Goal: Task Accomplishment & Management: Use online tool/utility

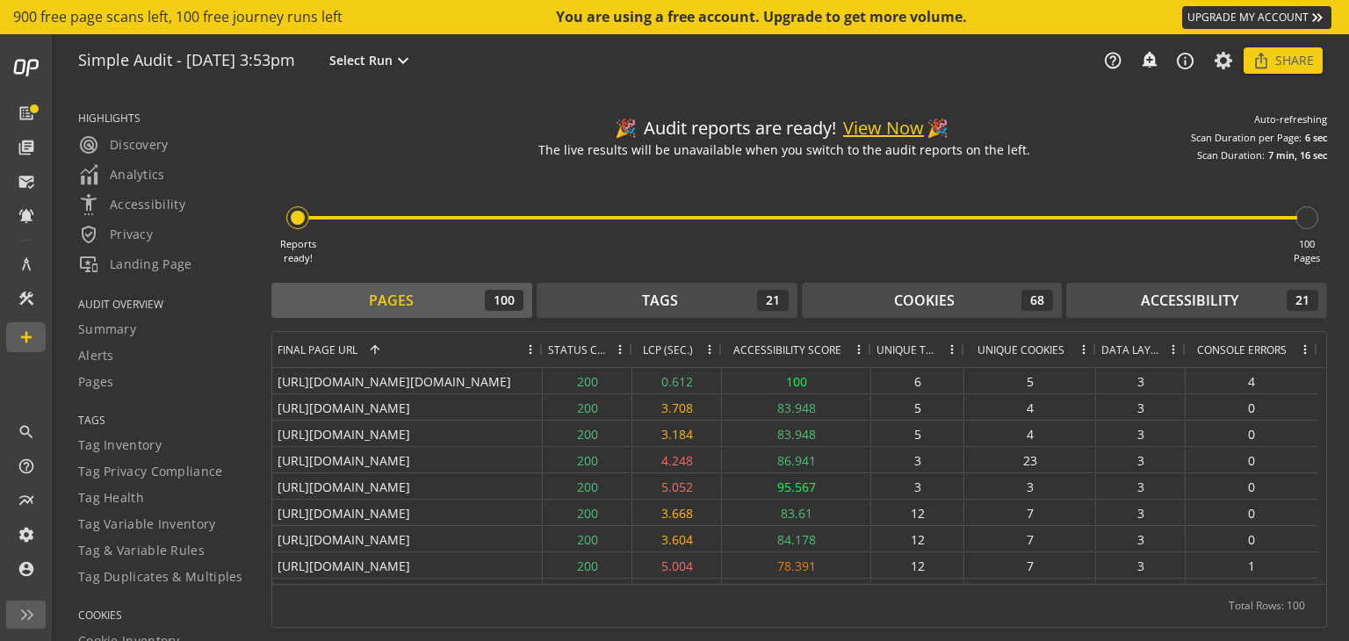
click at [875, 124] on button "View Now" at bounding box center [883, 128] width 81 height 25
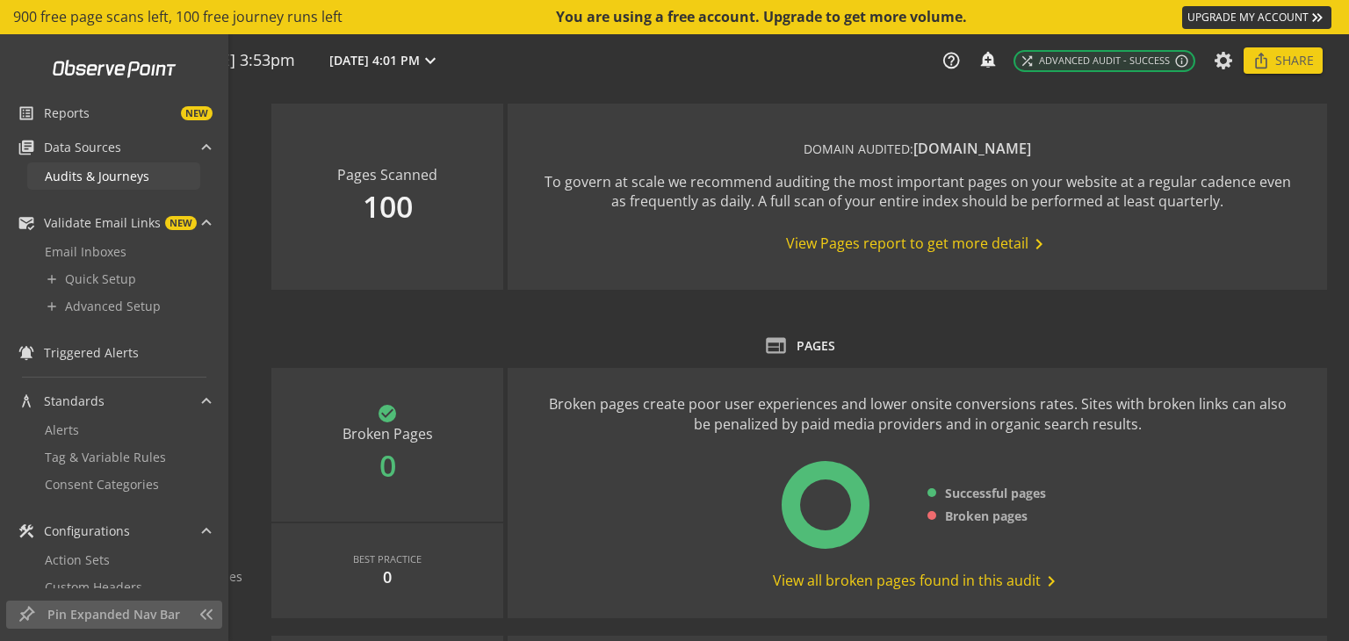
click at [76, 168] on span "Audits & Journeys" at bounding box center [97, 176] width 105 height 17
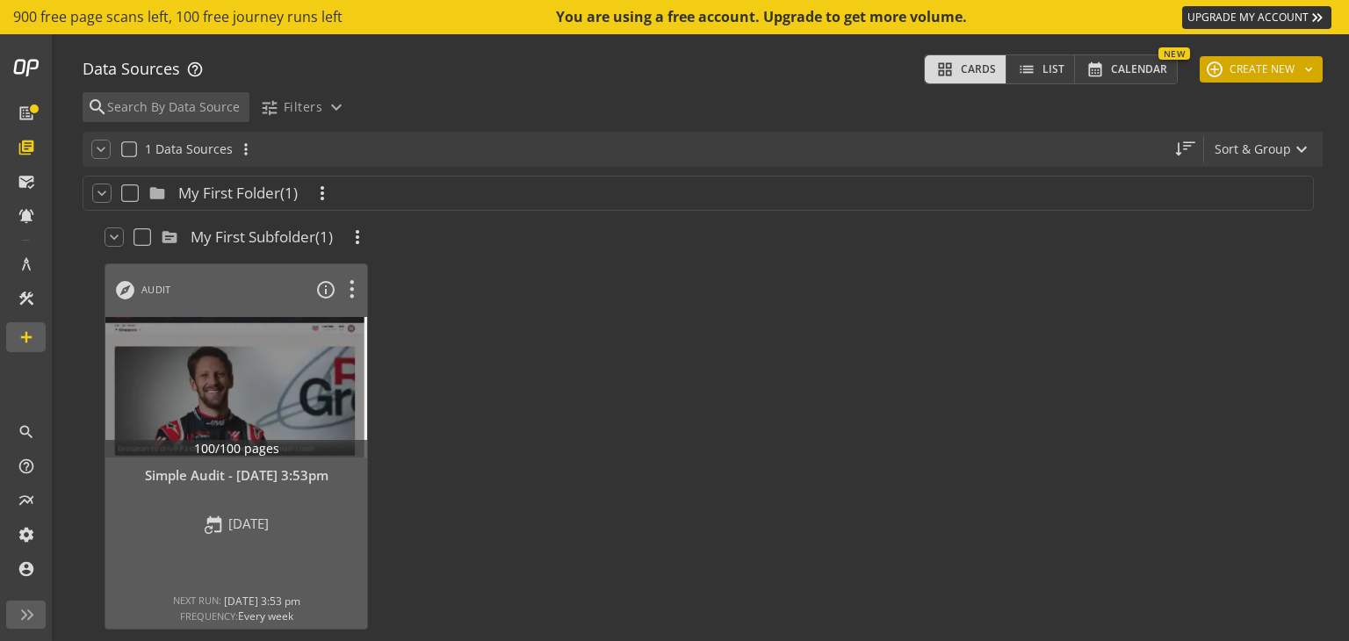
click at [1258, 64] on button "add CREATE NEW keyboard_arrow_down" at bounding box center [1261, 69] width 123 height 26
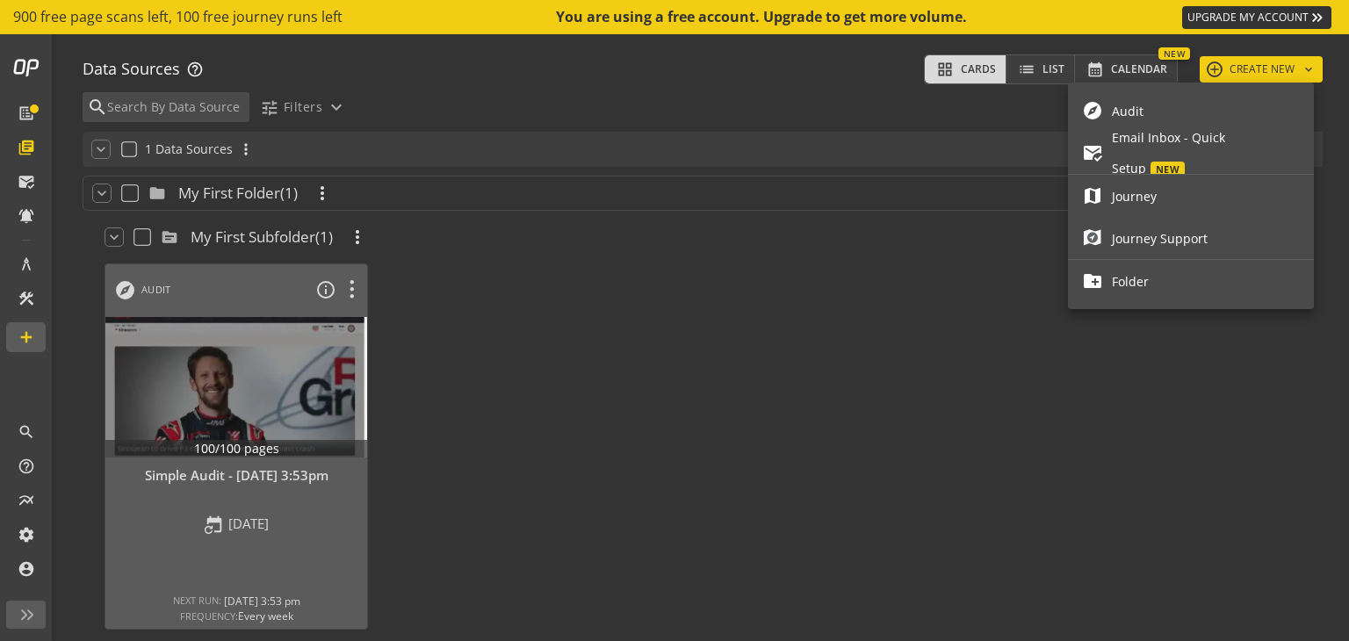
click at [1157, 186] on span "Journey" at bounding box center [1206, 196] width 188 height 31
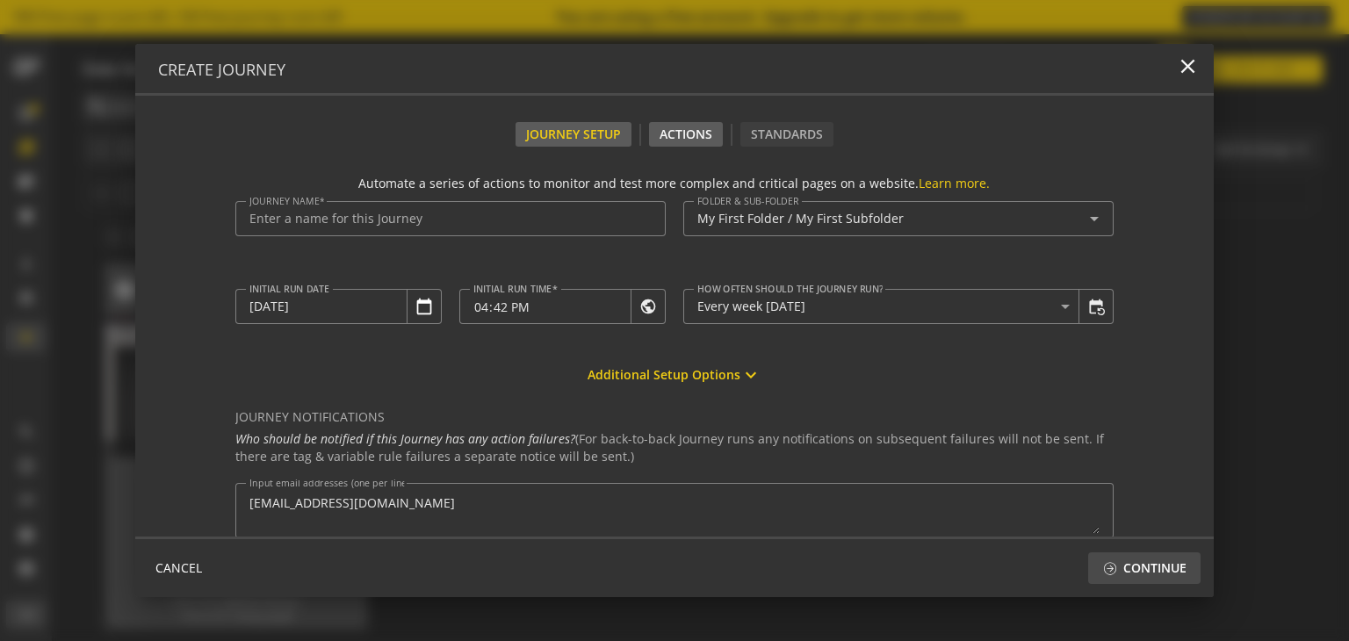
click at [670, 138] on div "Actions" at bounding box center [686, 134] width 74 height 25
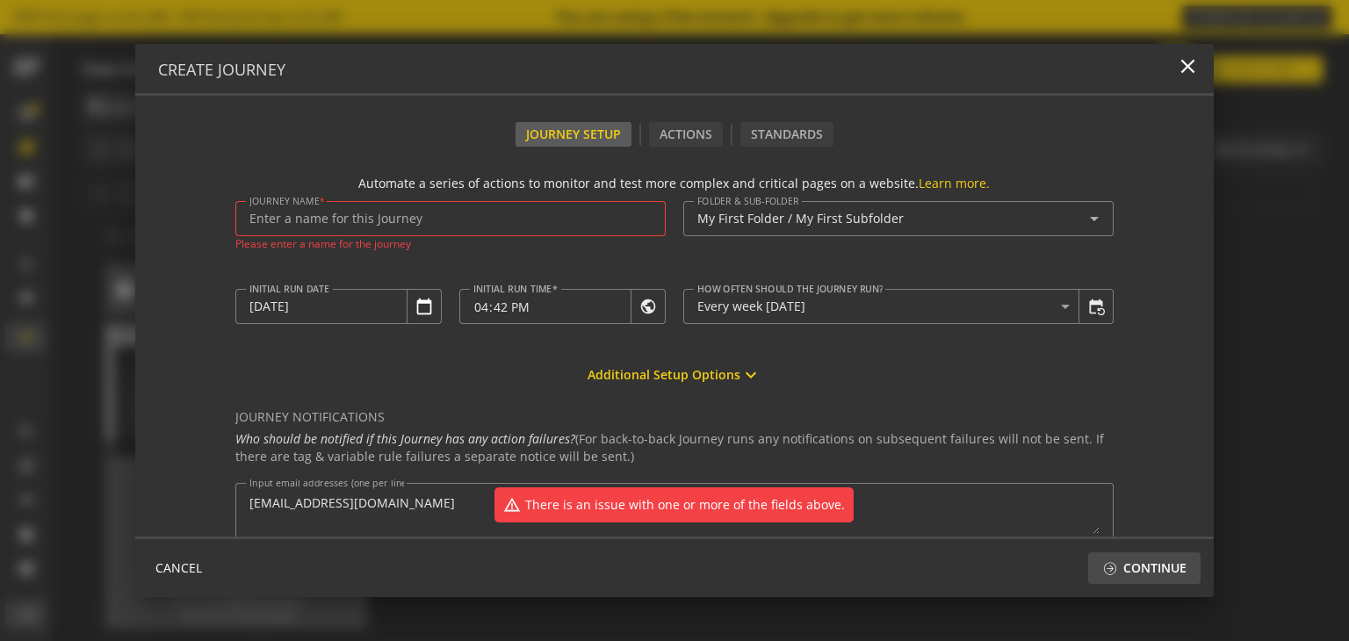
drag, startPoint x: 576, startPoint y: 137, endPoint x: 400, endPoint y: 220, distance: 194.9
click at [400, 220] on div "Journey Setup Actions Standards Automate a series of actions to monitor and tes…" at bounding box center [674, 329] width 1079 height 415
click at [400, 220] on input "Journey Name" at bounding box center [450, 219] width 402 height 15
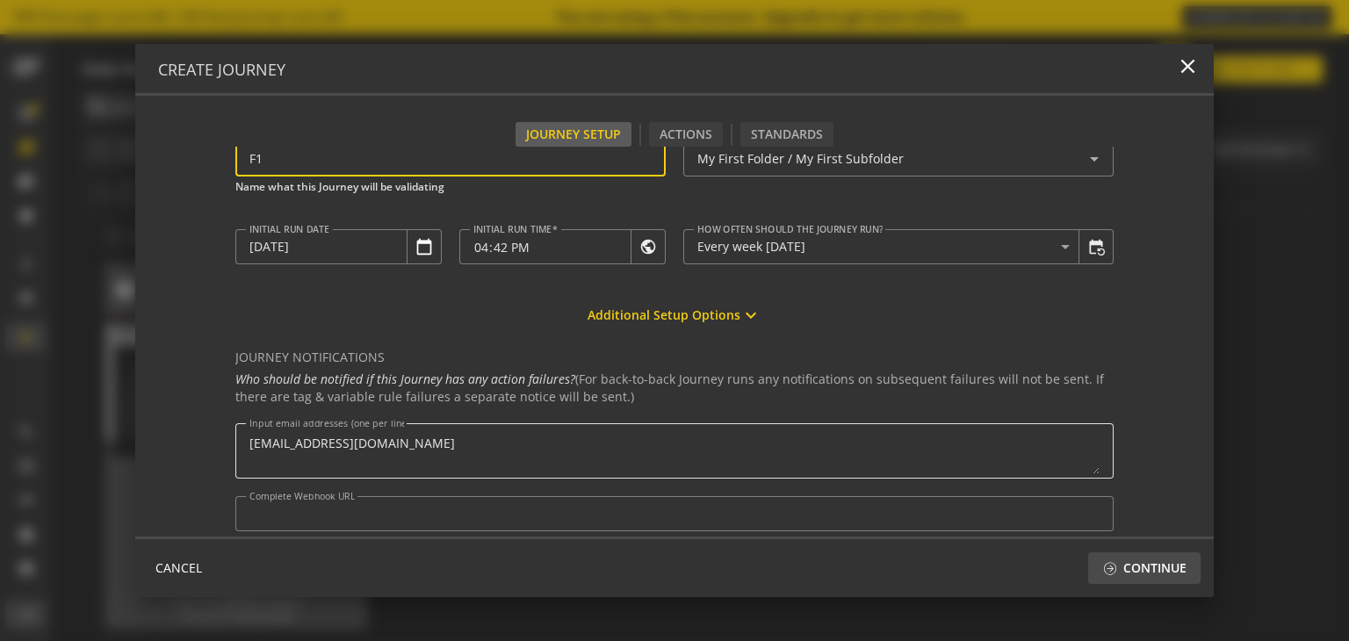
scroll to position [136, 0]
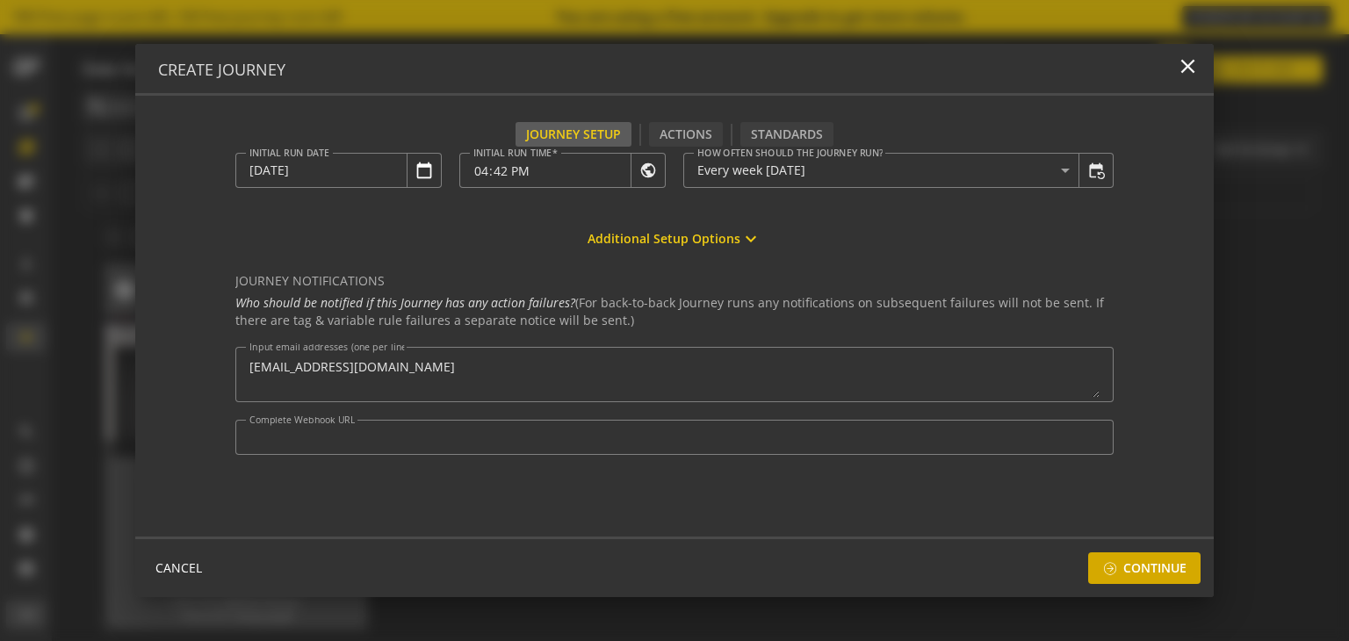
type input "F1"
click at [1158, 574] on span "Continue" at bounding box center [1154, 568] width 63 height 32
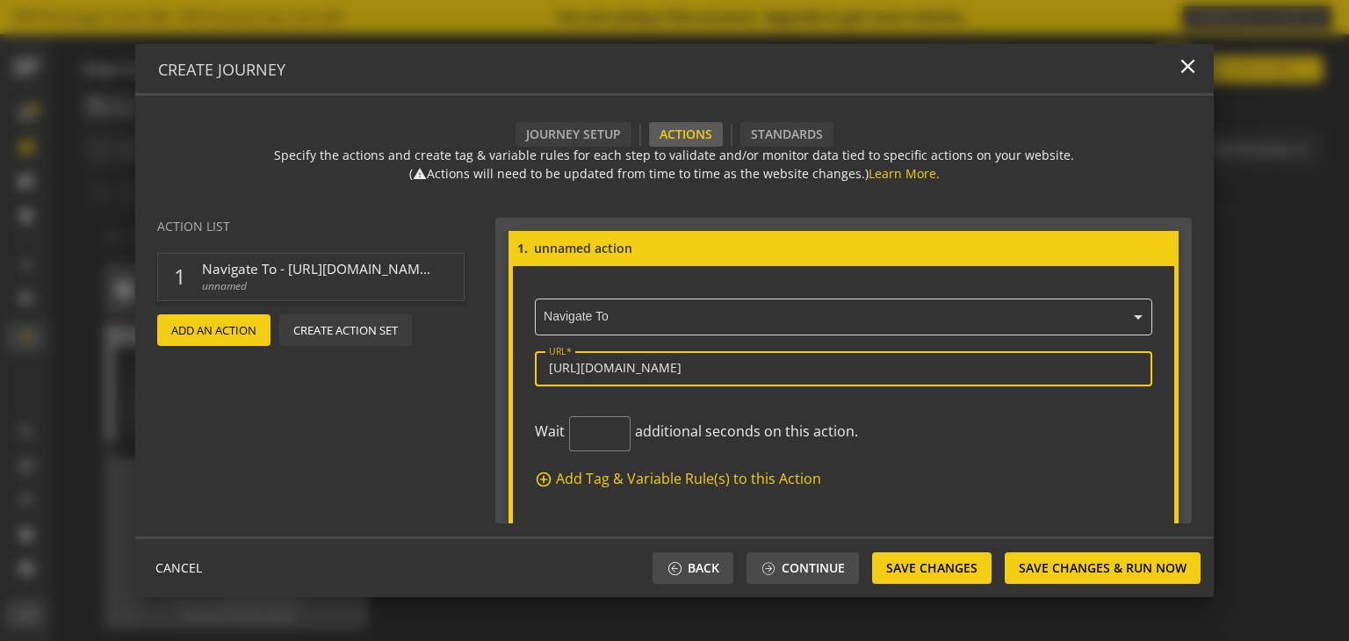
click at [645, 363] on input "[URL][DOMAIN_NAME]" at bounding box center [844, 368] width 590 height 15
paste input "[URL][DOMAIN_NAME]"
type input "h"
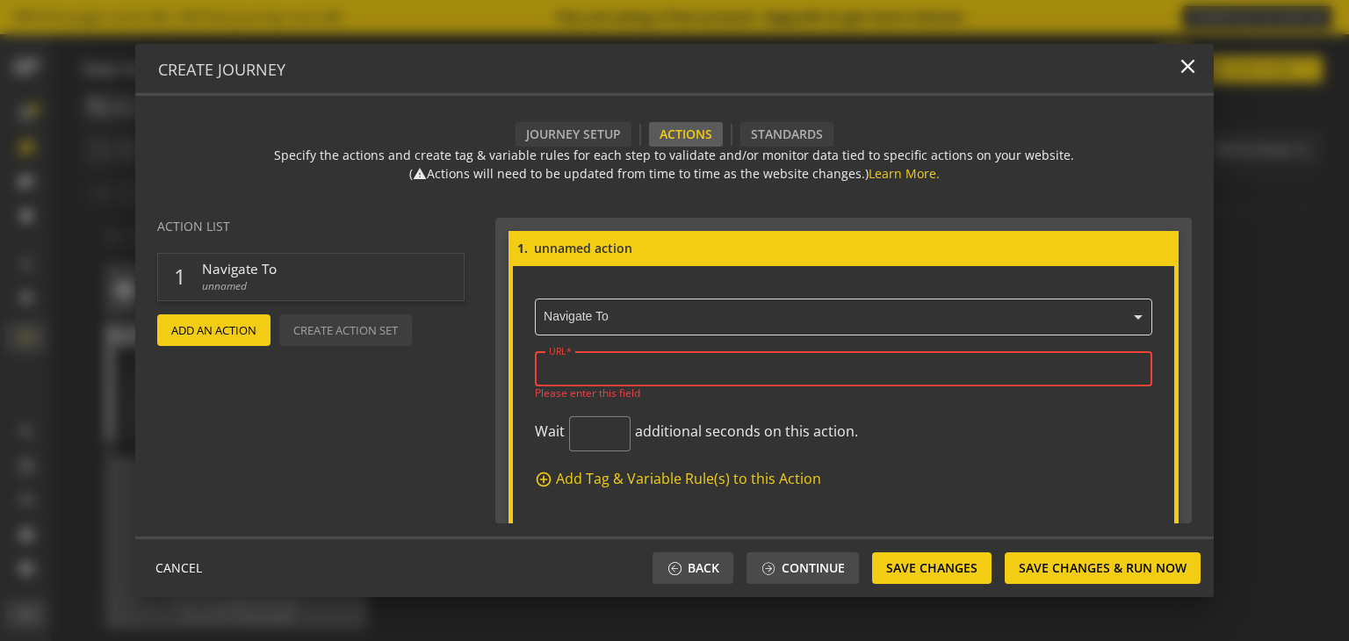
paste input "[URL][DOMAIN_NAME]"
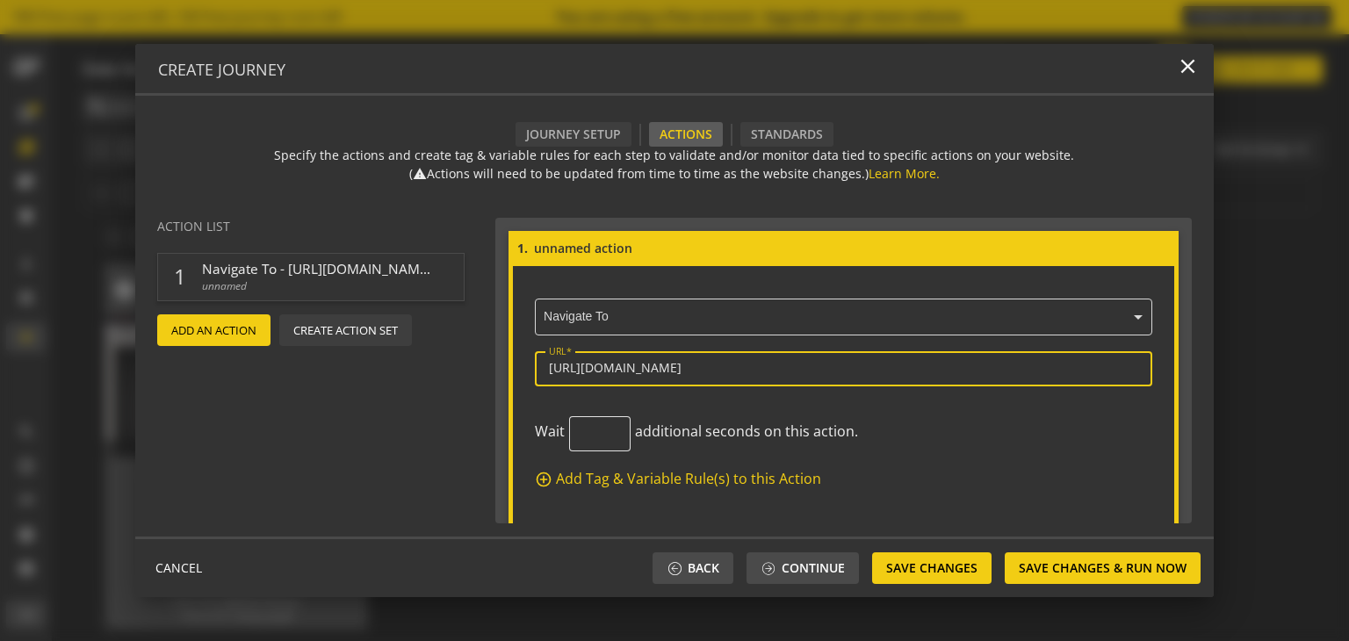
type input "[URL][DOMAIN_NAME]"
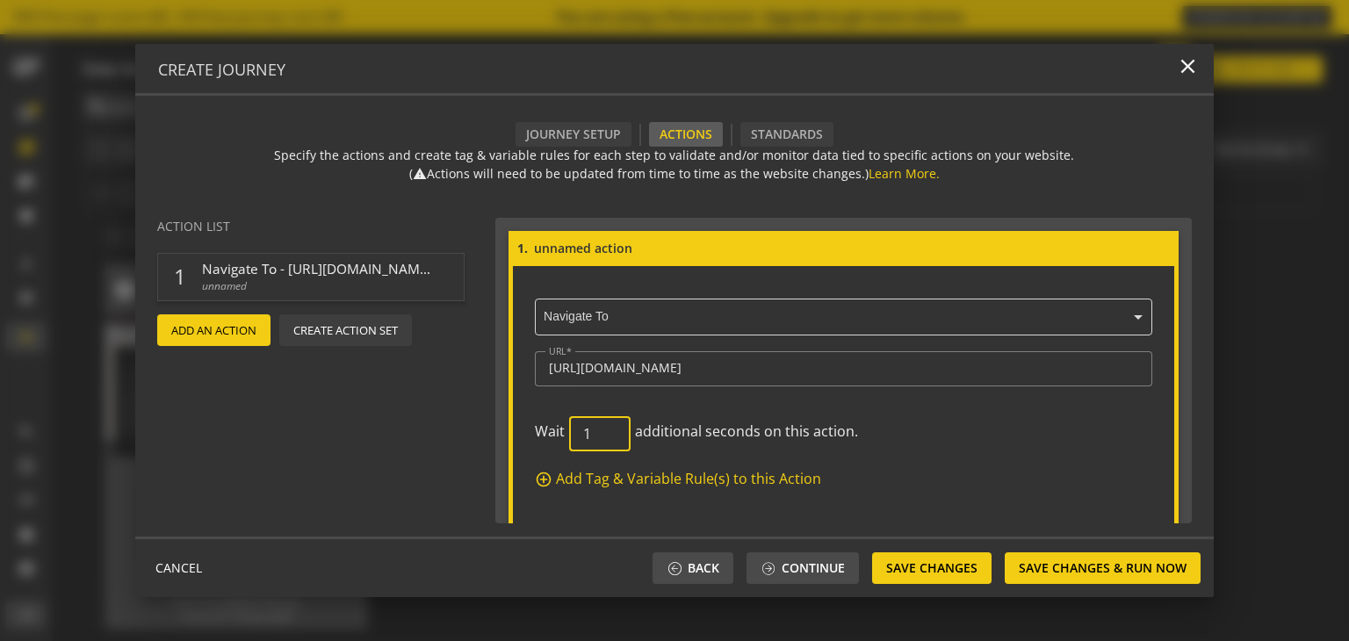
click at [604, 426] on input "1" at bounding box center [599, 434] width 33 height 17
click at [604, 426] on input "2" at bounding box center [599, 434] width 33 height 17
type input "3"
click at [604, 426] on input "3" at bounding box center [599, 434] width 33 height 17
click at [538, 480] on mat-icon "add_circle_outline" at bounding box center [544, 480] width 18 height 18
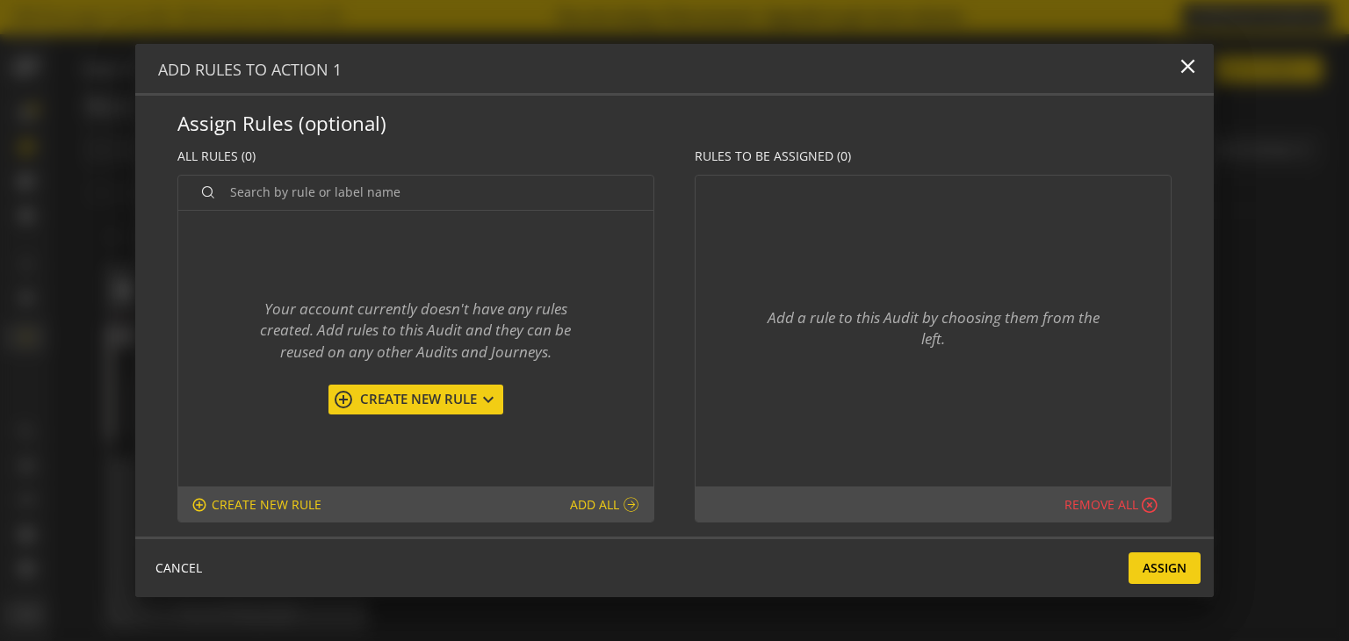
click at [450, 399] on span "Create New Rule" at bounding box center [416, 399] width 124 height 18
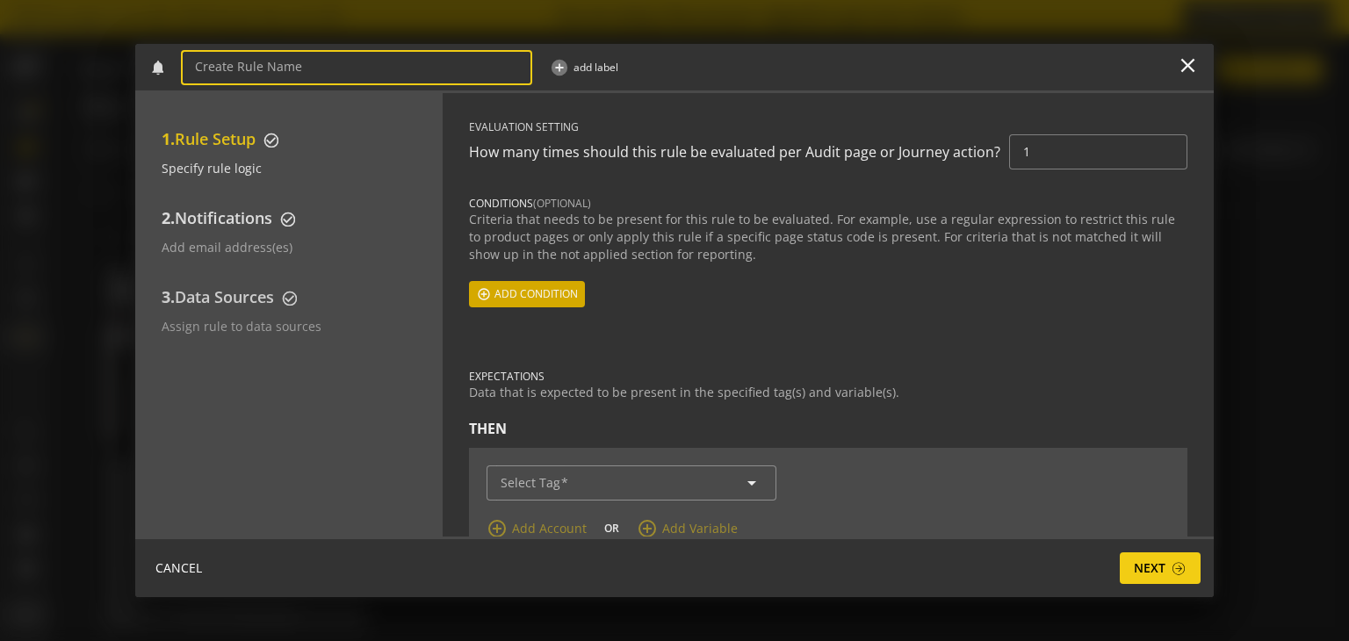
scroll to position [39, 0]
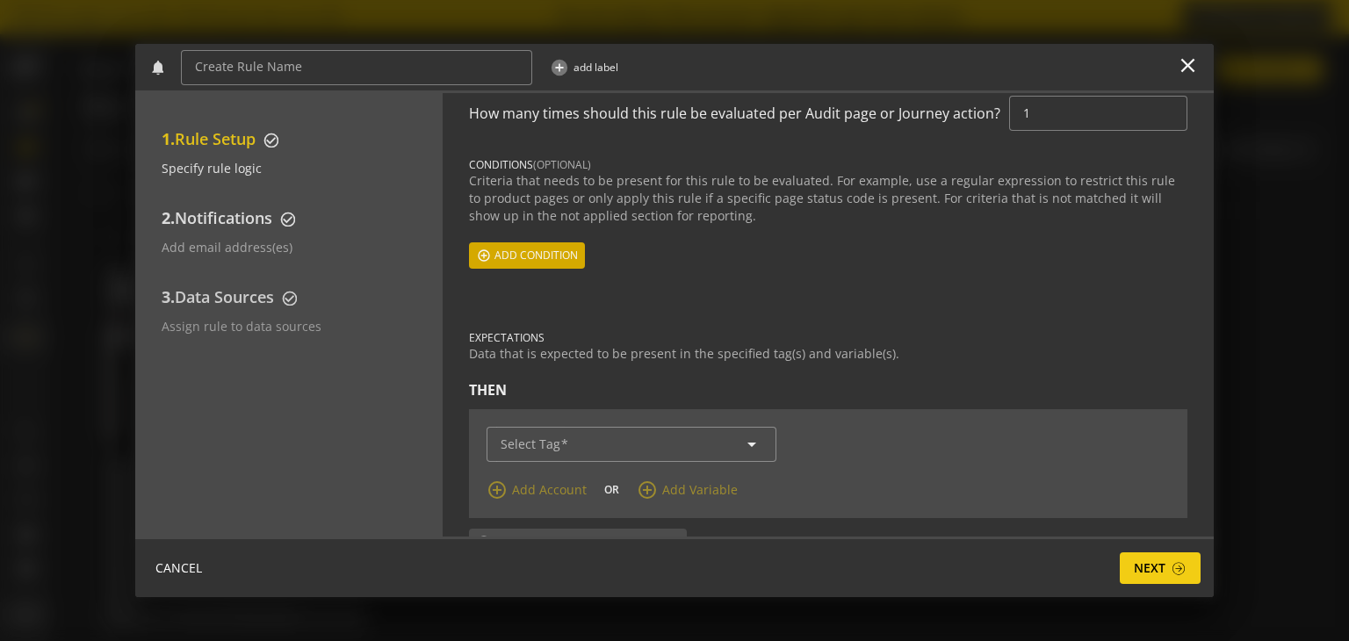
click at [519, 258] on span "Add condition" at bounding box center [535, 256] width 83 height 32
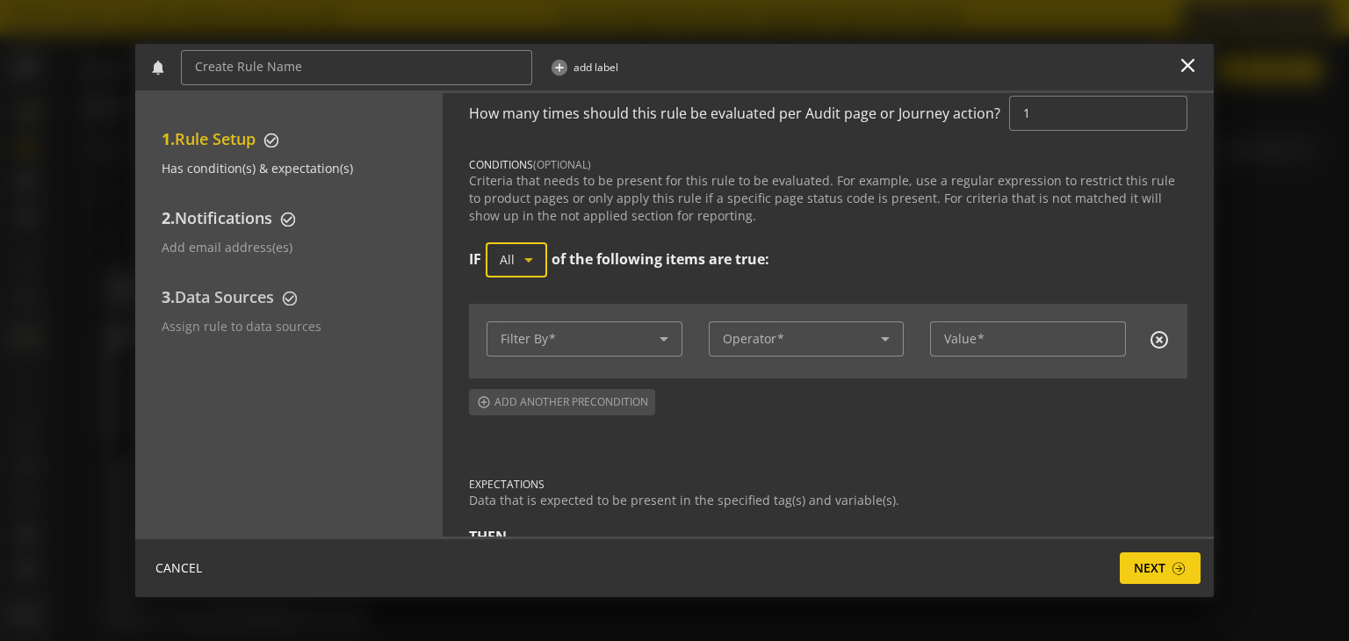
click at [520, 250] on icon at bounding box center [528, 259] width 21 height 21
click at [520, 250] on div at bounding box center [674, 320] width 1349 height 641
click at [179, 570] on span "CANCEL" at bounding box center [178, 568] width 47 height 32
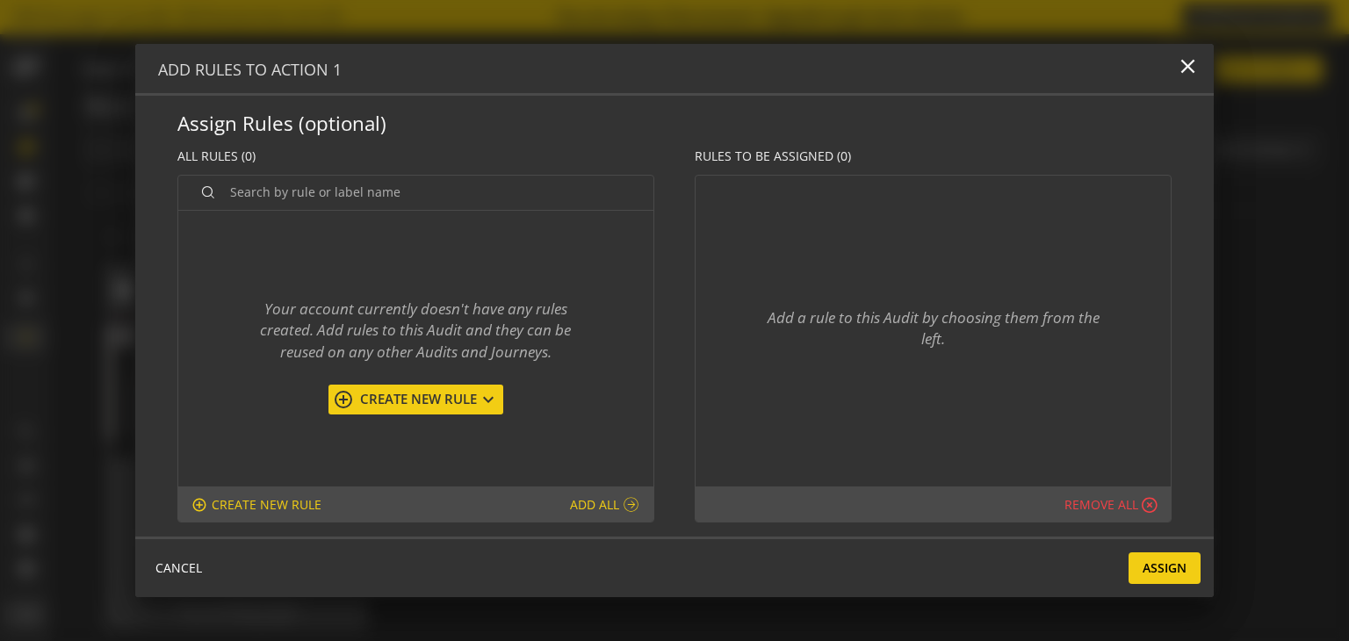
click at [179, 570] on span "CANCEL" at bounding box center [178, 568] width 47 height 32
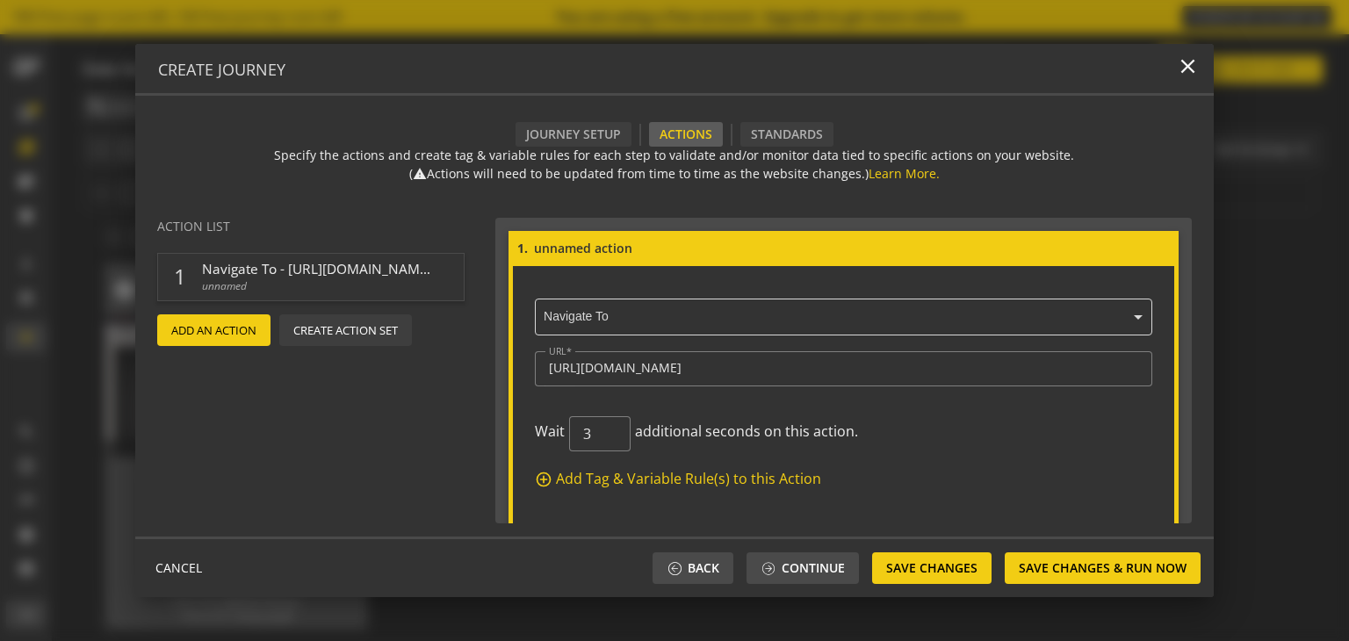
click at [332, 328] on span "Create Action Set" at bounding box center [345, 330] width 105 height 32
click at [201, 328] on span "Cancel" at bounding box center [192, 330] width 42 height 32
click at [476, 282] on mat-icon "add" at bounding box center [478, 287] width 18 height 18
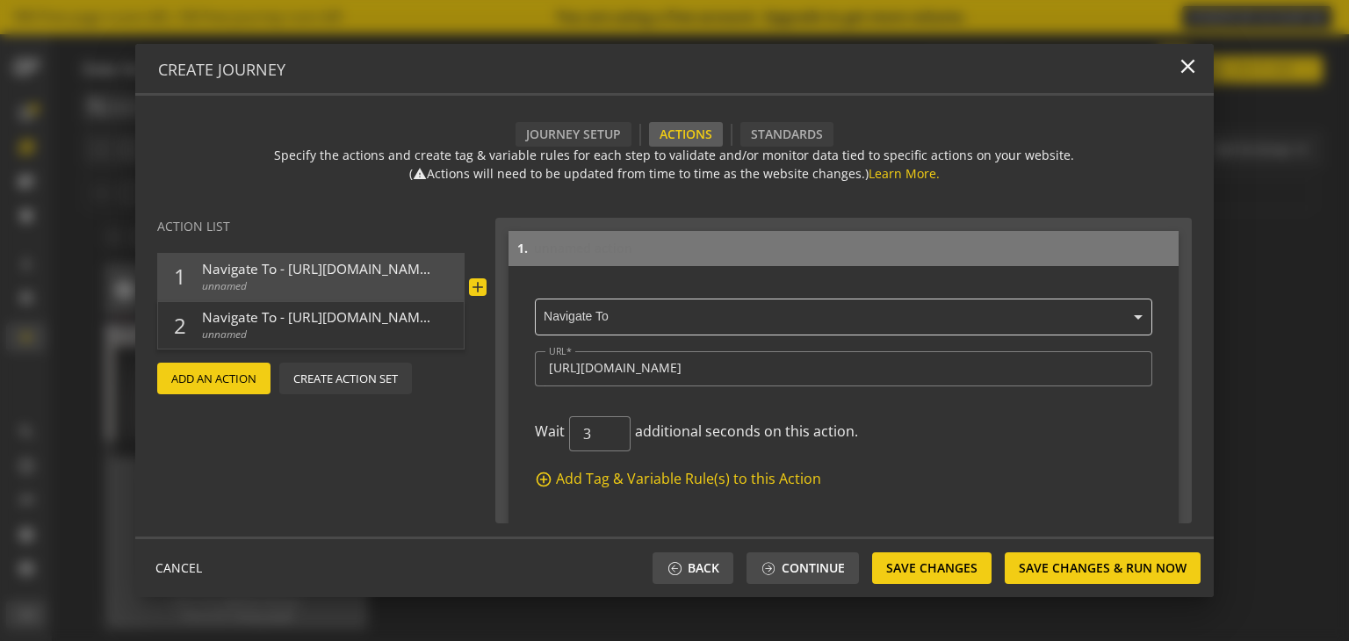
scroll to position [435, 0]
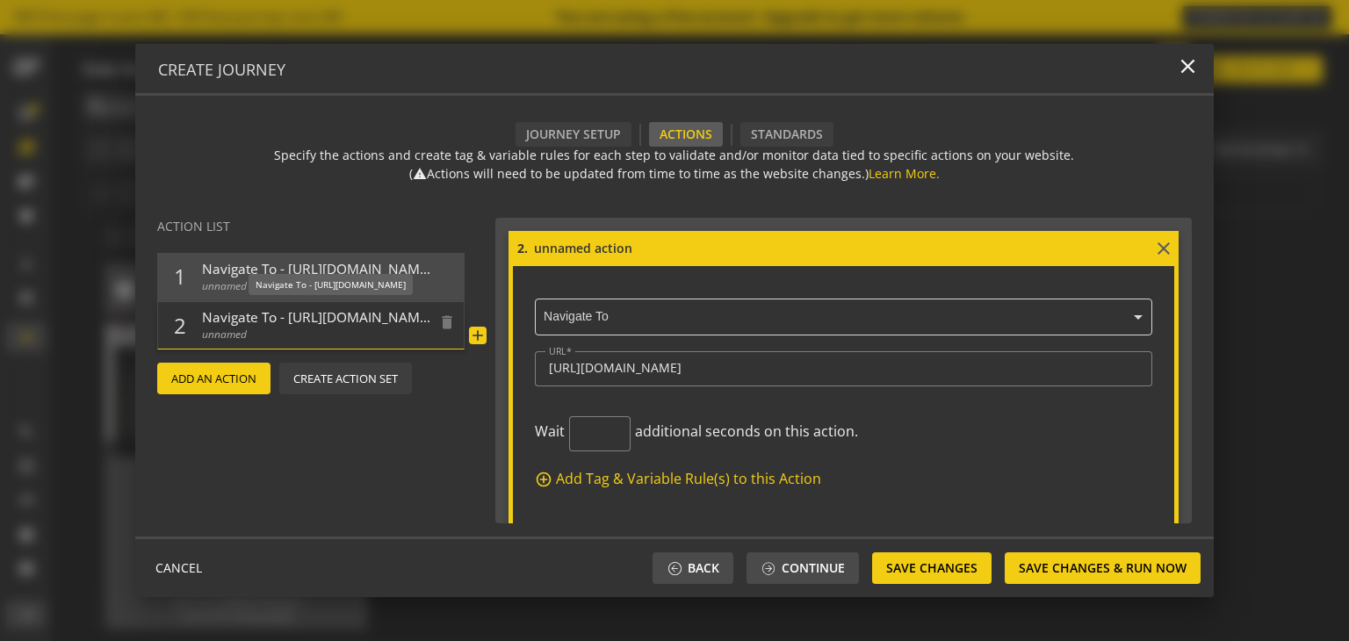
click at [329, 308] on span "Navigate To - [URL][DOMAIN_NAME]" at bounding box center [316, 317] width 228 height 18
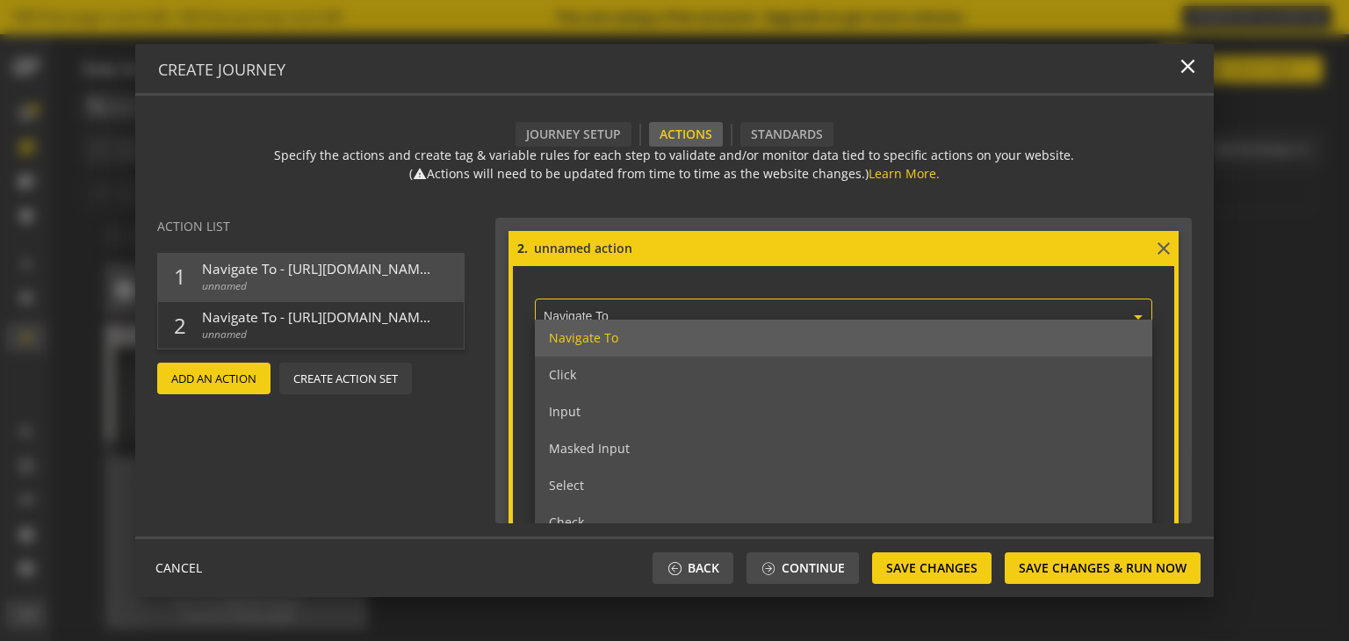
click at [593, 312] on input "text" at bounding box center [849, 318] width 610 height 16
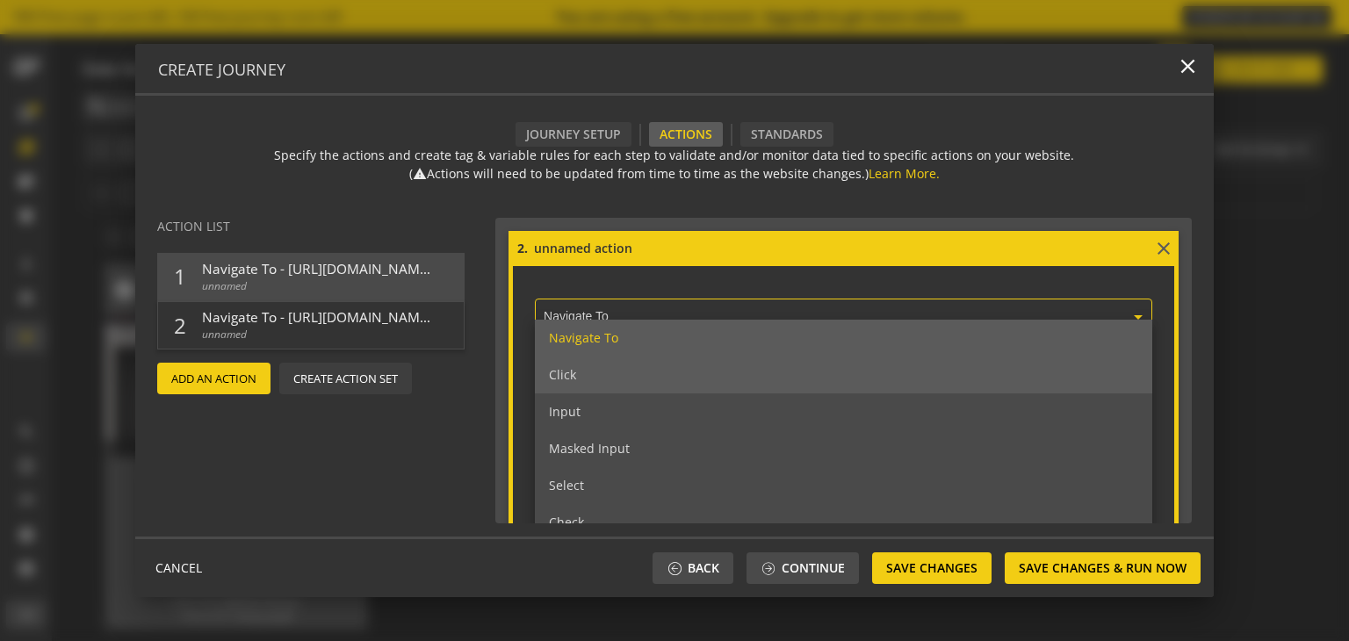
click at [600, 373] on div "Click" at bounding box center [844, 375] width 618 height 37
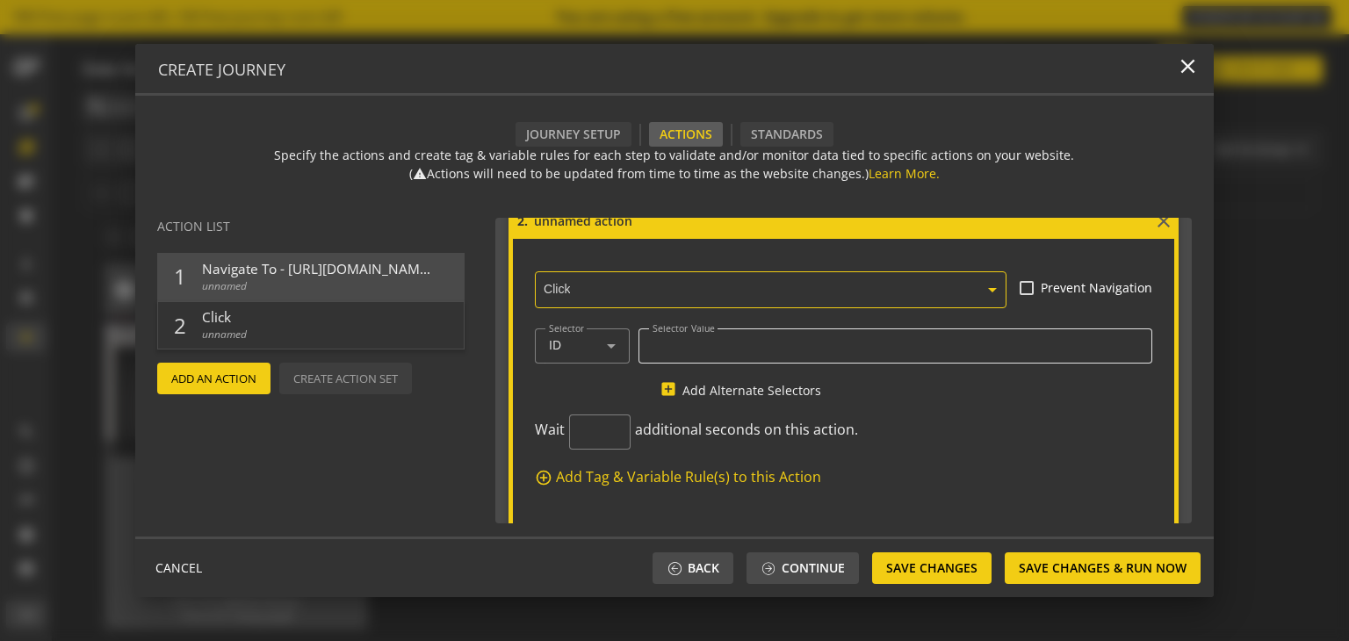
scroll to position [463, 0]
click at [616, 345] on icon at bounding box center [611, 345] width 21 height 21
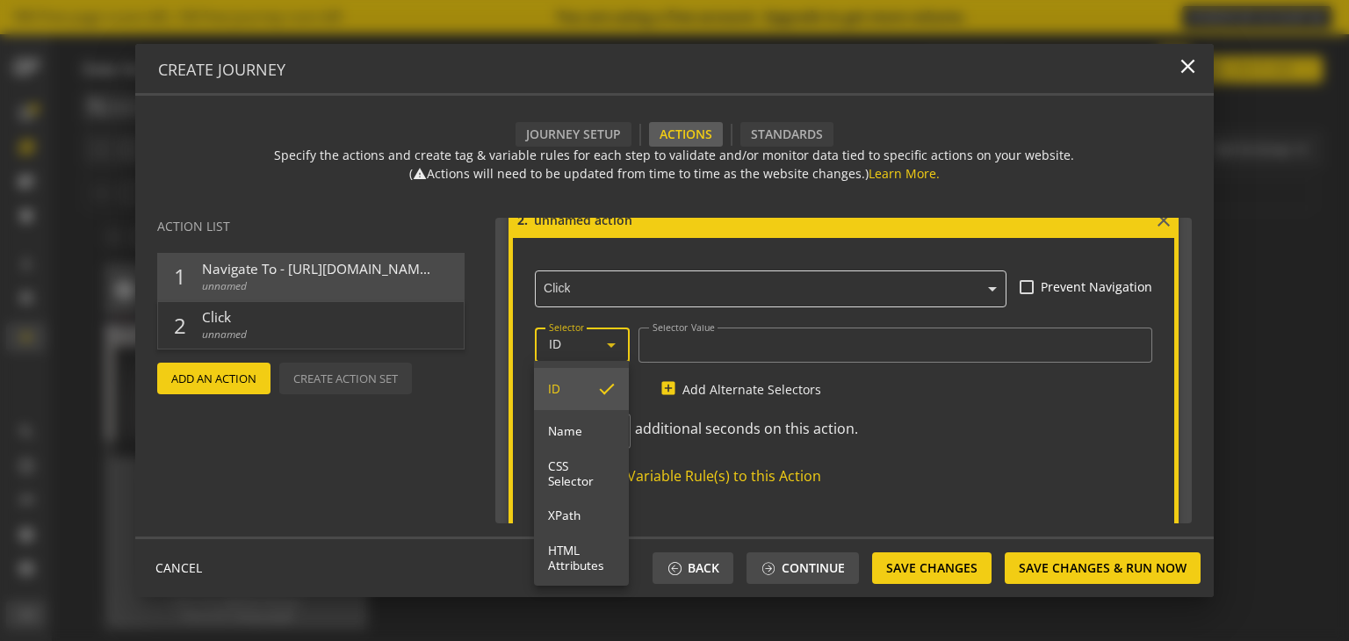
click at [692, 340] on div at bounding box center [674, 320] width 1349 height 641
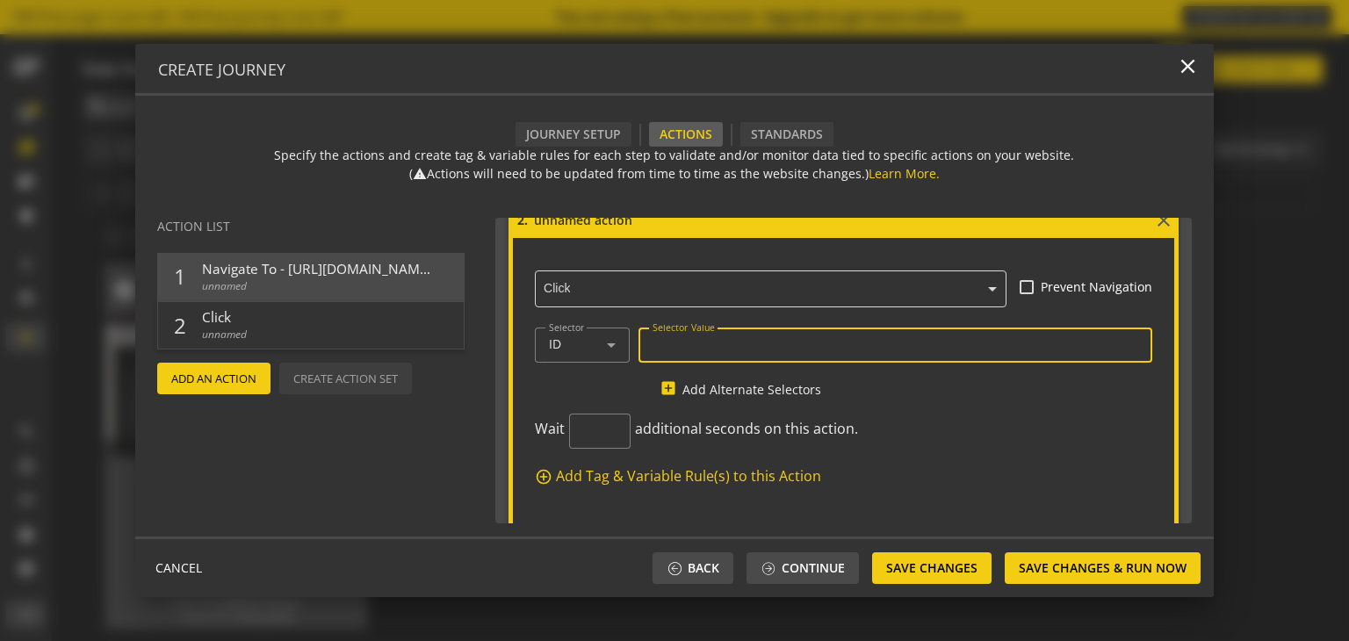
click at [692, 340] on input "Selector Value" at bounding box center [896, 344] width 487 height 15
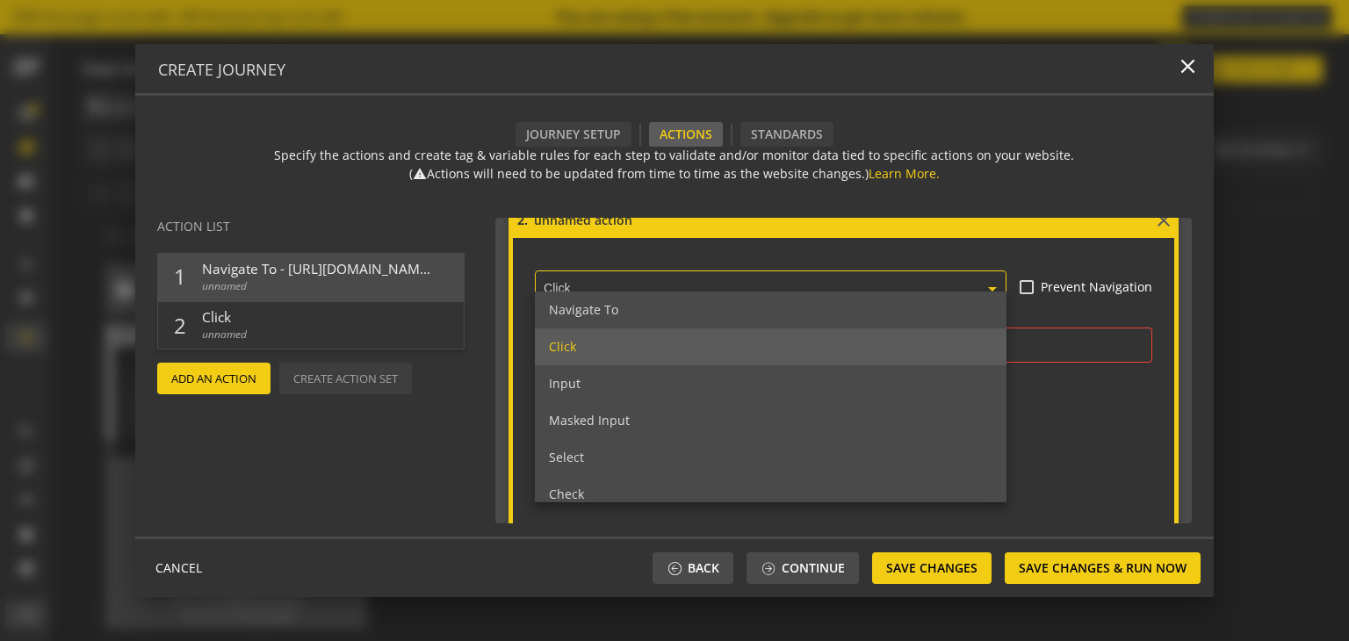
click at [754, 296] on ng-select "× Click Navigate To Click Input Masked Input Select Check Uncheck Execute JavaS…" at bounding box center [771, 285] width 473 height 43
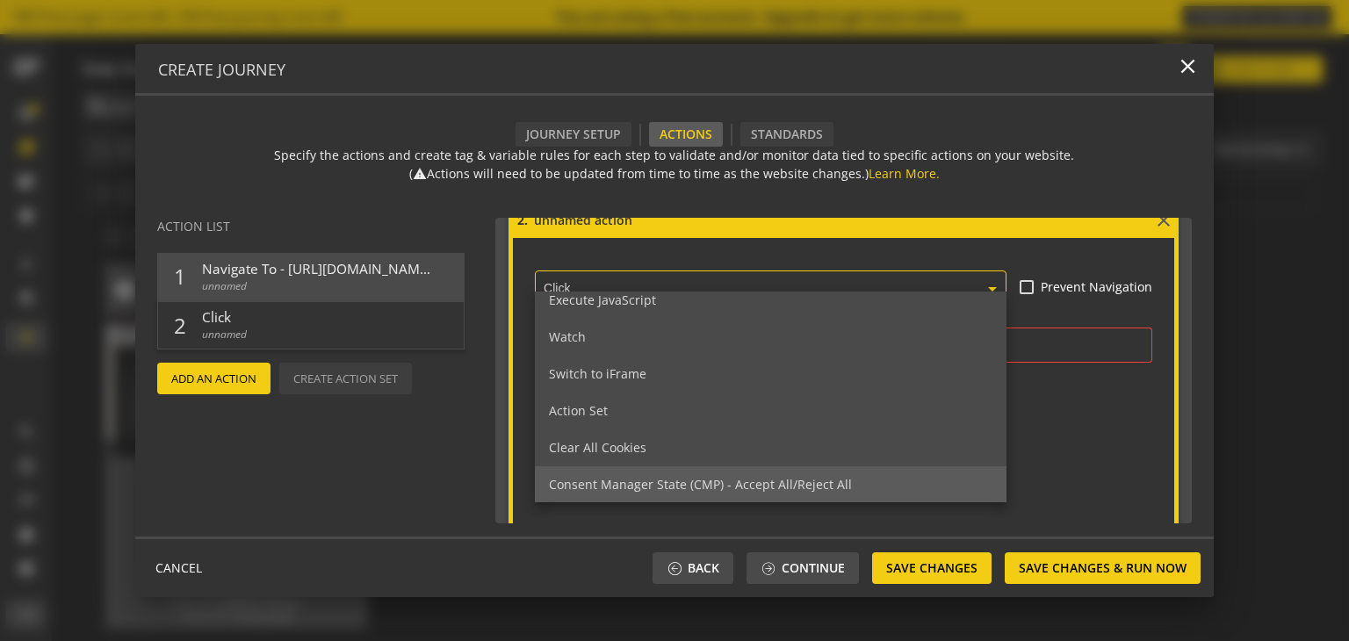
click at [664, 479] on span "Consent Manager State (CMP) - Accept All/Reject All" at bounding box center [700, 484] width 303 height 17
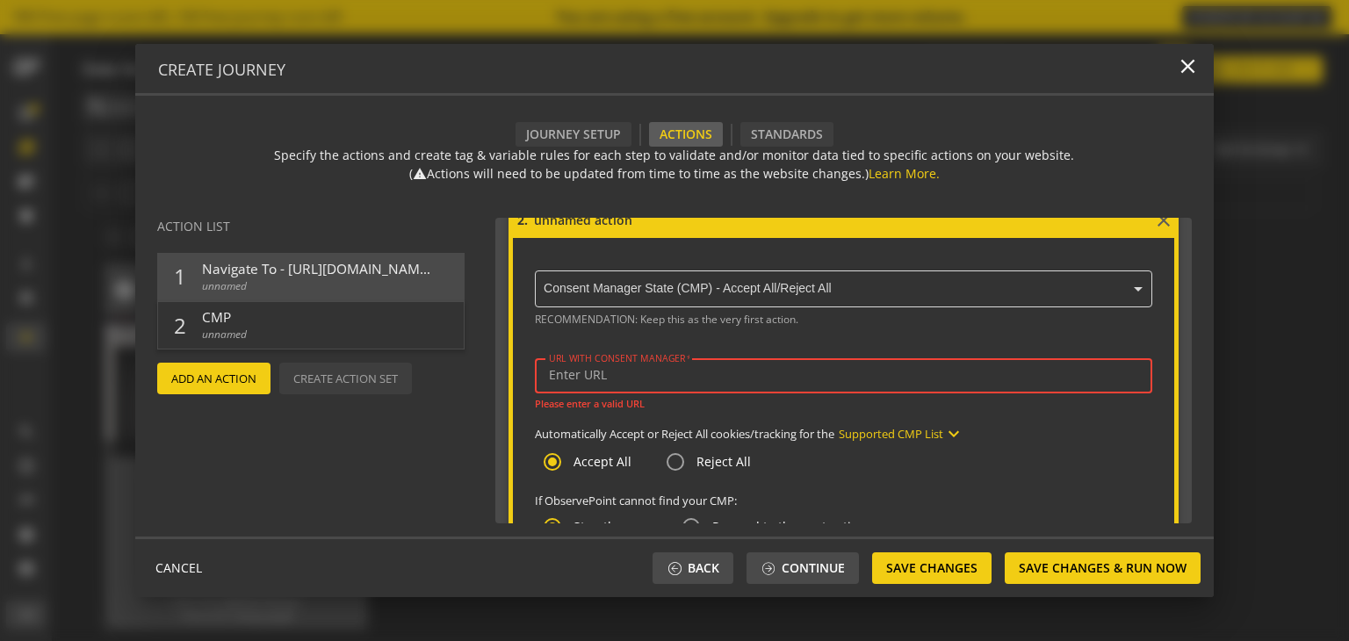
click at [645, 377] on input "URL WITH CONSENT MANAGER" at bounding box center [844, 375] width 590 height 15
paste input "[URL][DOMAIN_NAME]"
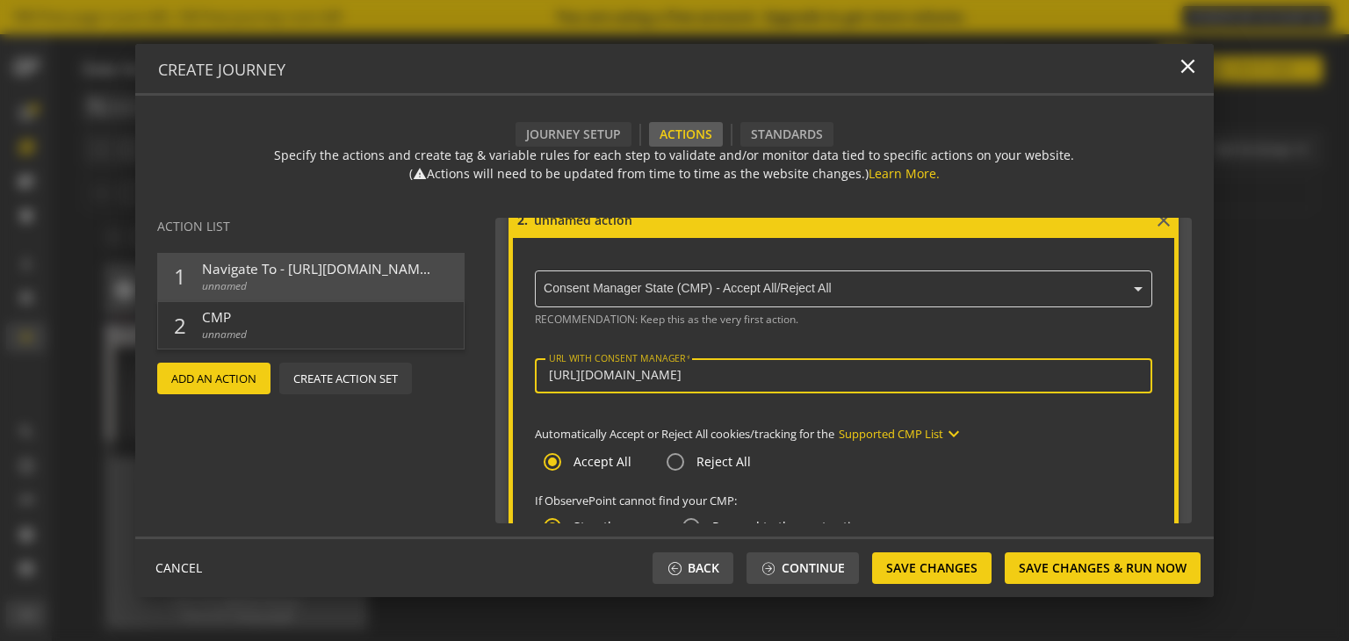
scroll to position [563, 0]
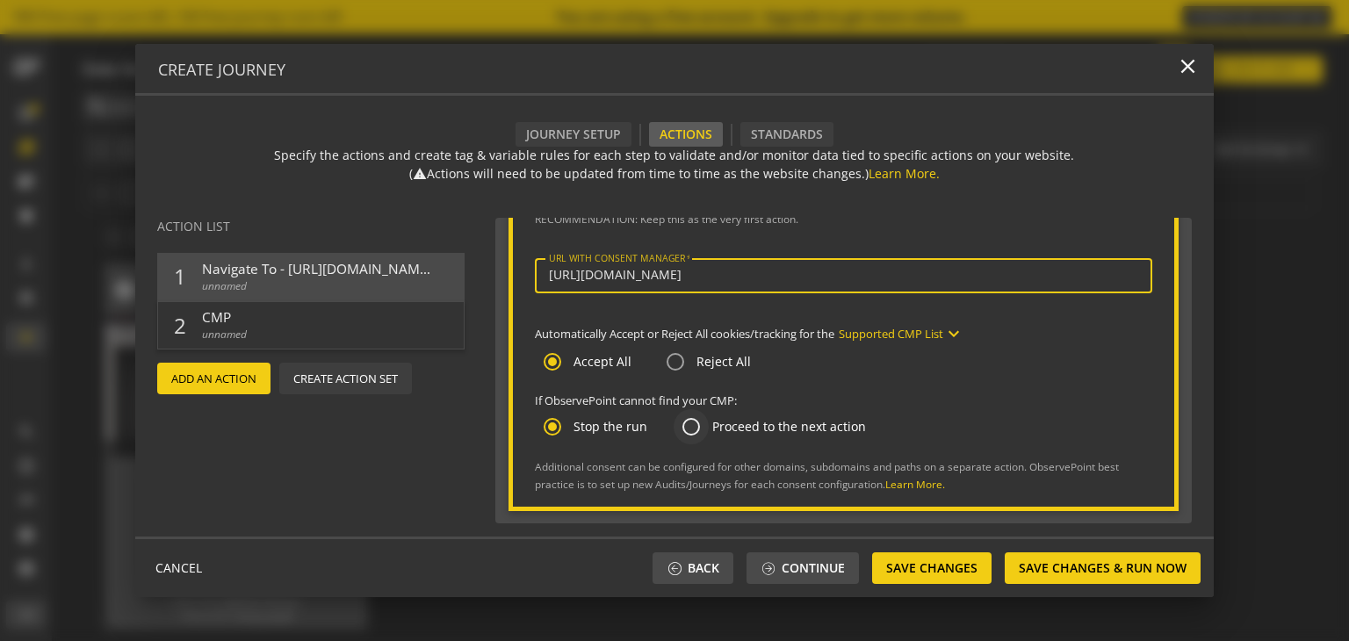
type input "[URL][DOMAIN_NAME]"
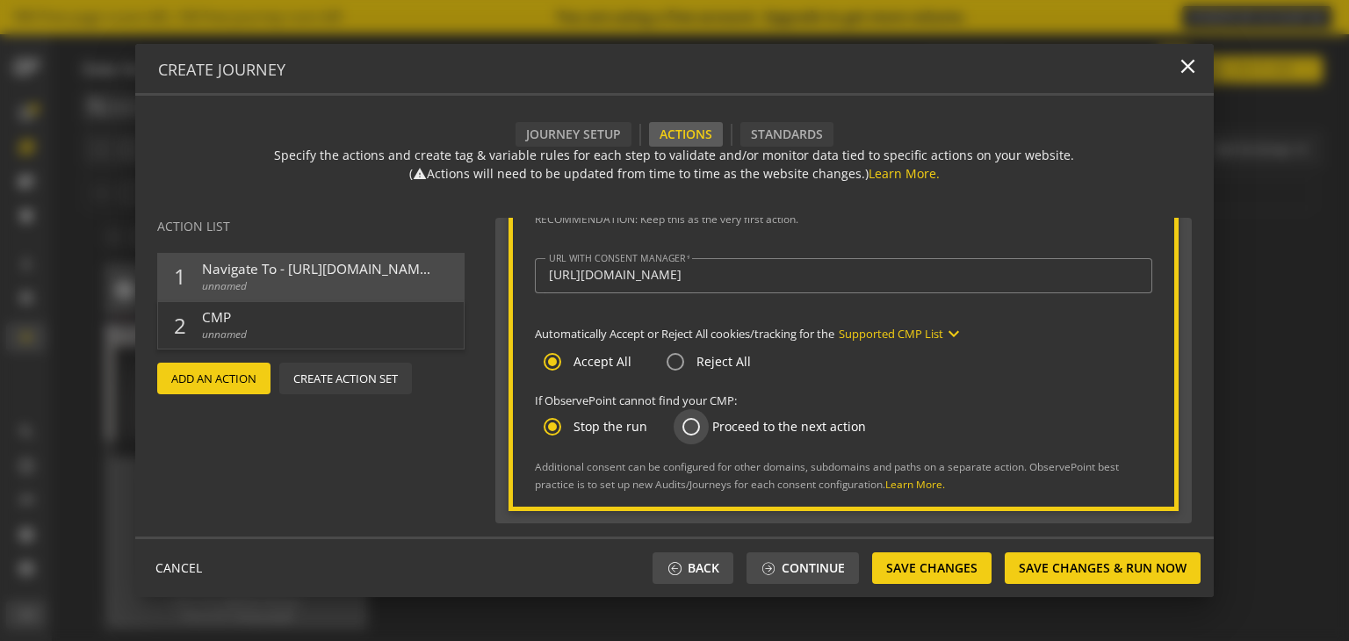
scroll to position [0, 0]
click at [696, 427] on input "Proceed to the next action" at bounding box center [691, 426] width 35 height 35
radio input "true"
click at [476, 334] on mat-icon "add" at bounding box center [478, 336] width 18 height 18
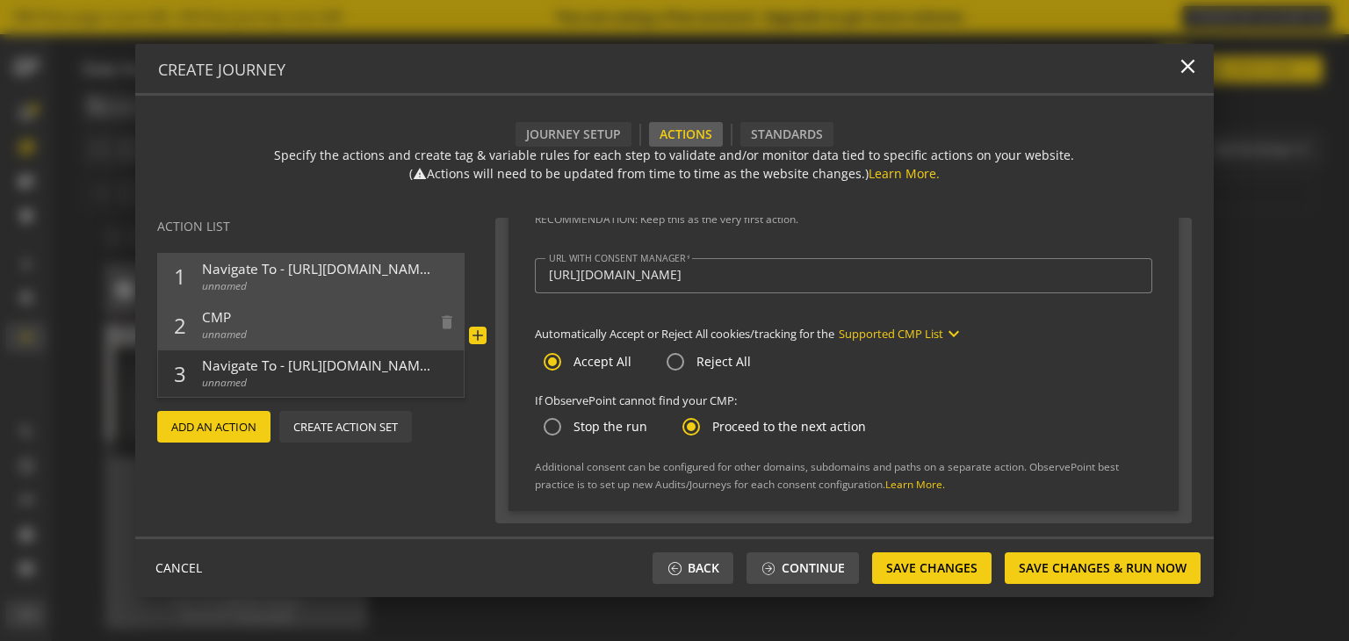
scroll to position [870, 0]
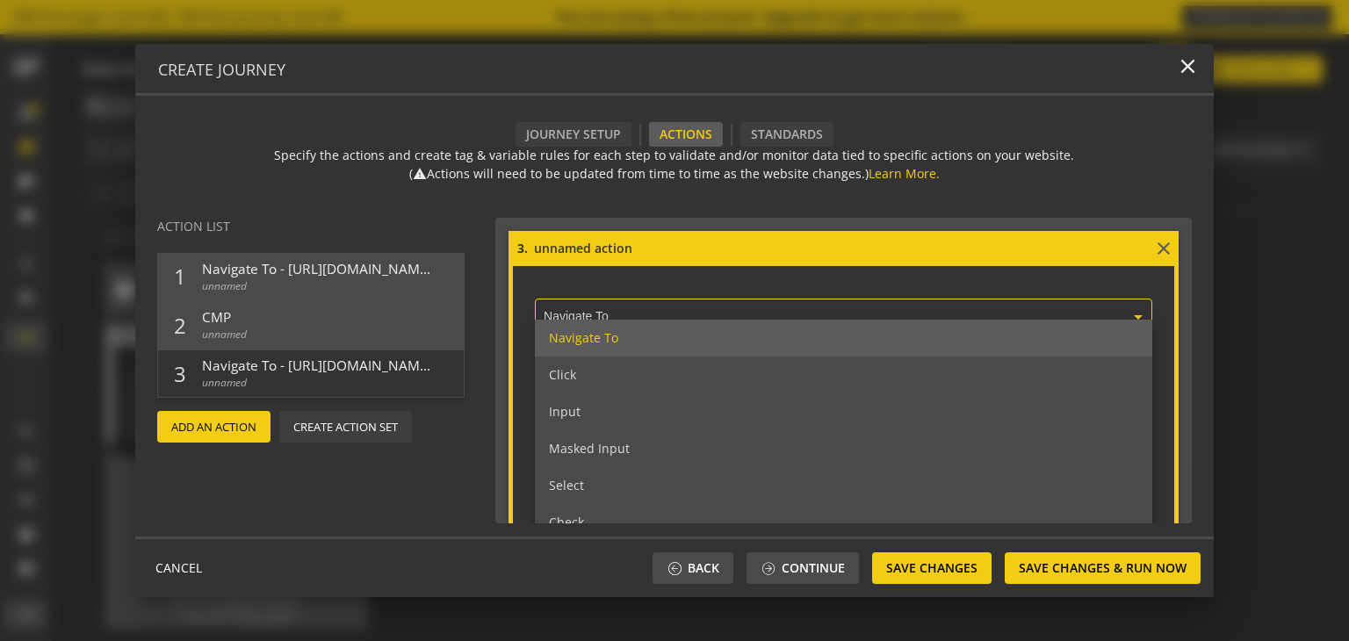
click at [650, 318] on ng-select "× Navigate To Navigate To Click Input Masked Input Select Check Uncheck Execute…" at bounding box center [844, 313] width 618 height 43
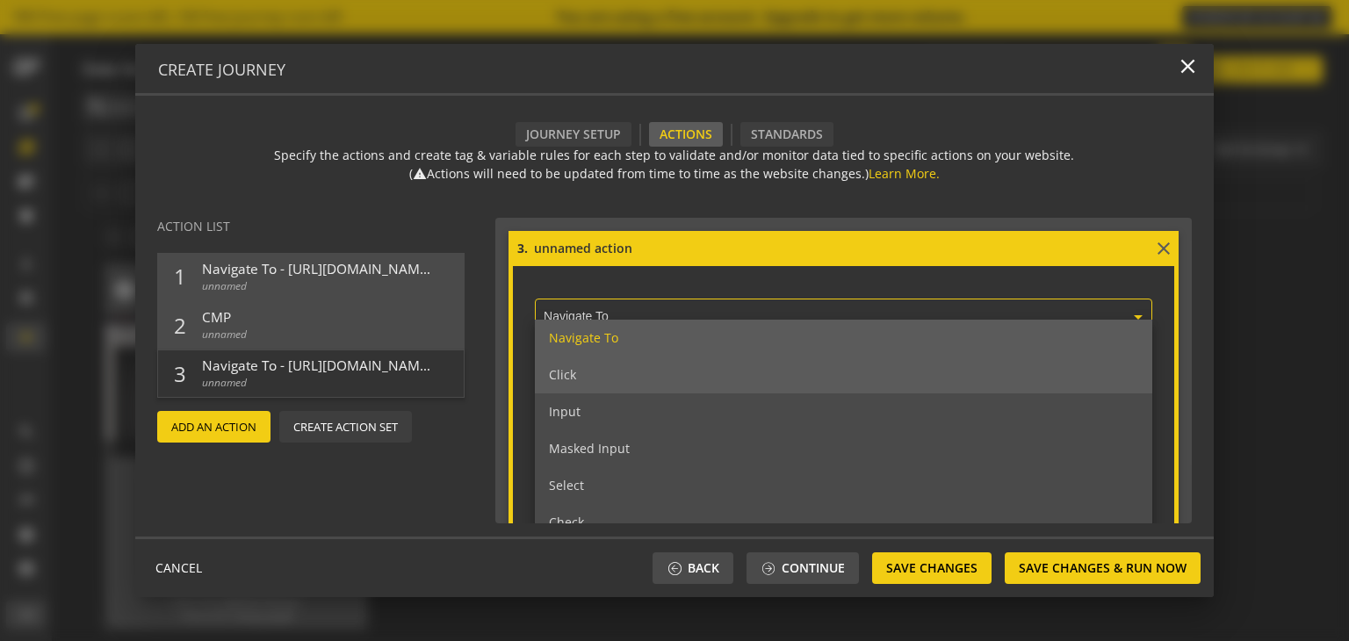
click at [633, 377] on div "Click" at bounding box center [844, 375] width 618 height 37
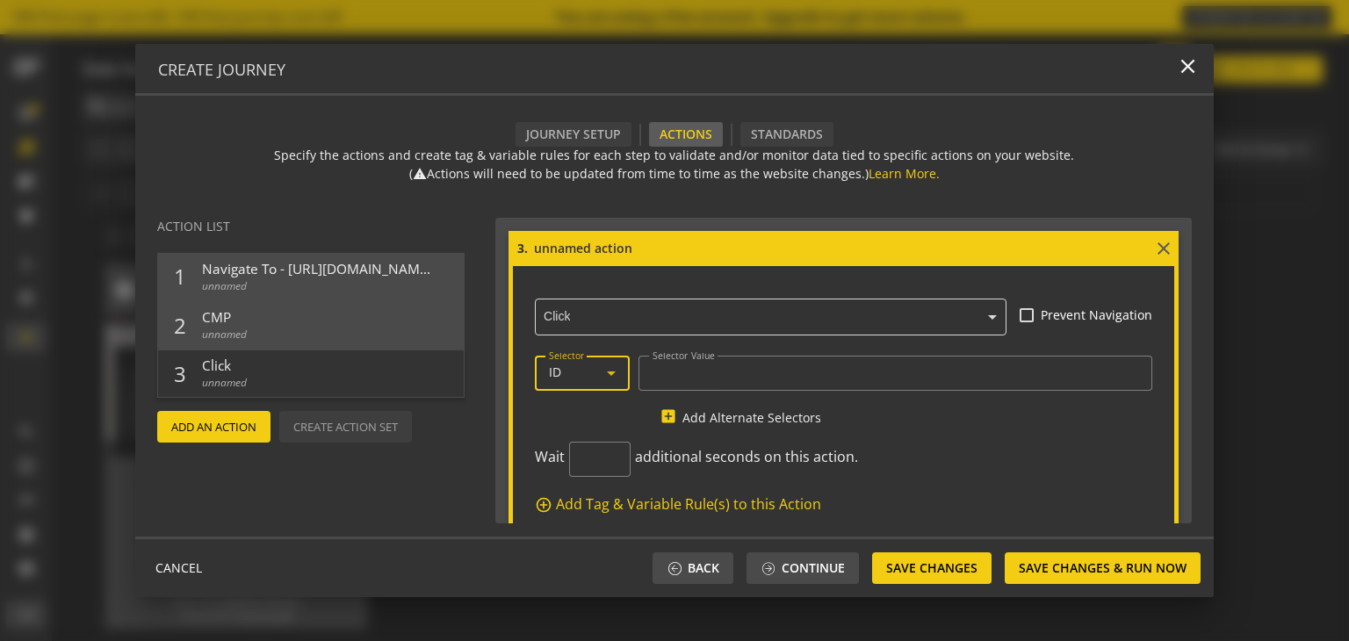
click at [621, 377] on icon at bounding box center [611, 373] width 21 height 21
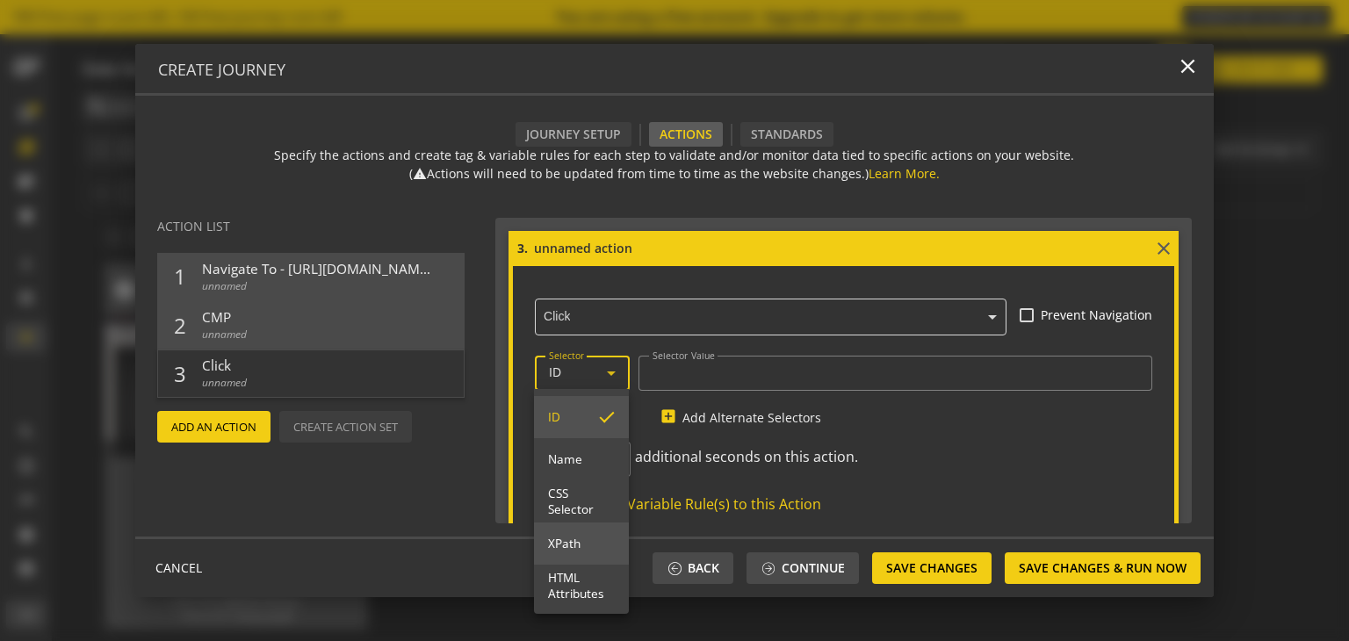
click at [566, 552] on mat-option "XPath" at bounding box center [581, 544] width 95 height 42
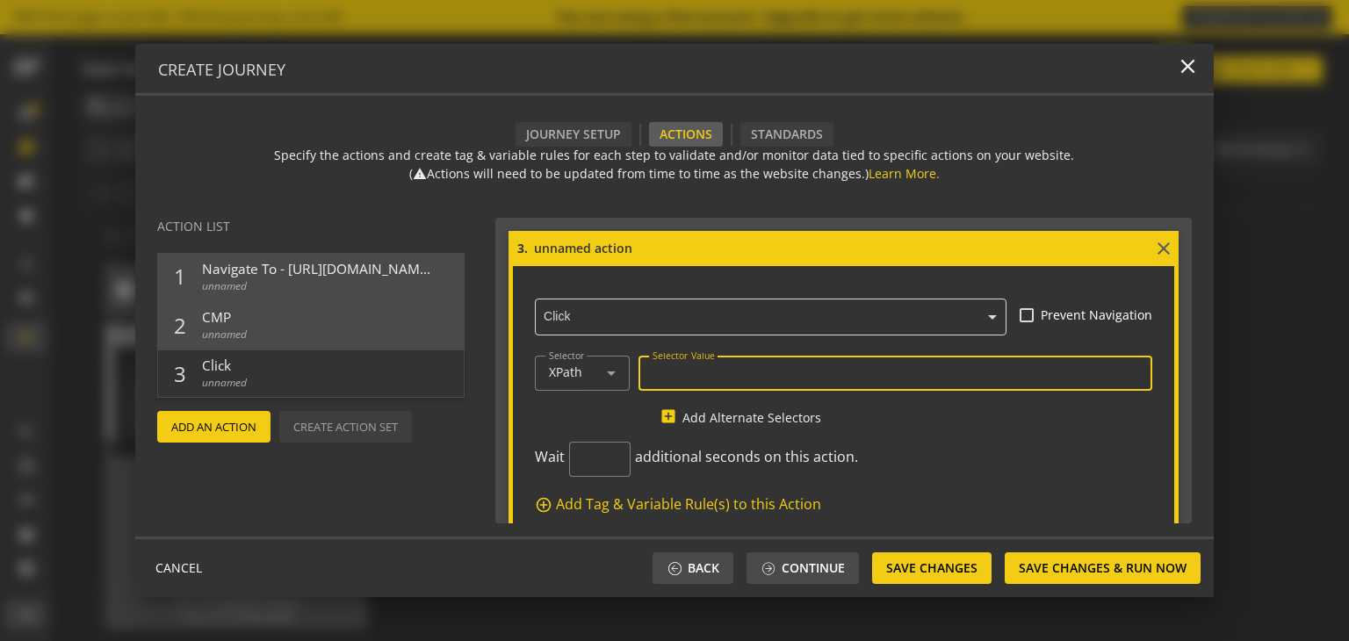
click at [695, 379] on input "Selector Value" at bounding box center [896, 372] width 487 height 15
paste input "//span[contains(text(),'Sign In')]"
type input "//span[contains(text(),'Sign In')]"
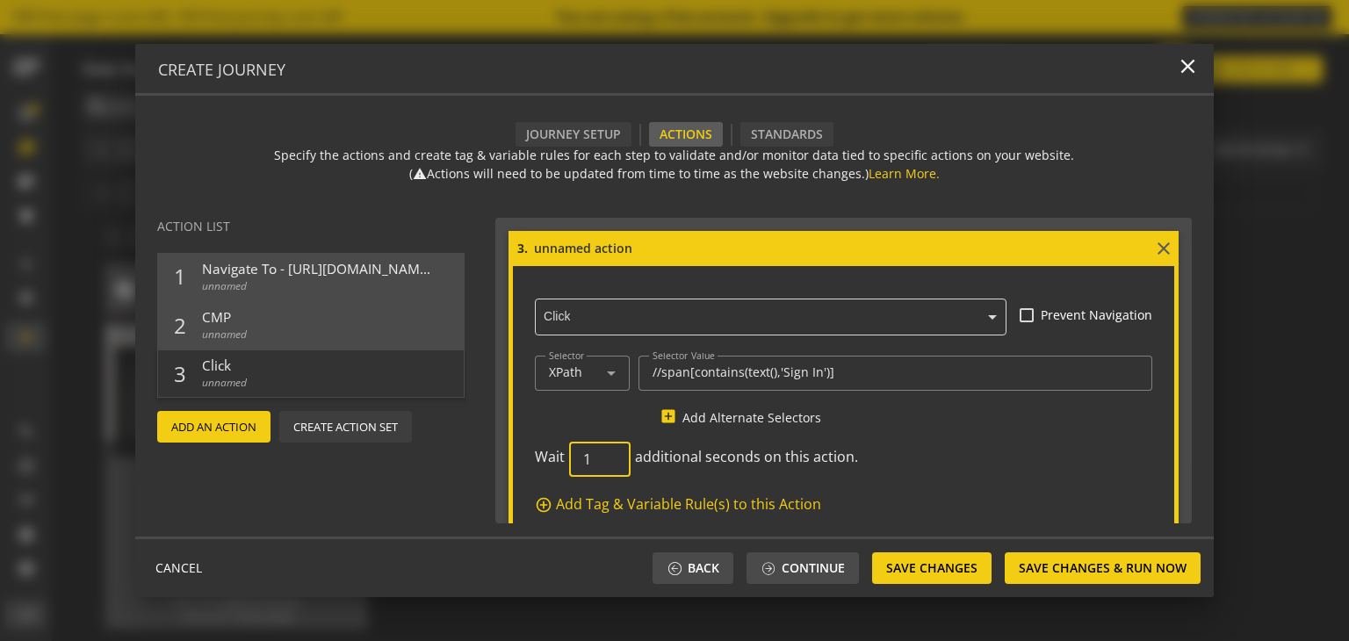
click at [608, 453] on input "1" at bounding box center [599, 459] width 33 height 17
type input "2"
click at [608, 453] on input "2" at bounding box center [599, 459] width 33 height 17
click at [911, 562] on span "Save Changes" at bounding box center [931, 568] width 91 height 32
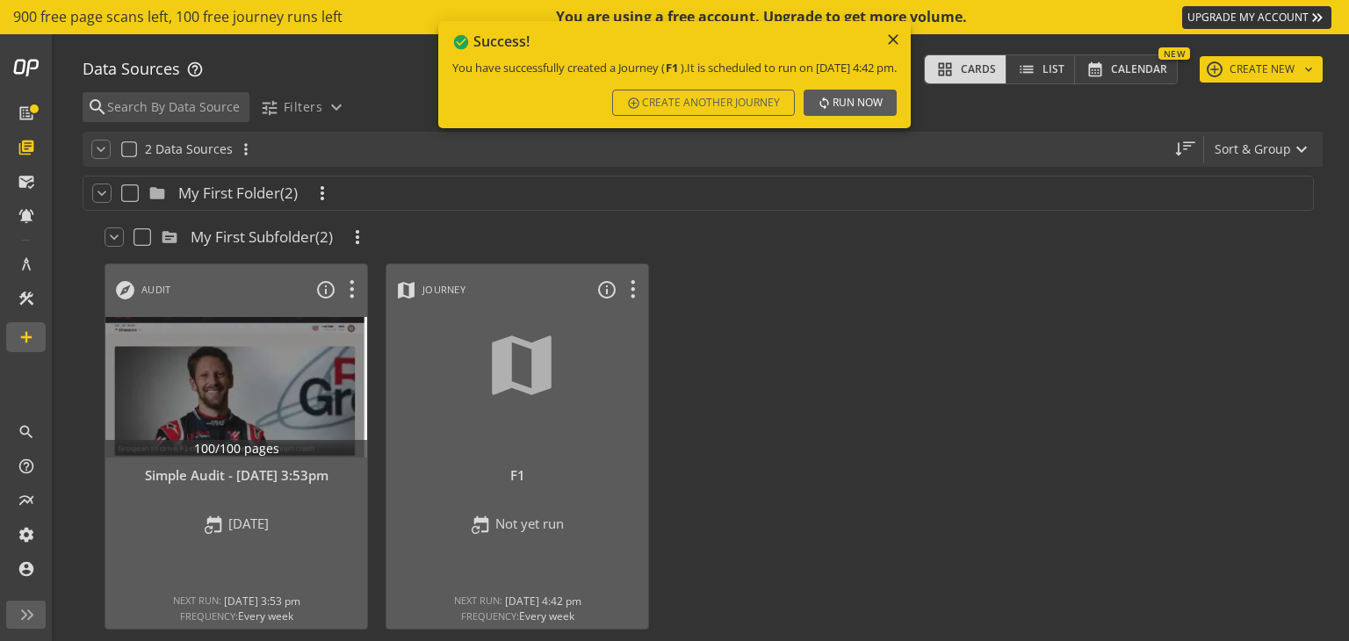
click at [883, 96] on span "Run Now" at bounding box center [858, 103] width 50 height 32
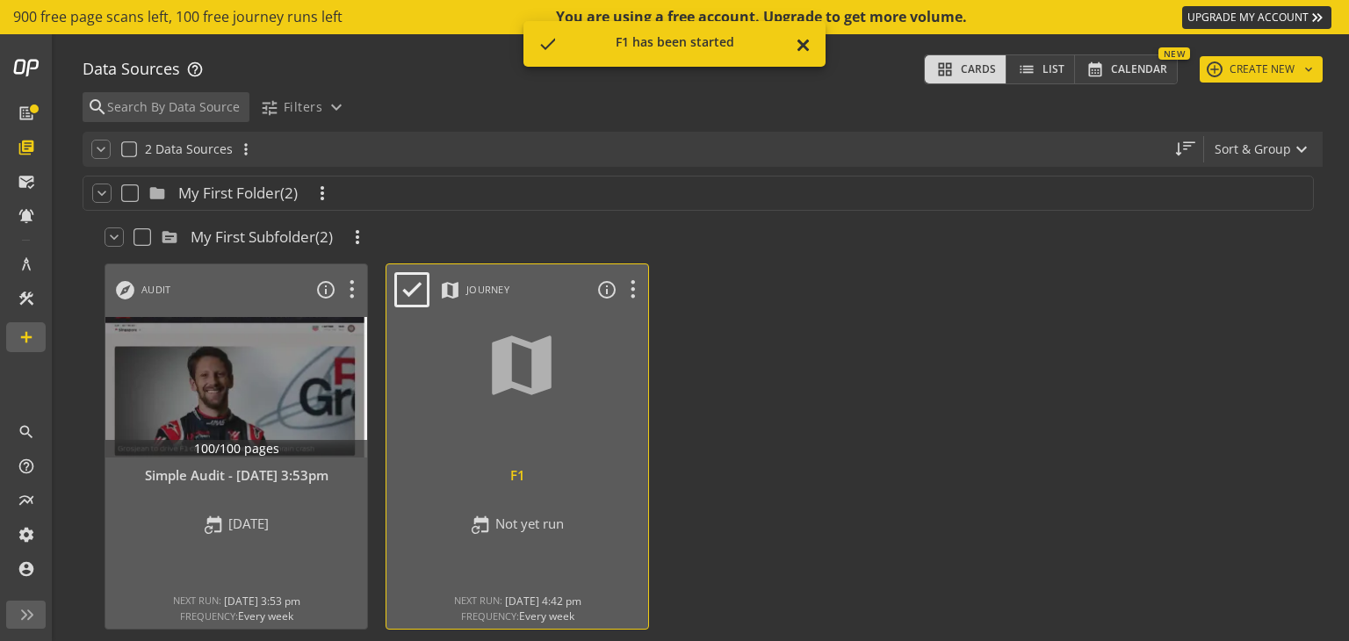
click at [486, 454] on div at bounding box center [517, 388] width 275 height 148
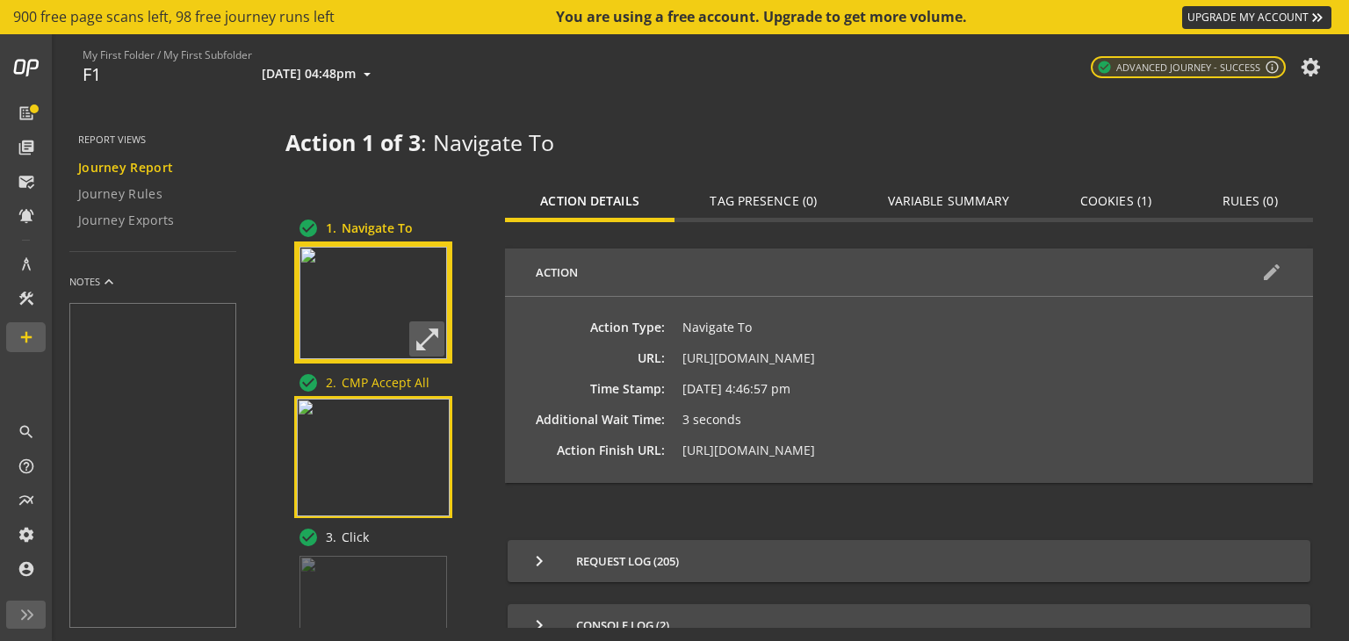
click at [372, 480] on img at bounding box center [373, 458] width 153 height 118
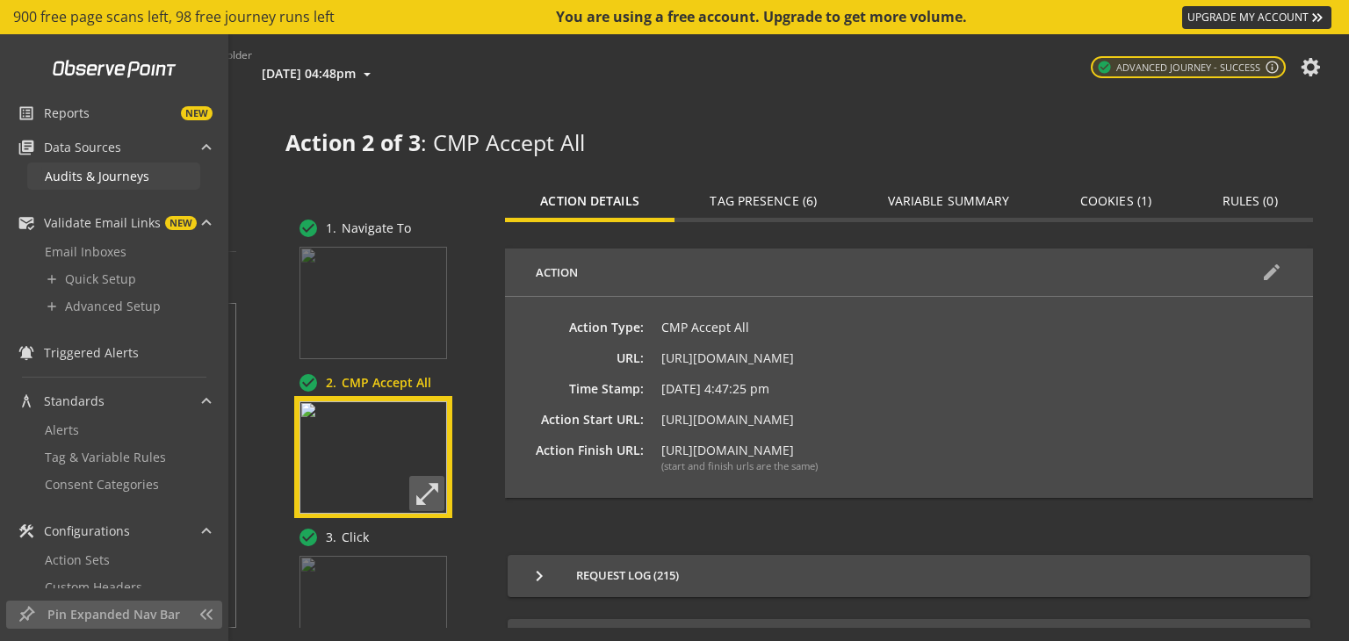
click at [109, 173] on span "Audits & Journeys" at bounding box center [97, 176] width 105 height 17
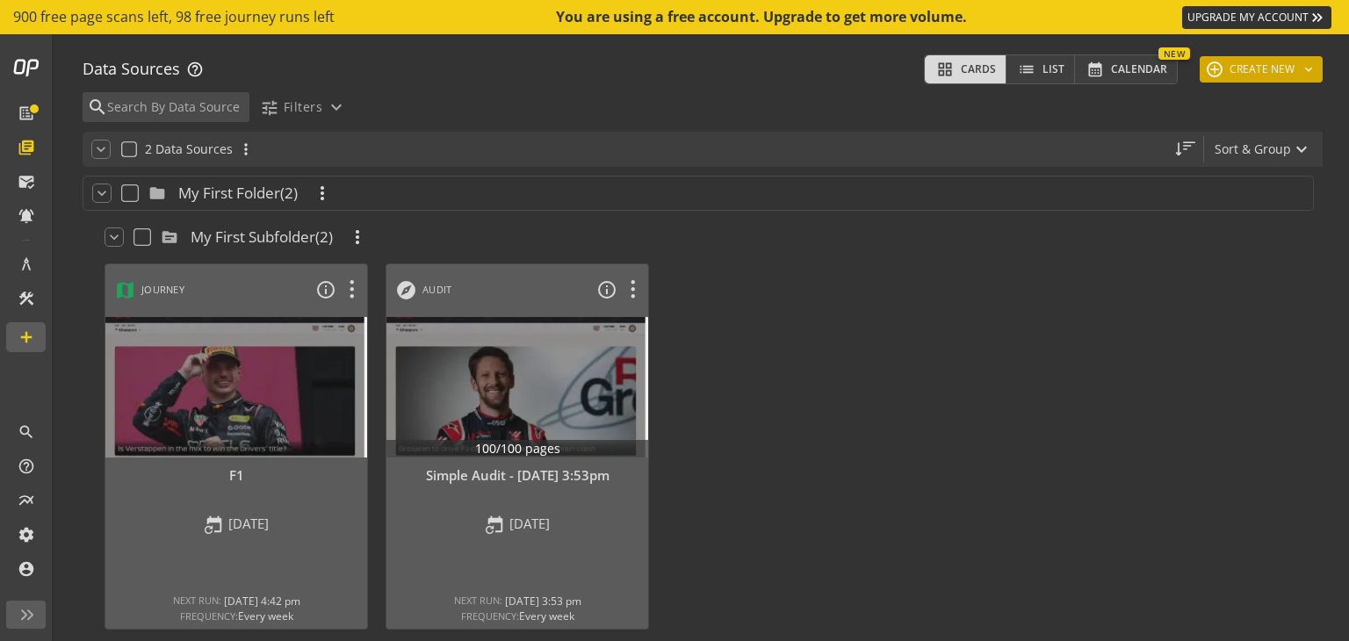
click at [1242, 70] on button "add CREATE NEW keyboard_arrow_down" at bounding box center [1261, 69] width 123 height 26
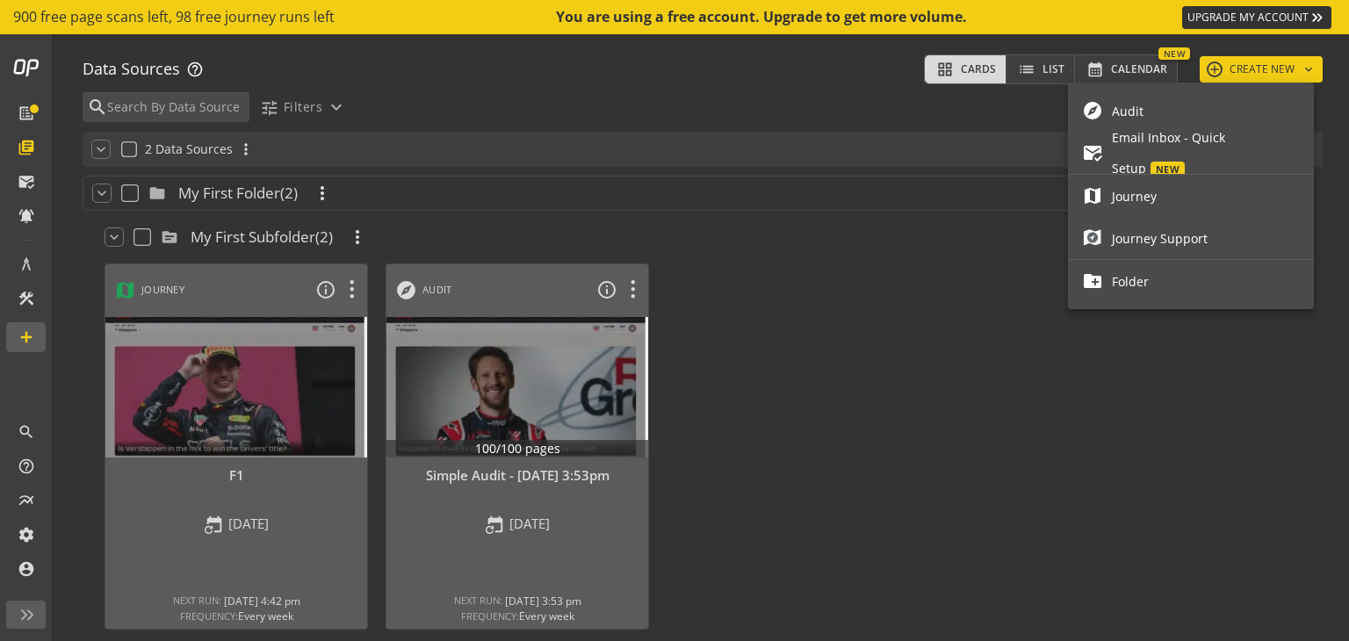
click at [1131, 198] on span "Journey" at bounding box center [1206, 196] width 188 height 31
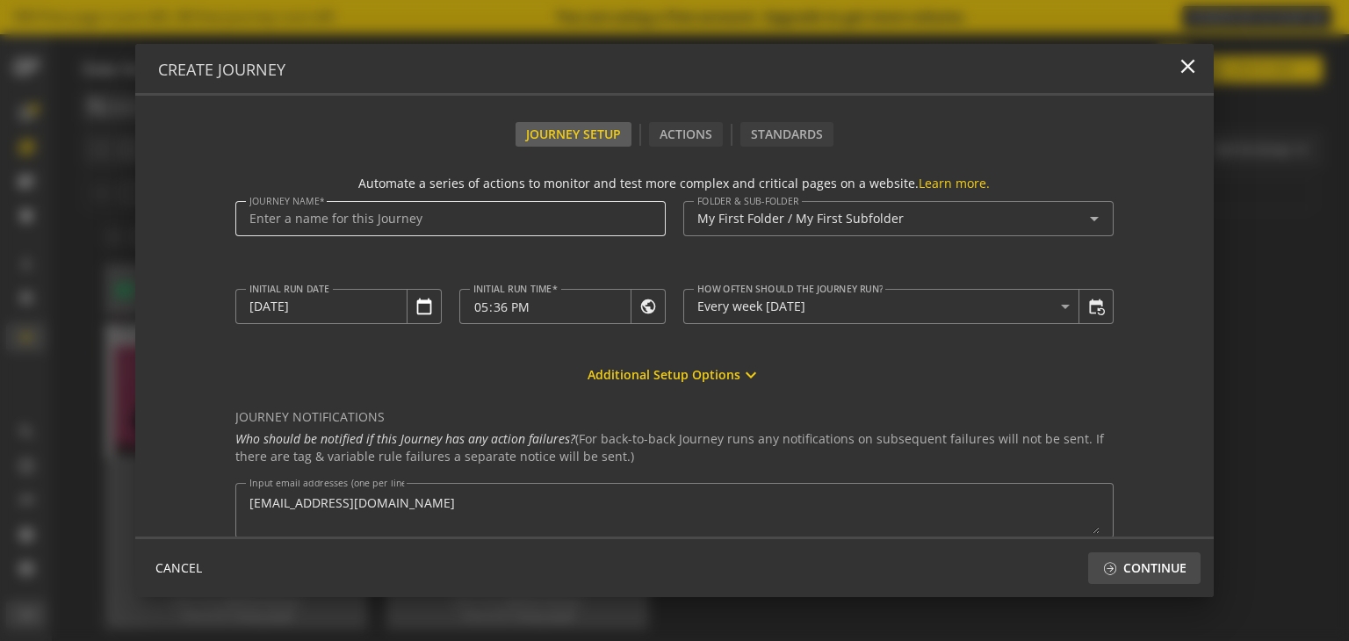
click at [501, 215] on input "Journey Name" at bounding box center [450, 219] width 402 height 15
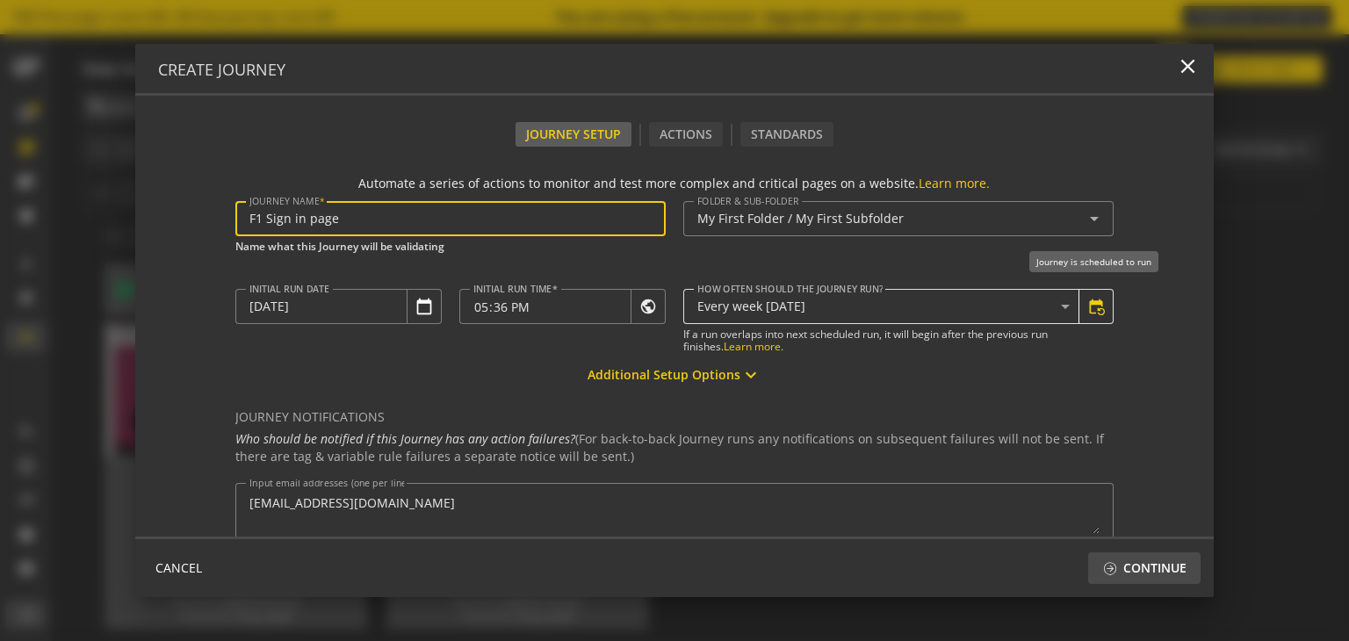
type input "F1 Sign in page"
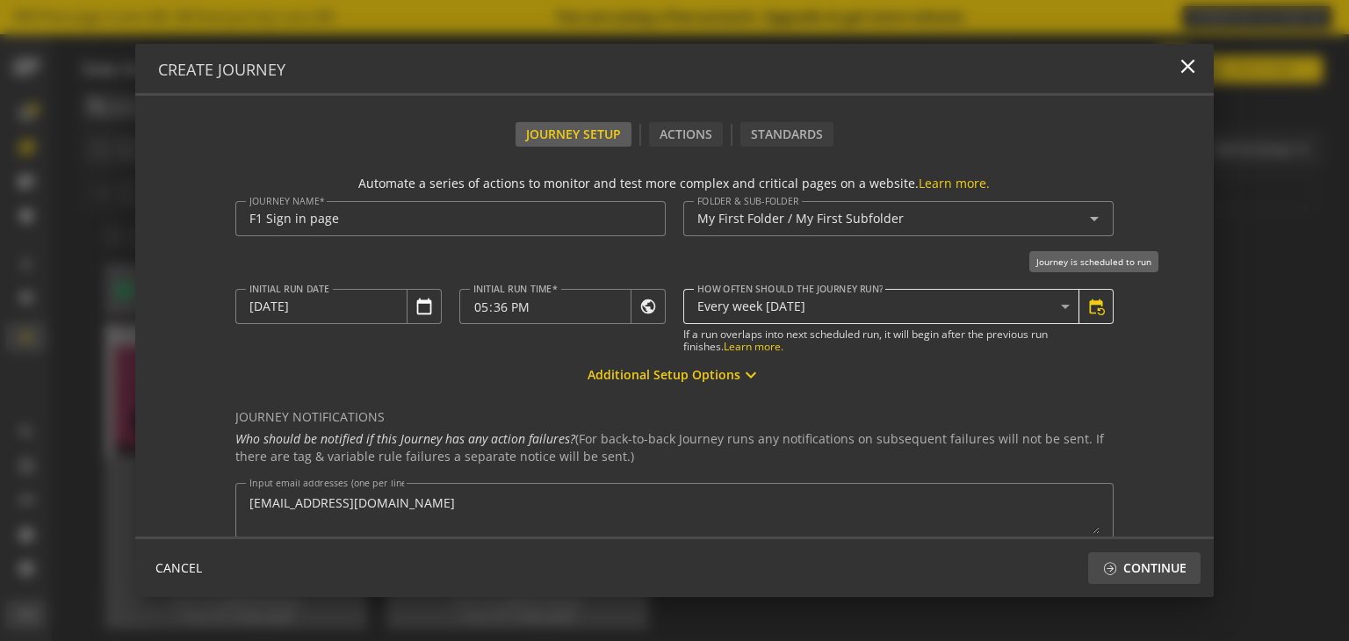
click at [1087, 307] on mat-icon "event_repeat" at bounding box center [1096, 307] width 18 height 18
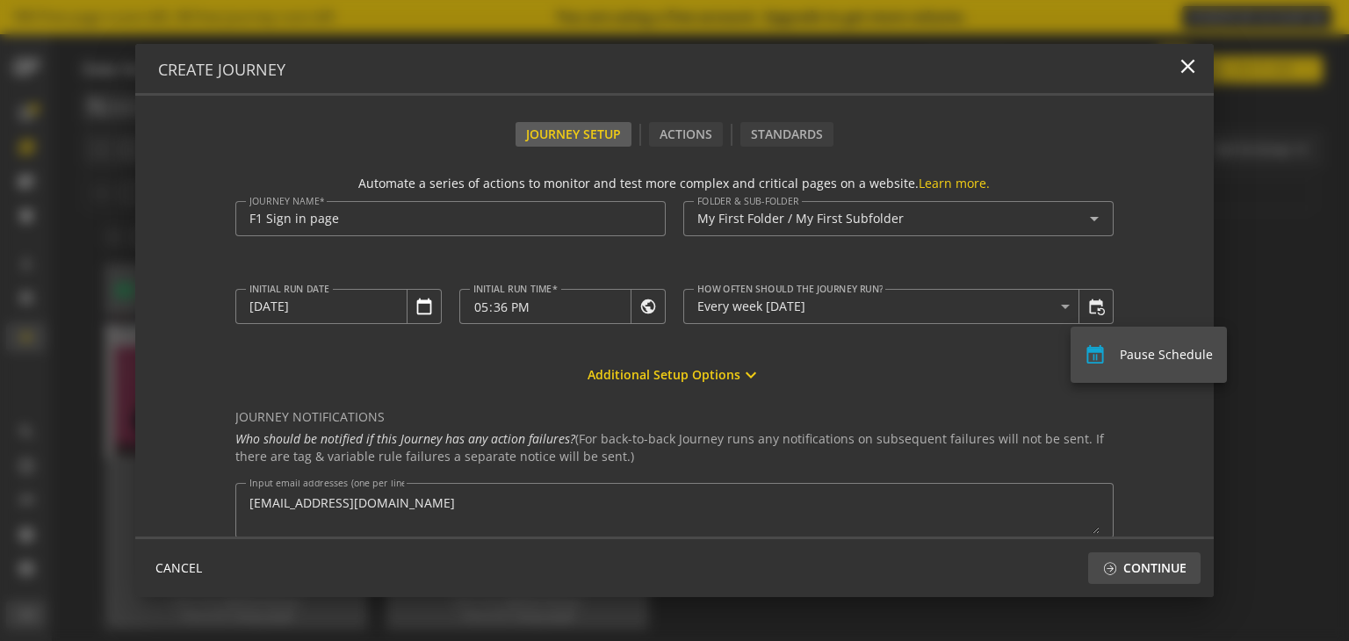
click at [1055, 305] on div at bounding box center [674, 320] width 1349 height 641
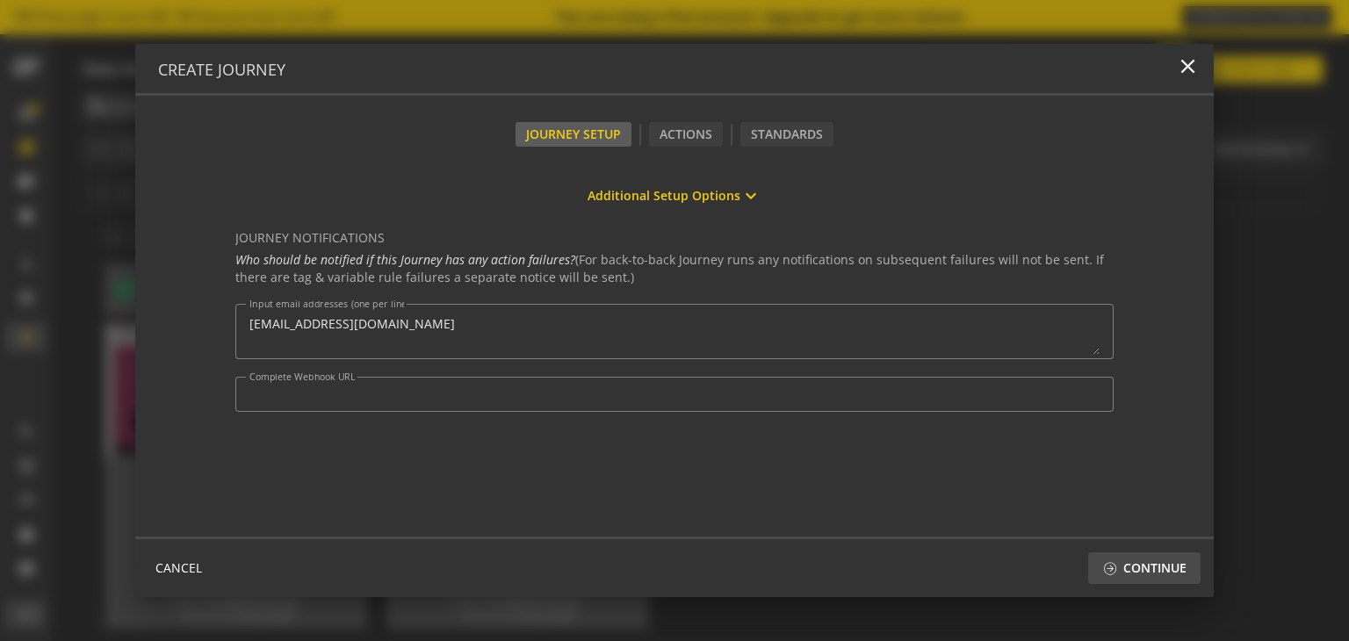
scroll to position [181, 0]
click at [1131, 572] on span "Continue" at bounding box center [1154, 568] width 63 height 32
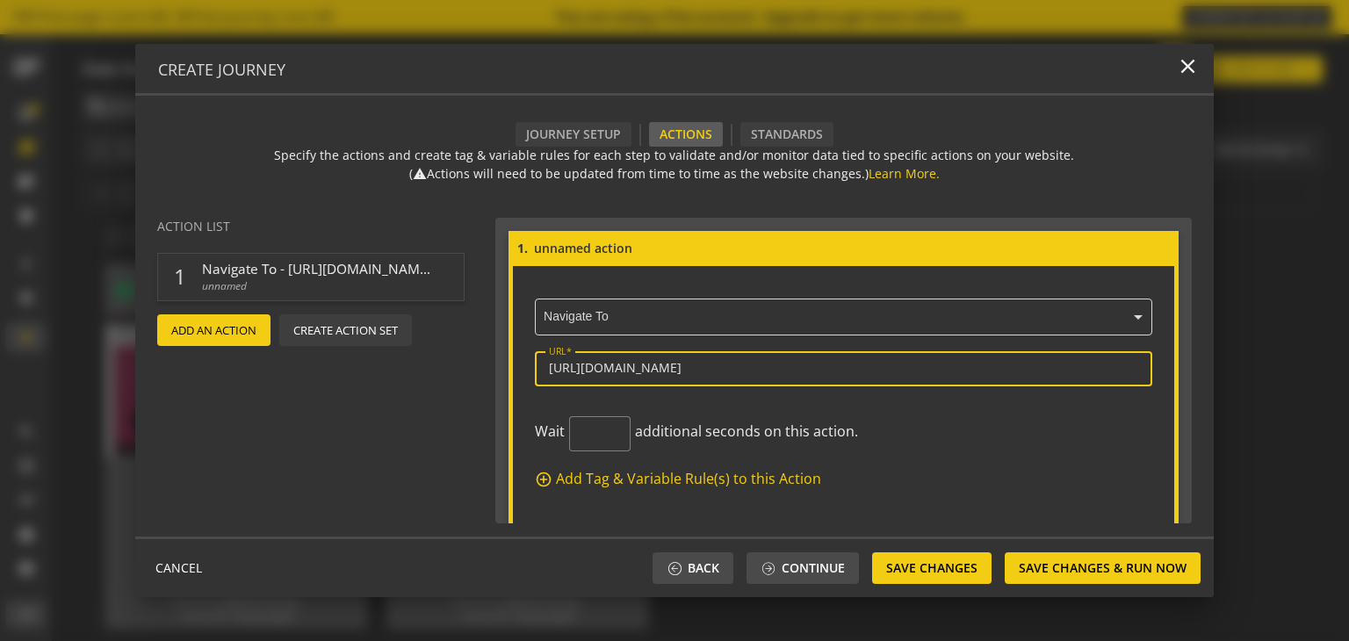
click at [678, 367] on input "[URL][DOMAIN_NAME]" at bounding box center [844, 368] width 590 height 15
type input "h"
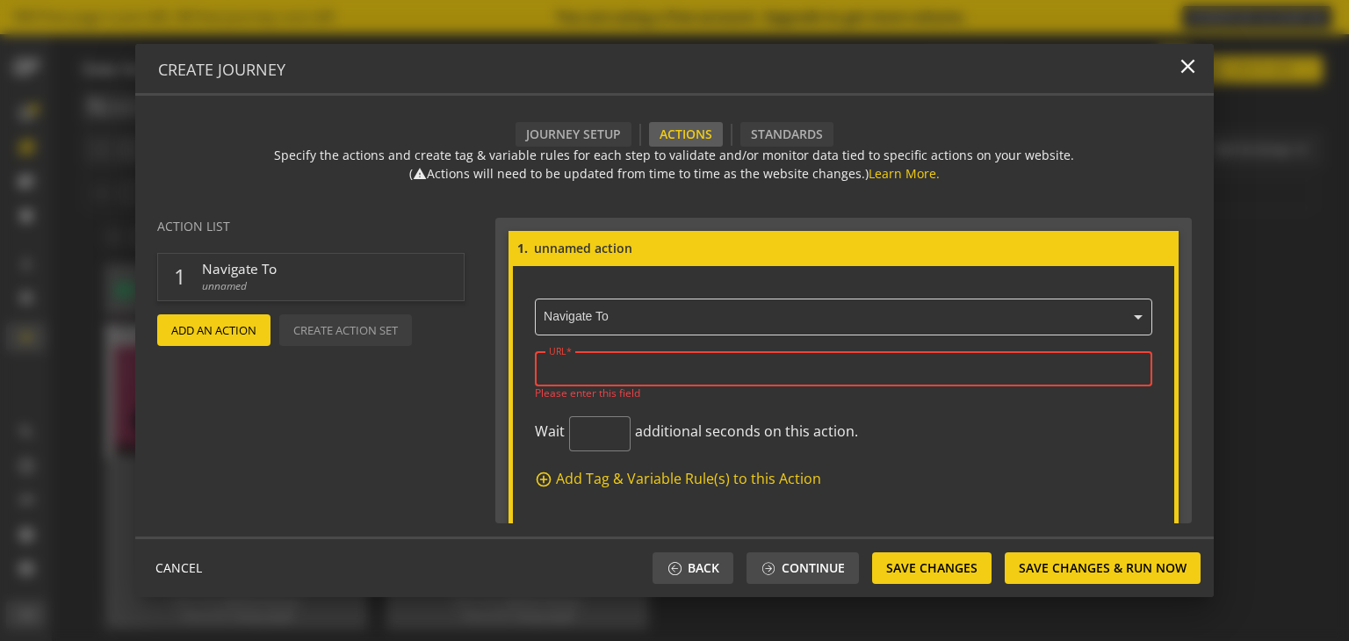
paste input "[URL][DOMAIN_NAME]"
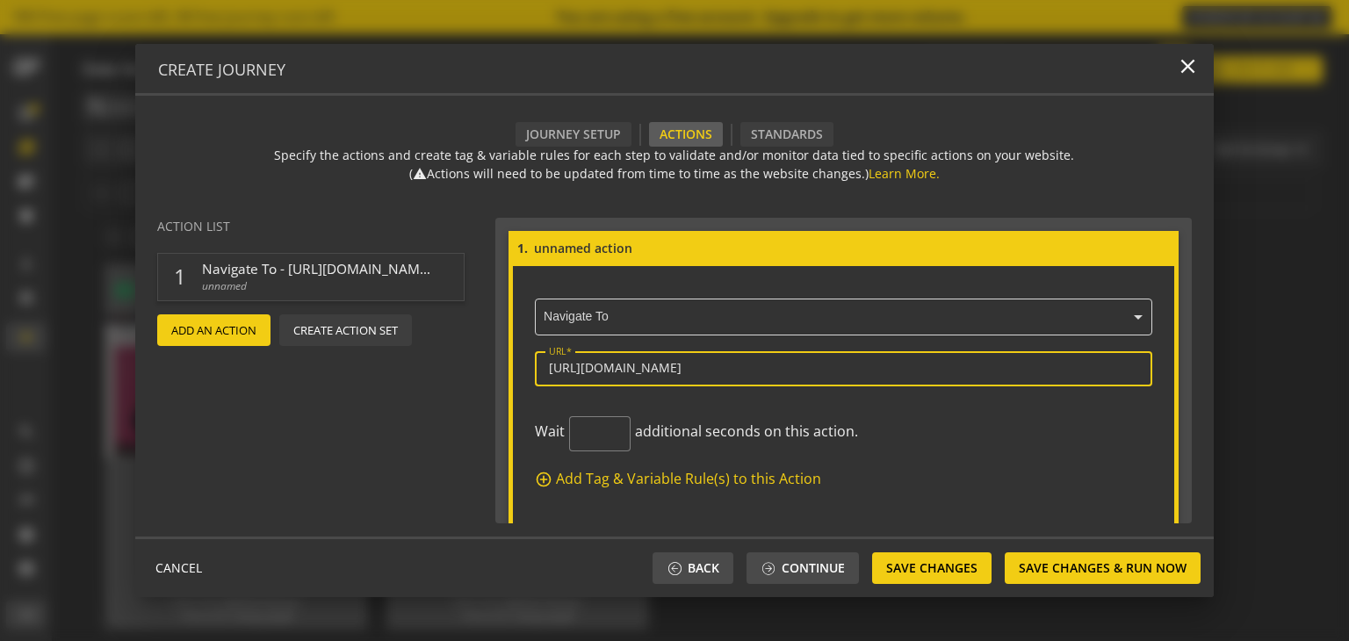
scroll to position [42, 0]
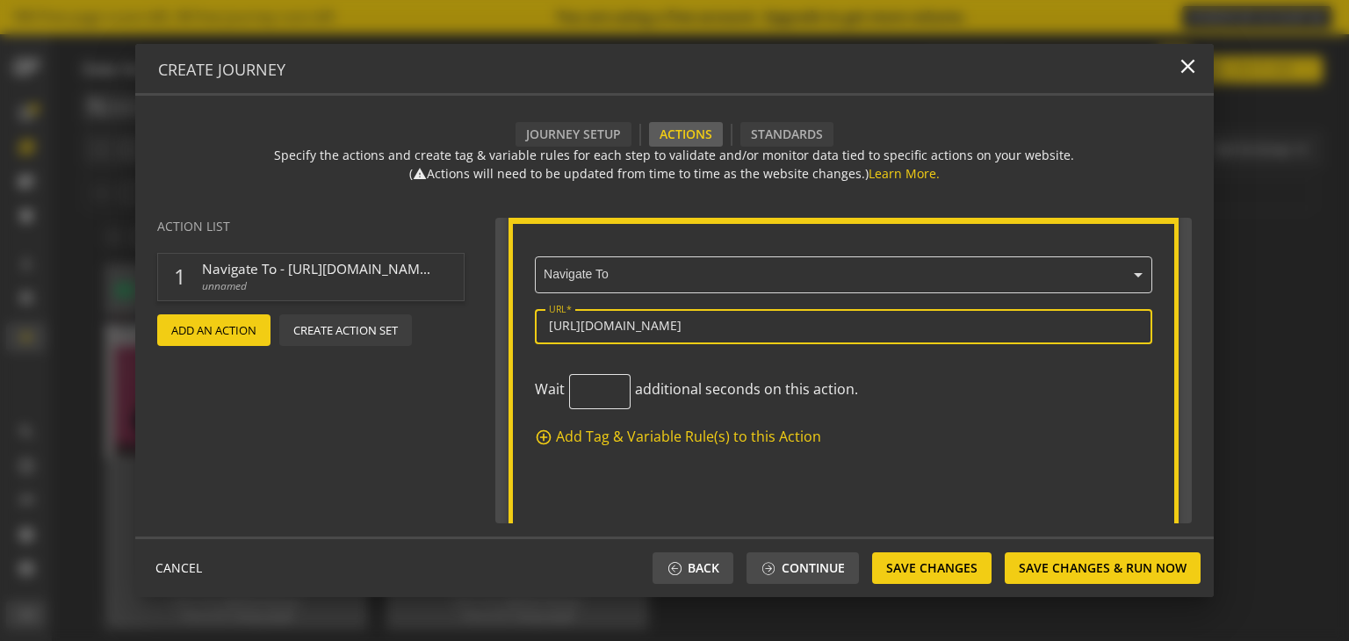
type input "[URL][DOMAIN_NAME]"
click at [603, 395] on input "0" at bounding box center [599, 392] width 33 height 17
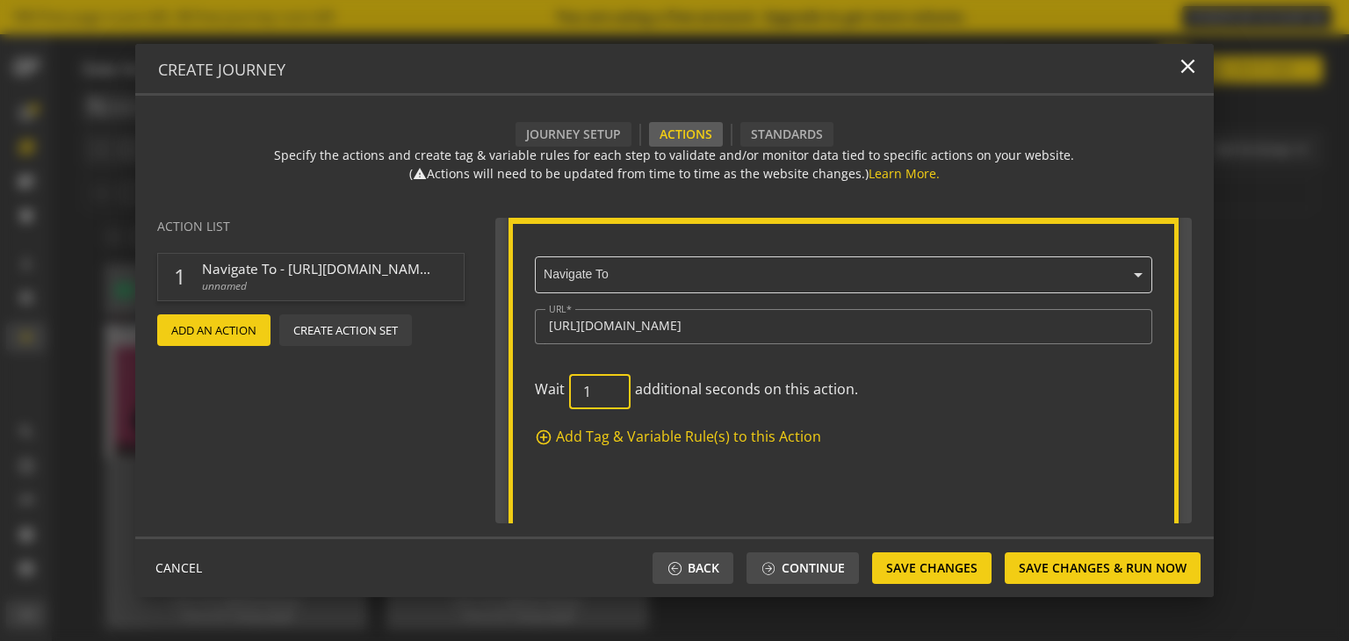
click at [604, 388] on input "1" at bounding box center [599, 392] width 33 height 17
type input "2"
click at [604, 388] on input "2" at bounding box center [599, 392] width 33 height 17
click at [629, 432] on span "Add Tag & Variable Rule(s) to this Action" at bounding box center [688, 437] width 265 height 20
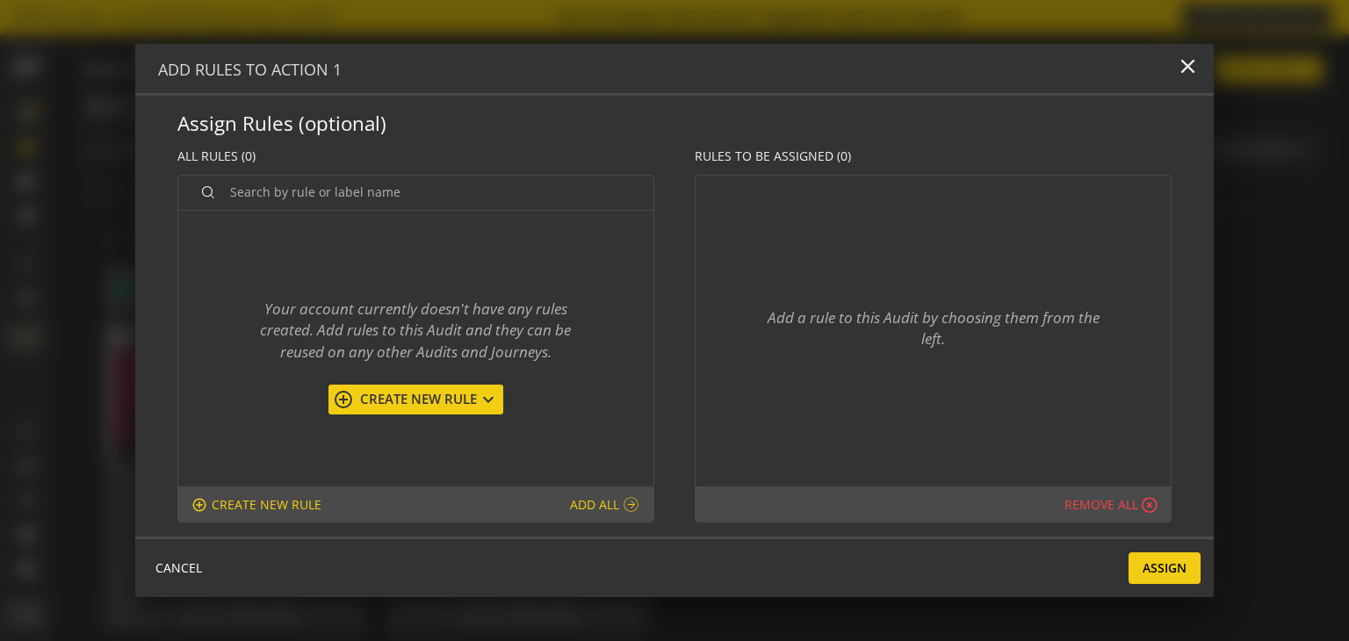
click at [403, 399] on span "Create New Rule" at bounding box center [416, 399] width 124 height 18
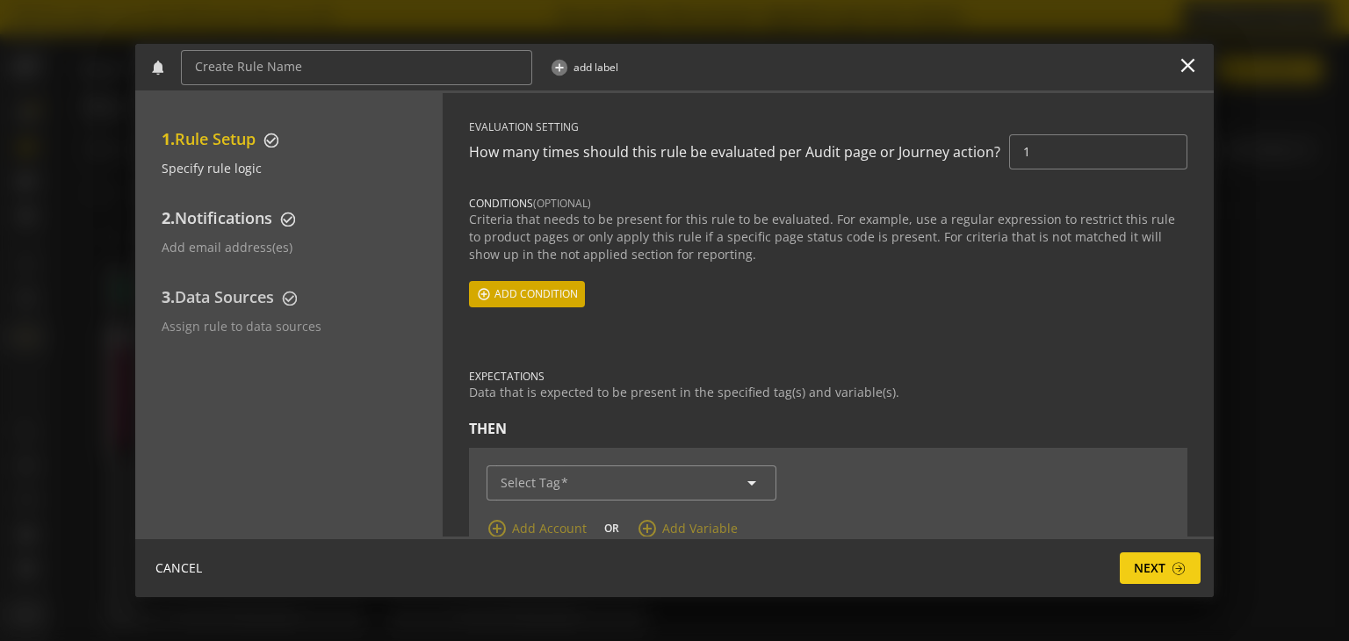
click at [502, 292] on span "Add condition" at bounding box center [535, 294] width 83 height 32
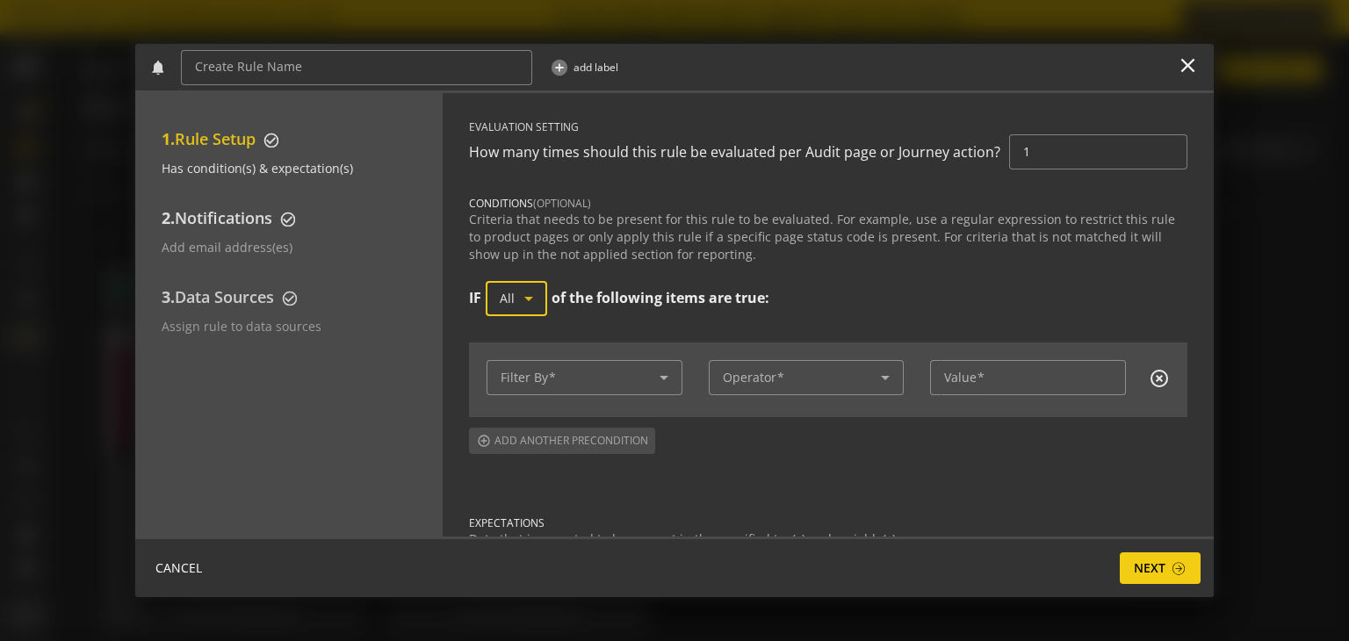
click at [527, 308] on icon at bounding box center [528, 298] width 21 height 21
click at [527, 308] on div at bounding box center [674, 320] width 1349 height 641
click at [584, 381] on span at bounding box center [580, 378] width 159 height 15
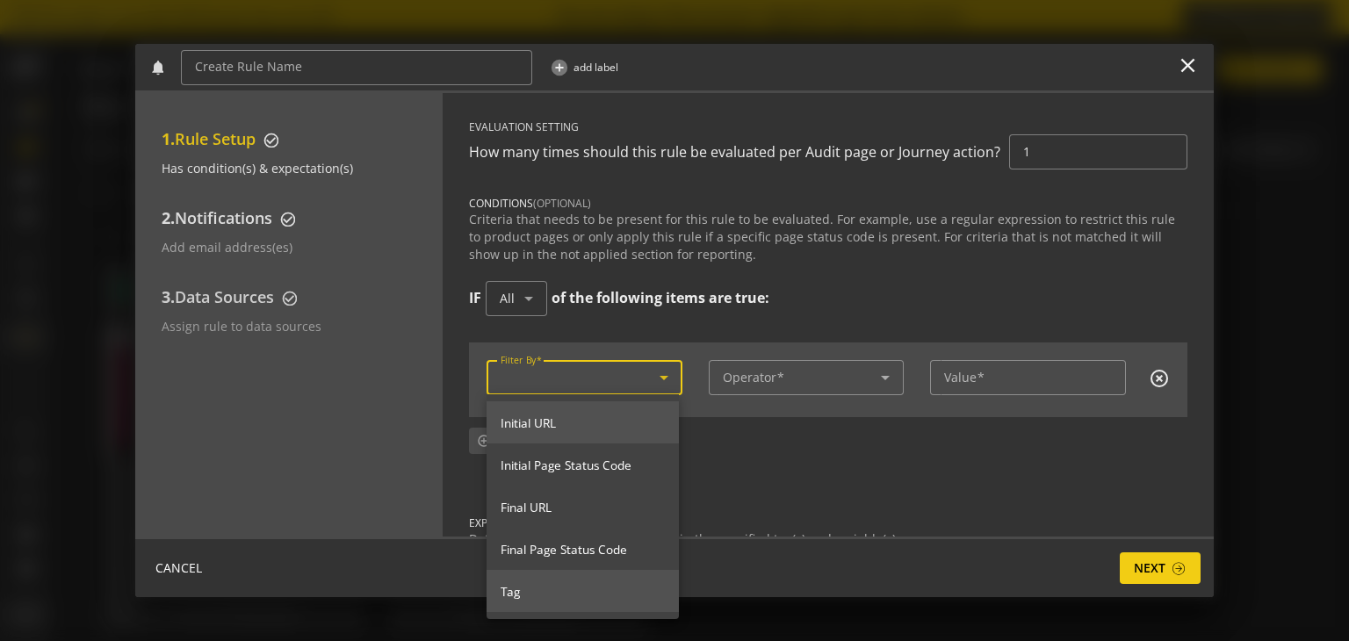
click at [513, 591] on span "Tag" at bounding box center [583, 592] width 164 height 16
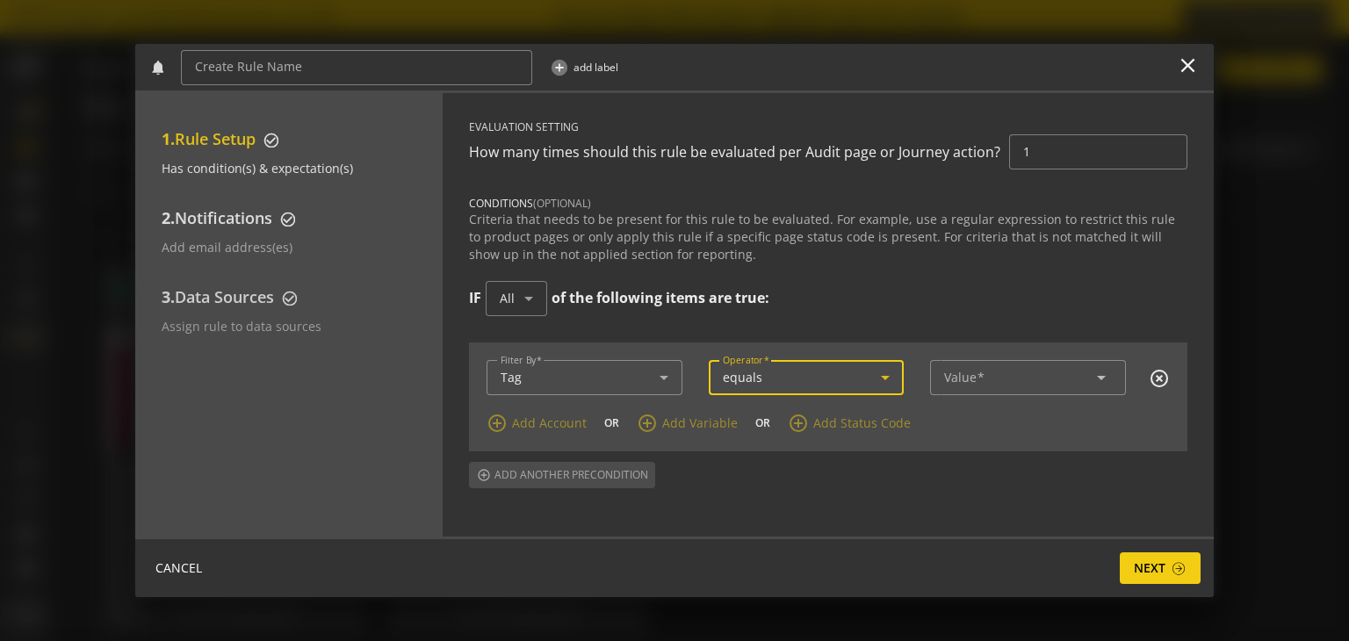
click at [865, 375] on div "equals" at bounding box center [802, 378] width 159 height 15
click at [1023, 374] on div at bounding box center [674, 320] width 1349 height 641
click at [190, 566] on span "CANCEL" at bounding box center [178, 568] width 47 height 32
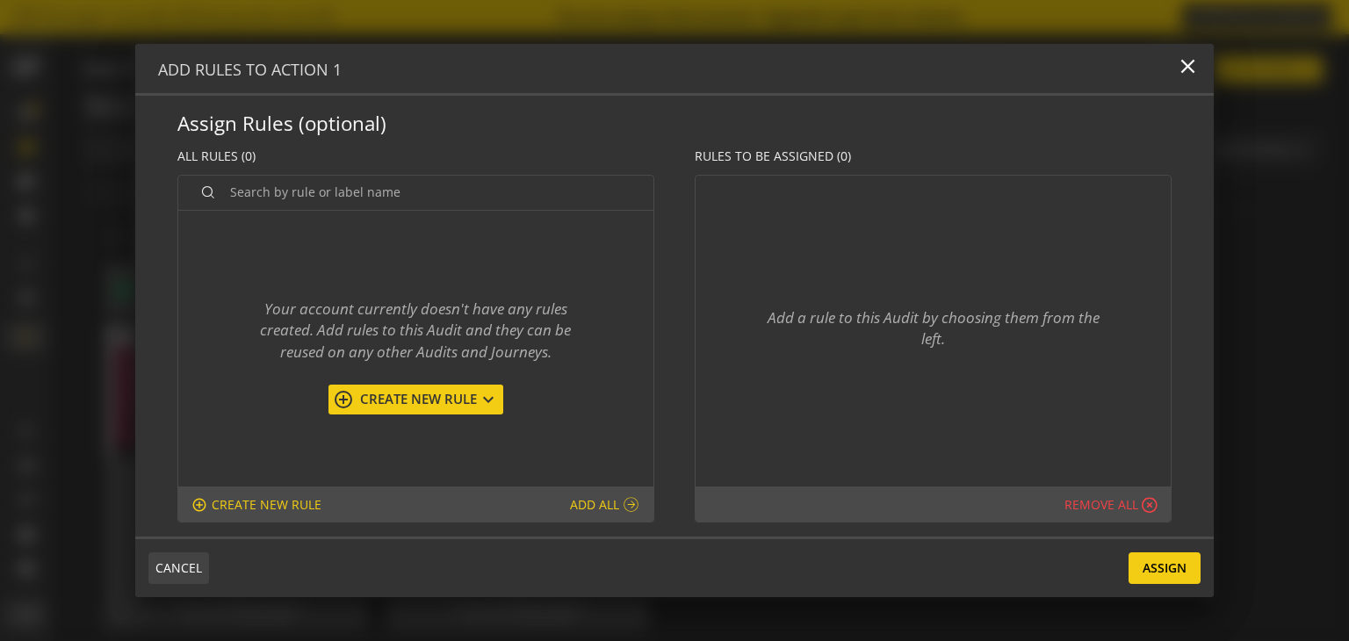
click at [166, 570] on span "CANCEL" at bounding box center [178, 568] width 47 height 32
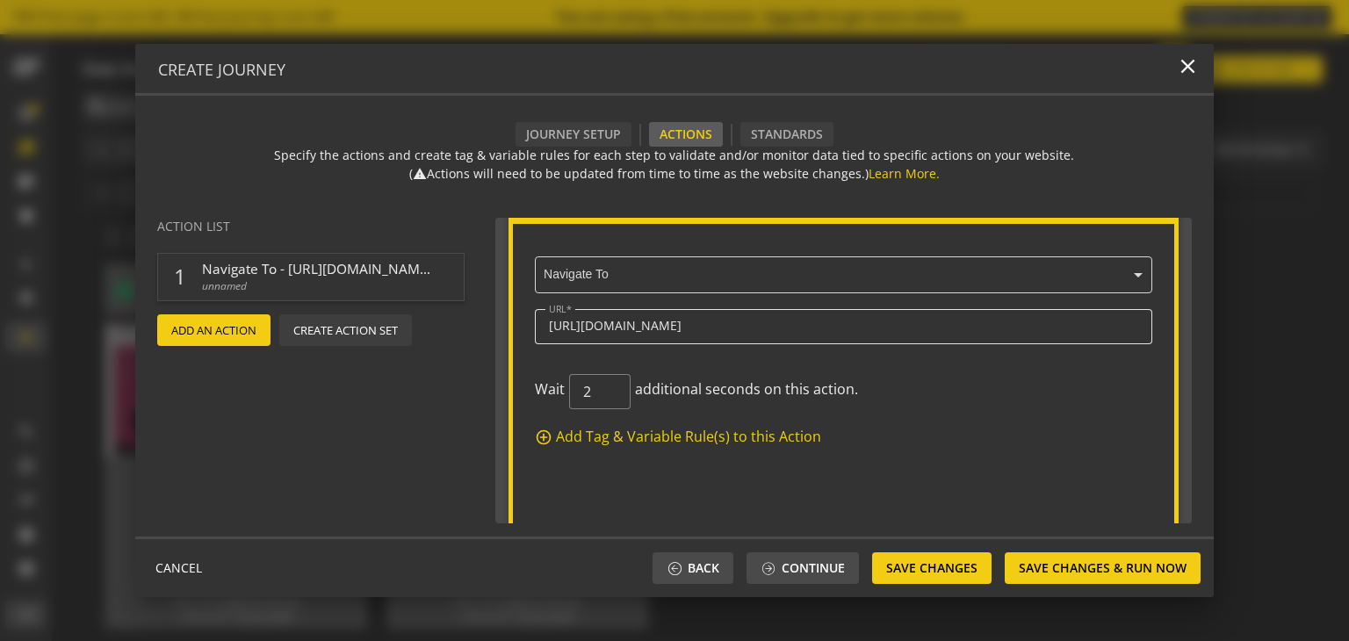
scroll to position [0, 0]
click at [477, 284] on mat-icon "add" at bounding box center [478, 287] width 18 height 18
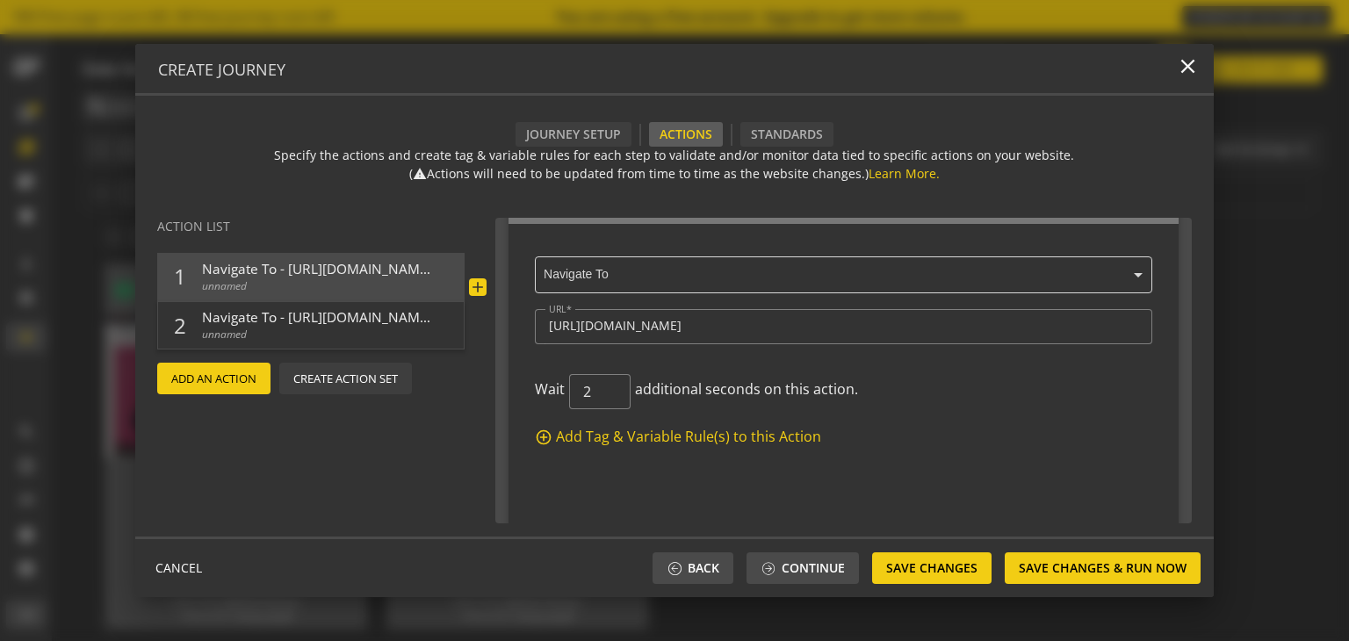
scroll to position [435, 0]
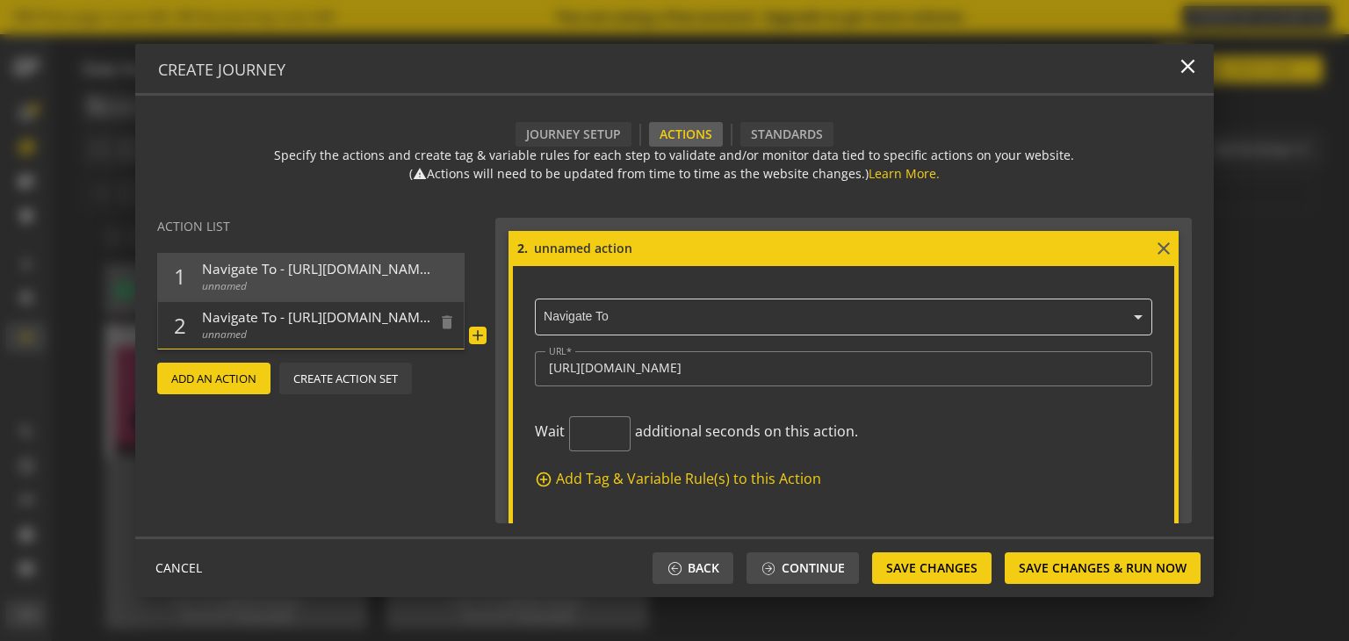
click at [316, 332] on span "unnamed" at bounding box center [316, 335] width 228 height 16
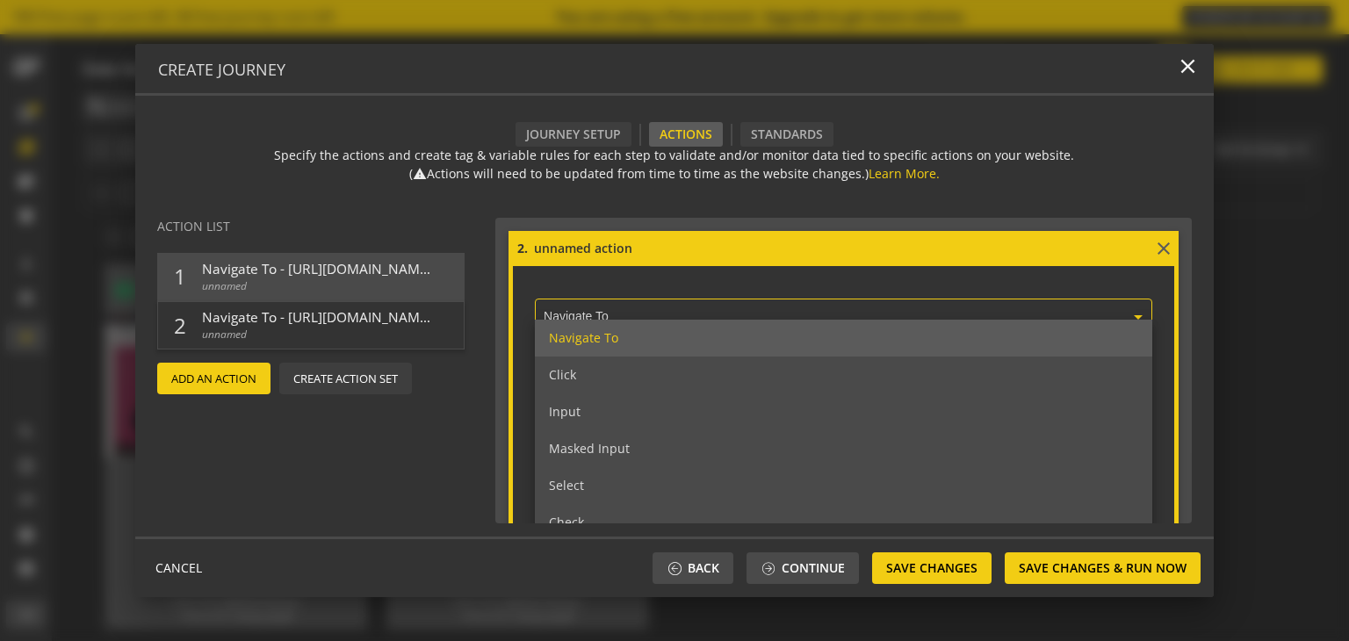
click at [779, 314] on input "text" at bounding box center [849, 318] width 610 height 16
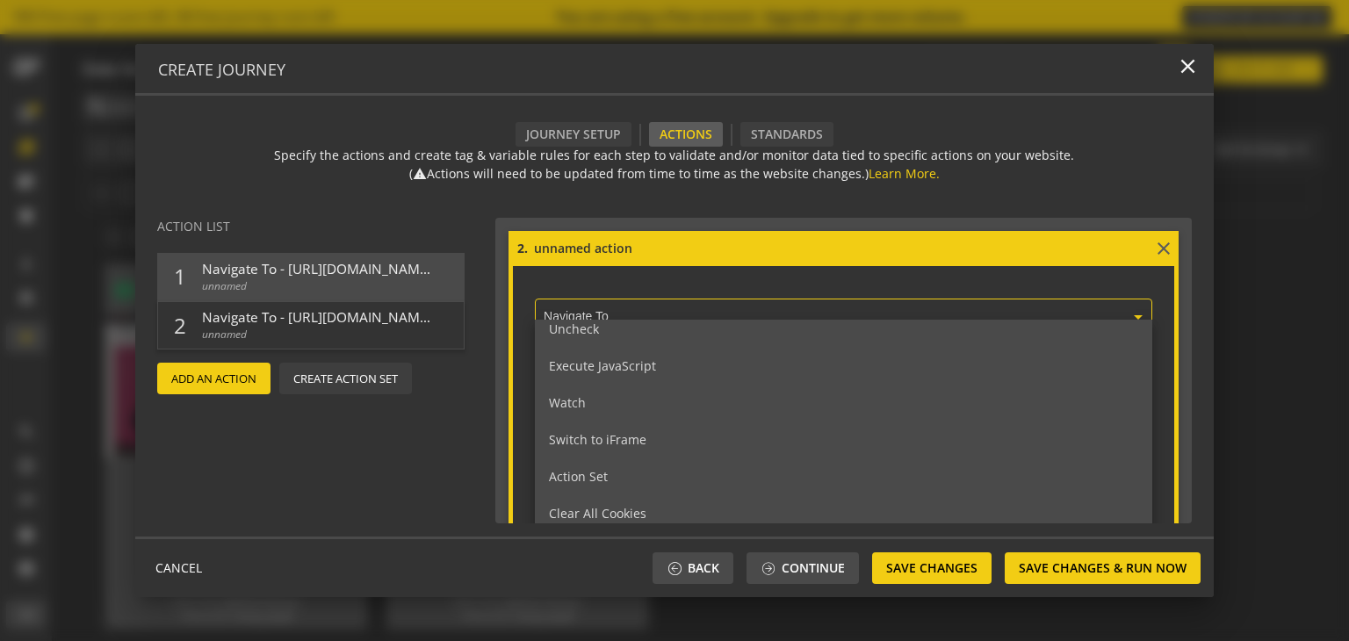
scroll to position [268, 0]
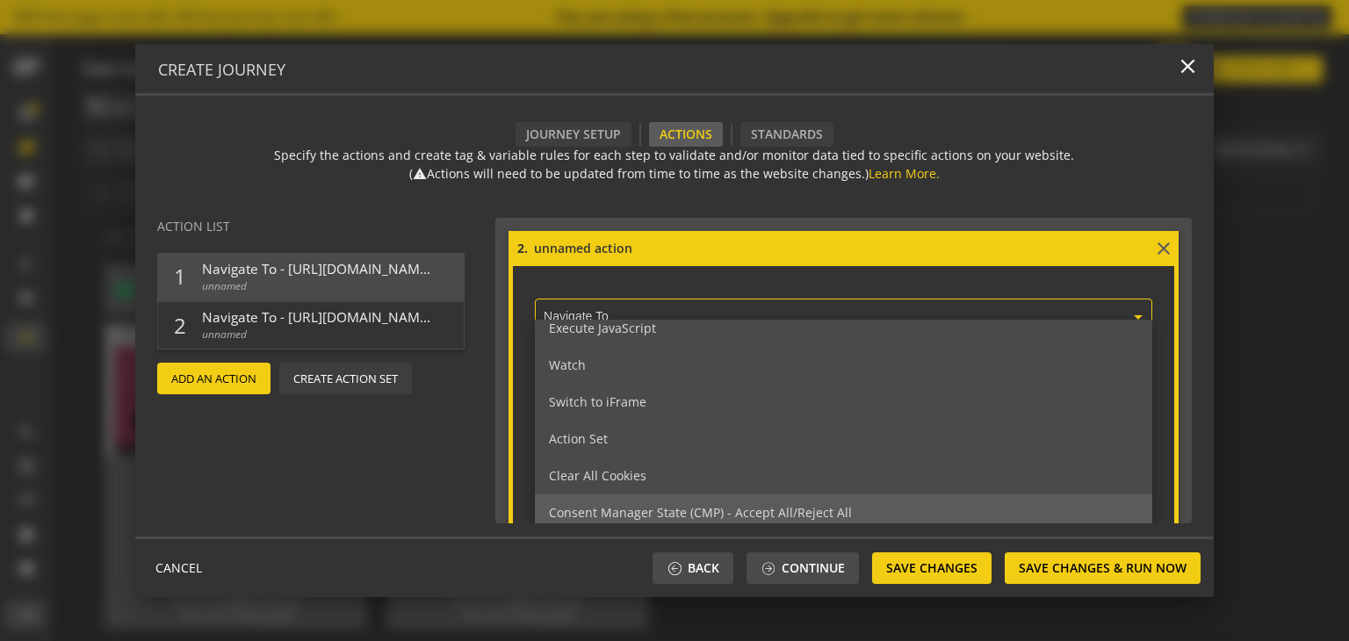
click at [662, 518] on span "Consent Manager State (CMP) - Accept All/Reject All" at bounding box center [700, 512] width 303 height 17
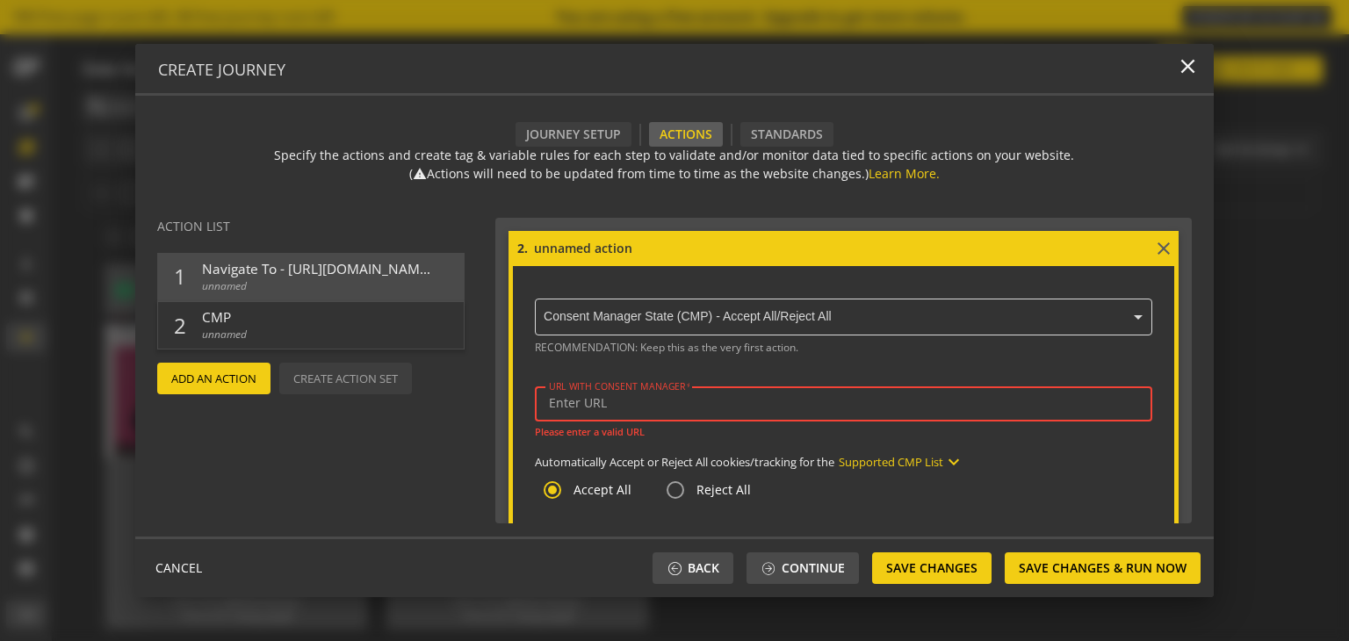
click at [622, 399] on input "URL WITH CONSENT MANAGER" at bounding box center [844, 403] width 590 height 15
paste input "[URL][DOMAIN_NAME]"
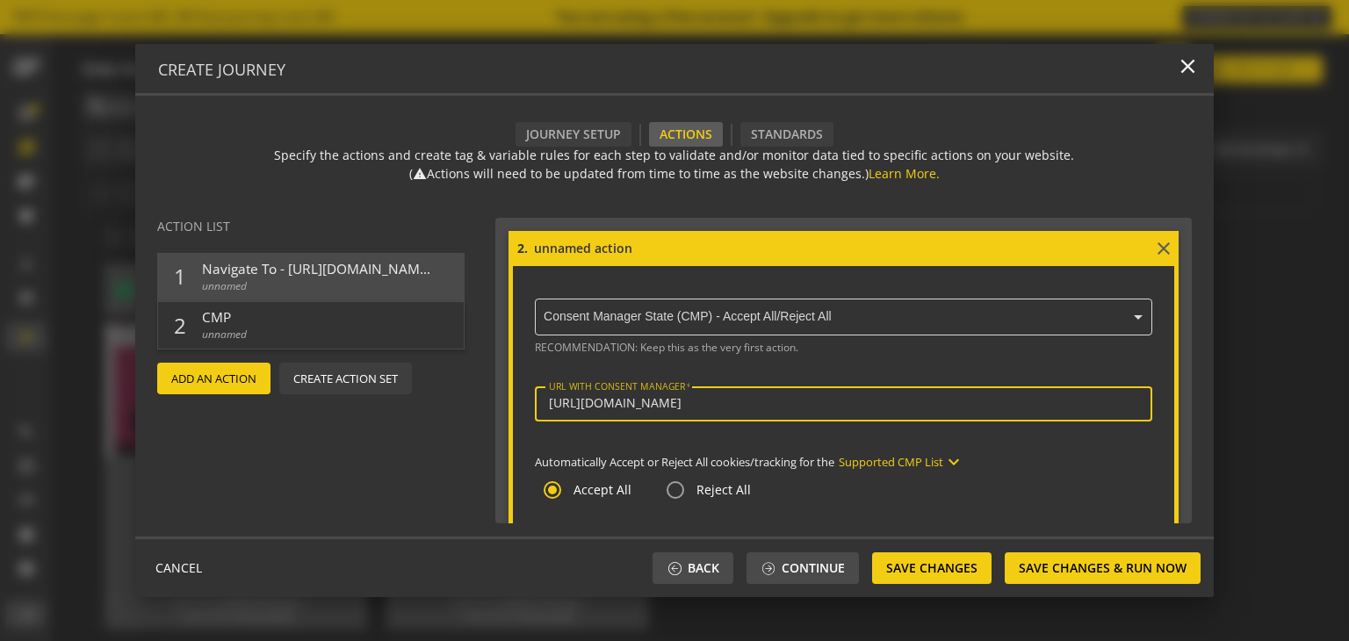
scroll to position [563, 0]
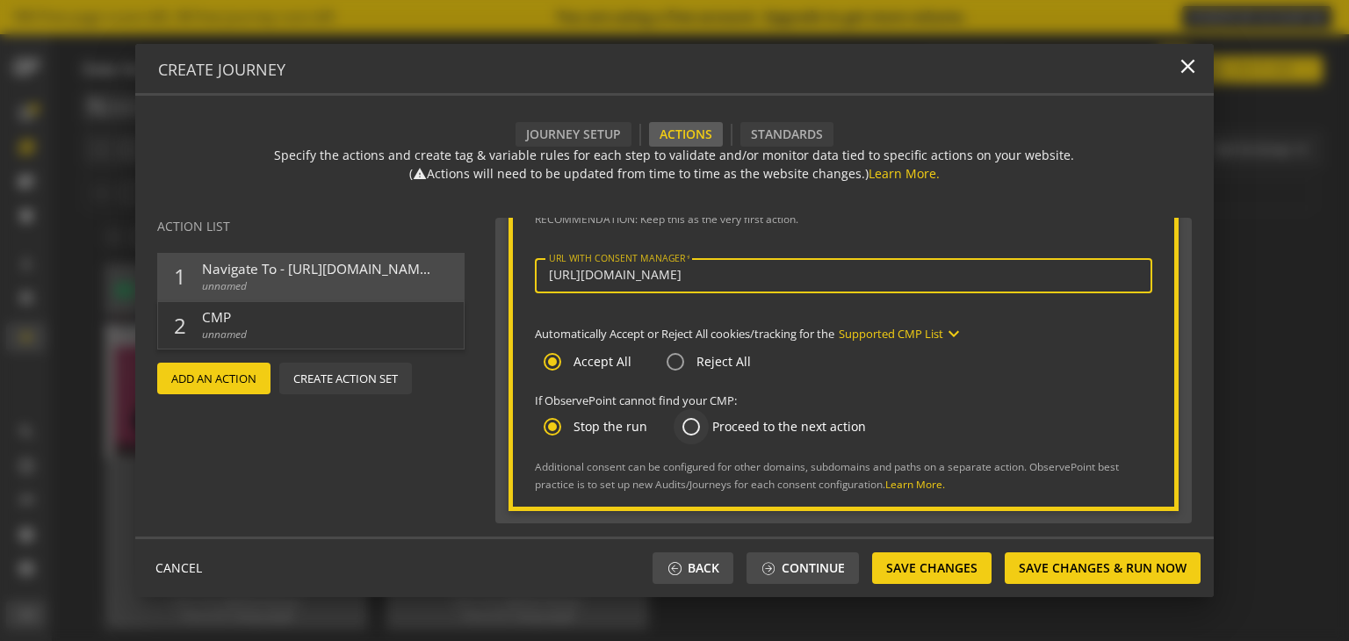
type input "[URL][DOMAIN_NAME]"
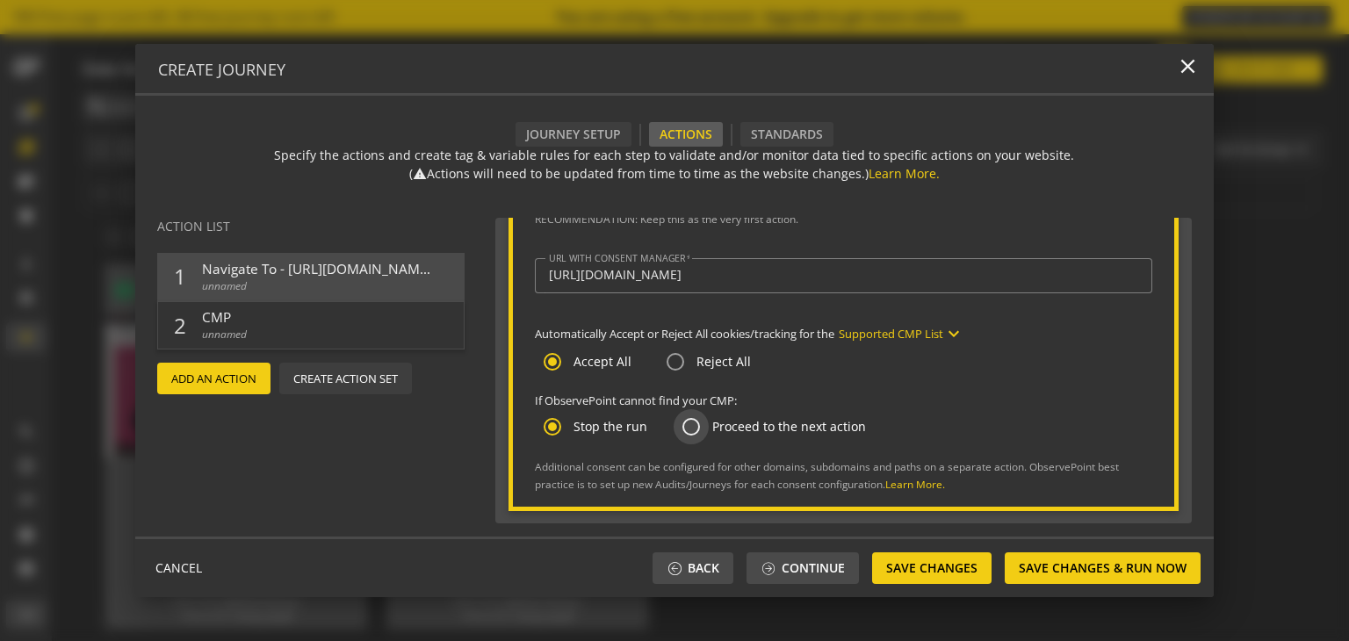
click at [693, 424] on input "Proceed to the next action" at bounding box center [691, 426] width 35 height 35
radio input "true"
click at [470, 335] on mat-icon "add" at bounding box center [478, 336] width 18 height 18
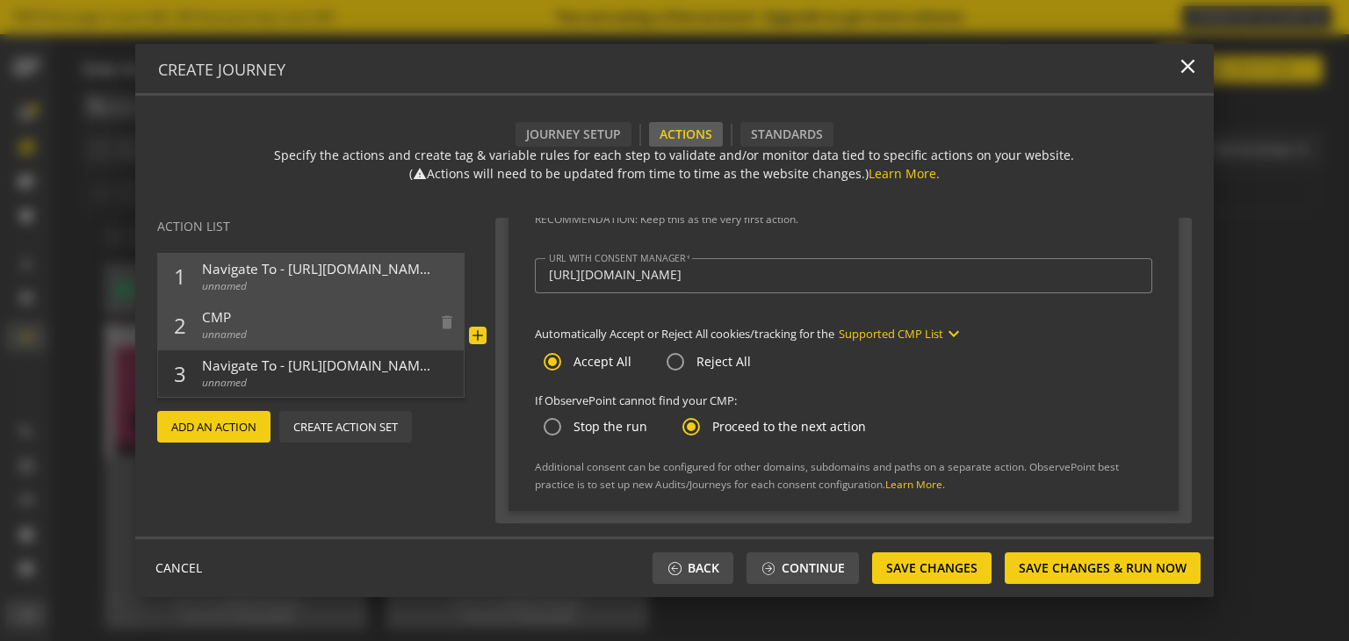
scroll to position [870, 0]
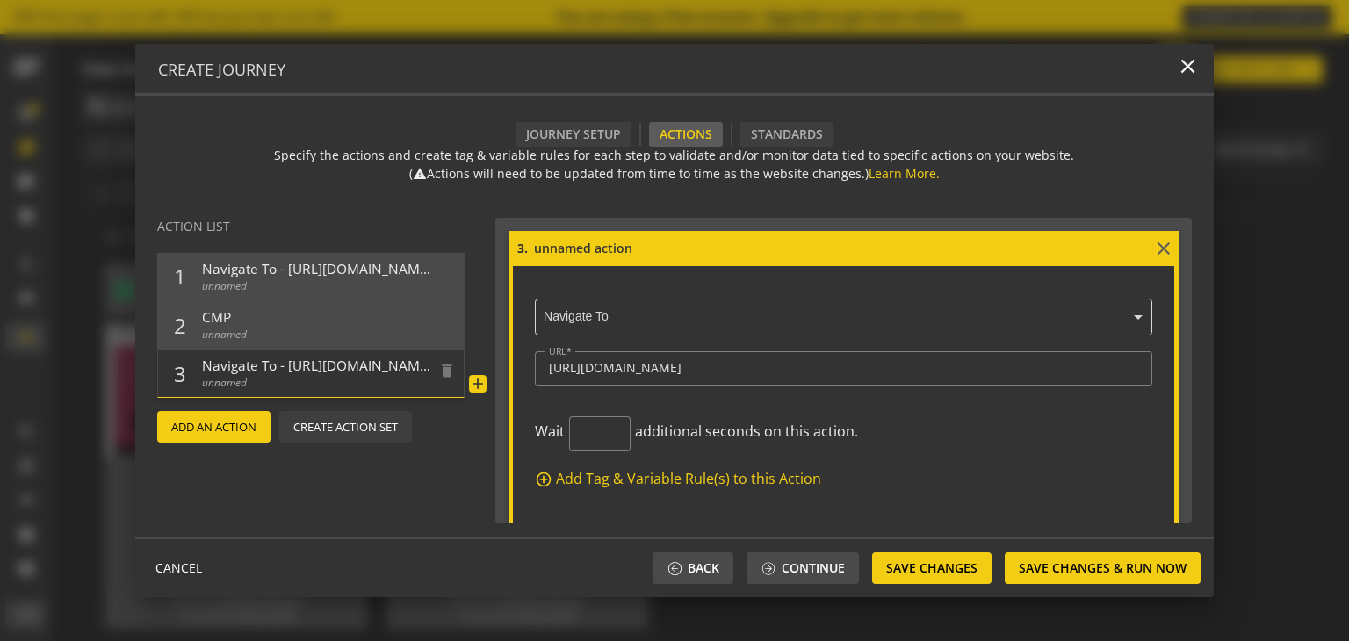
click at [292, 370] on span "Navigate To - [URL][DOMAIN_NAME]" at bounding box center [316, 366] width 228 height 18
click at [678, 375] on div "[URL][DOMAIN_NAME]" at bounding box center [844, 368] width 590 height 35
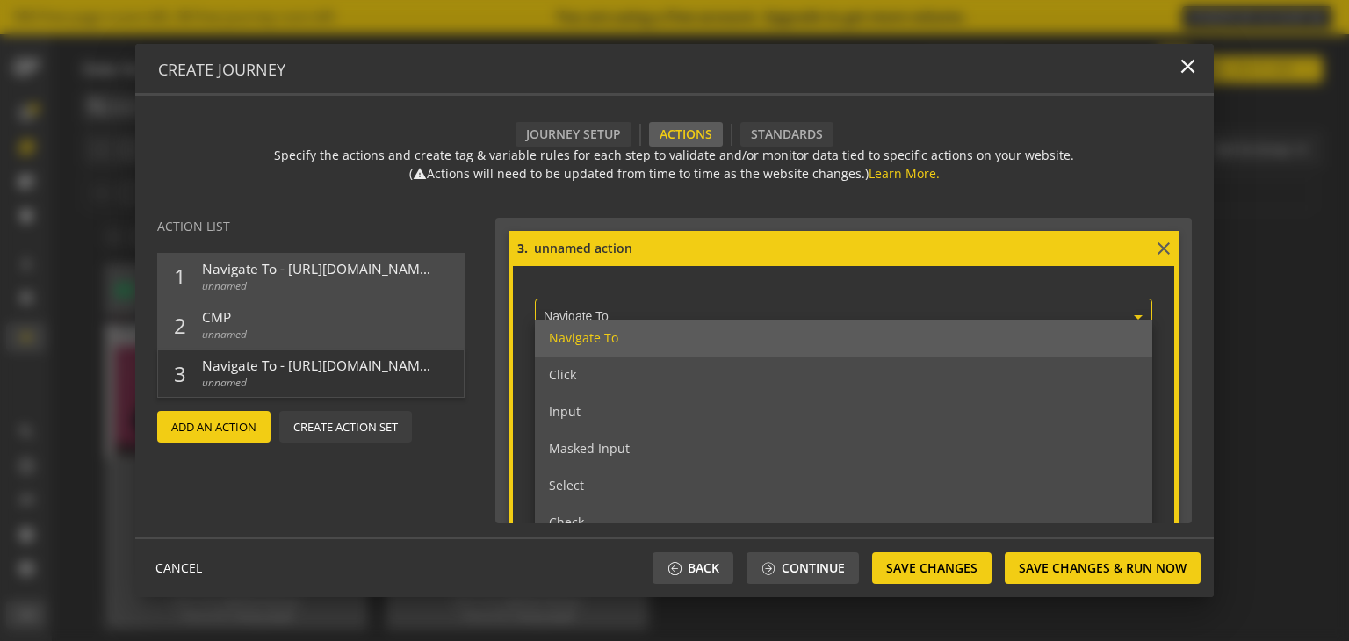
click at [720, 317] on input "text" at bounding box center [849, 318] width 610 height 16
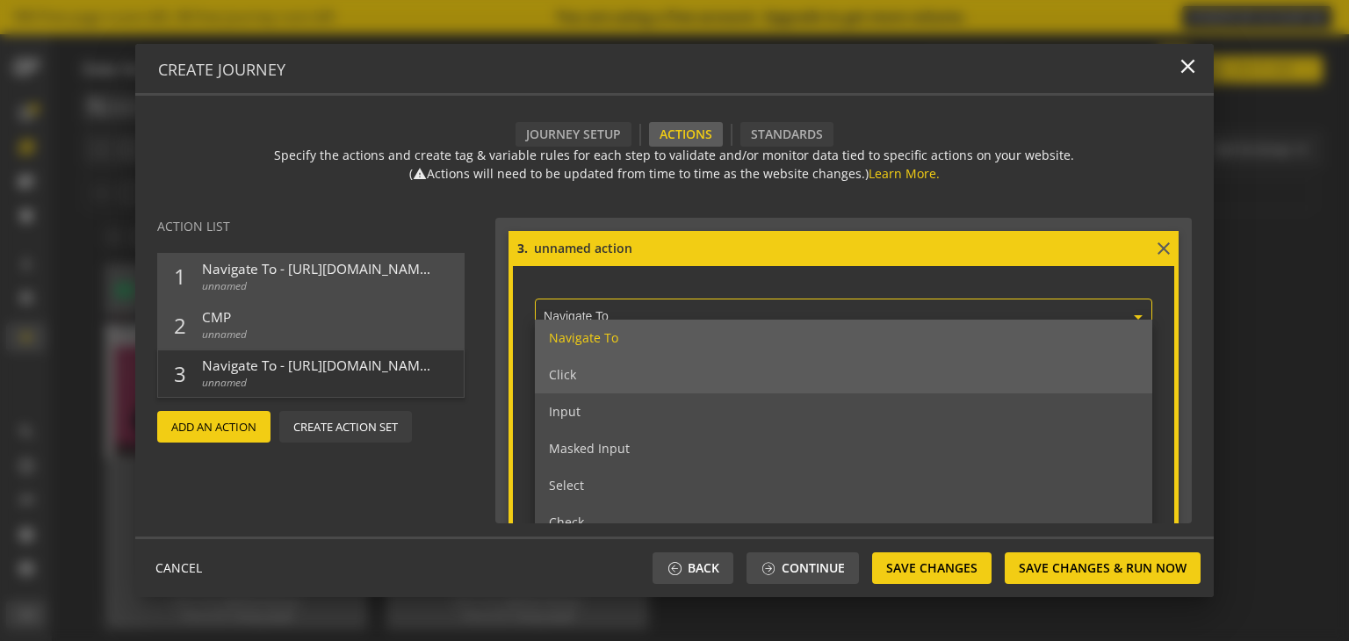
click at [678, 374] on div "Click" at bounding box center [844, 375] width 618 height 37
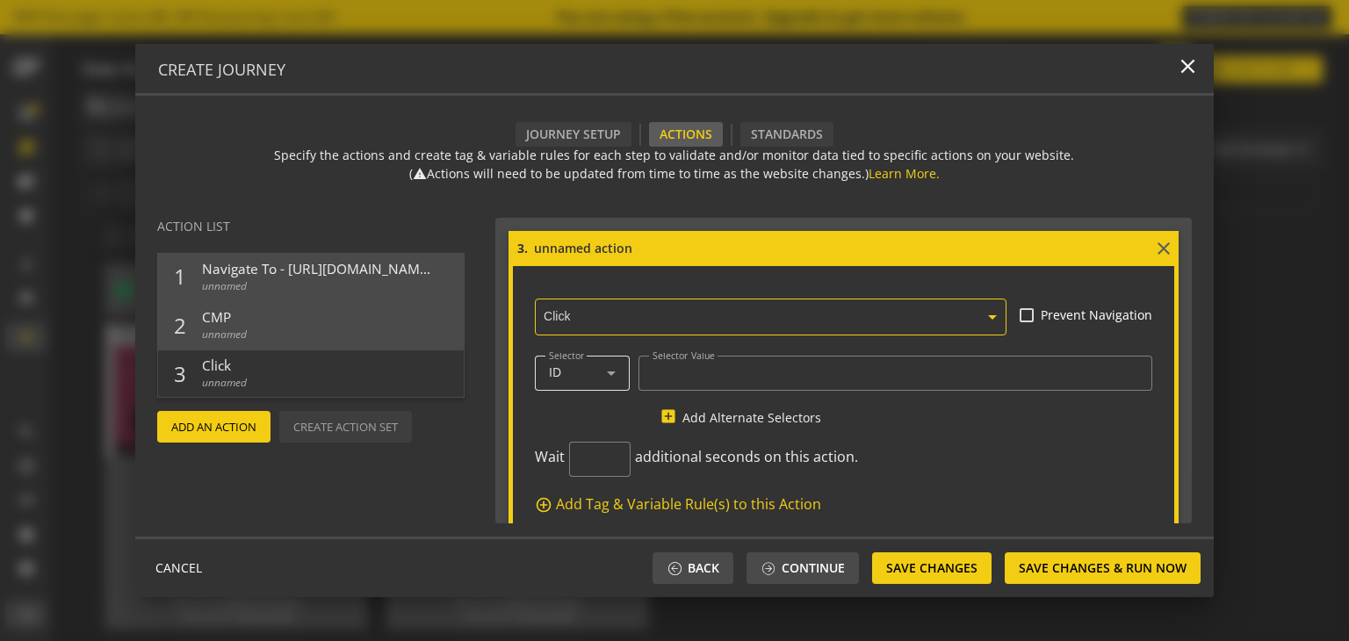
click at [603, 374] on icon at bounding box center [611, 373] width 21 height 21
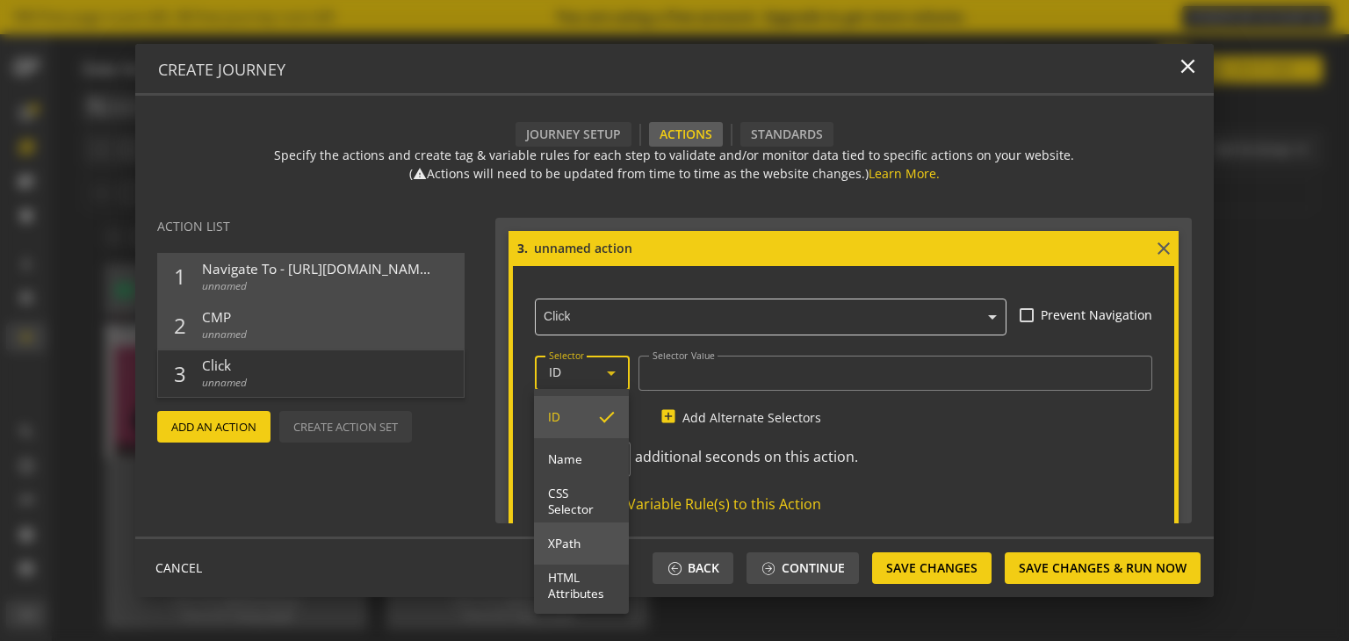
click at [576, 551] on span "XPath" at bounding box center [581, 544] width 67 height 16
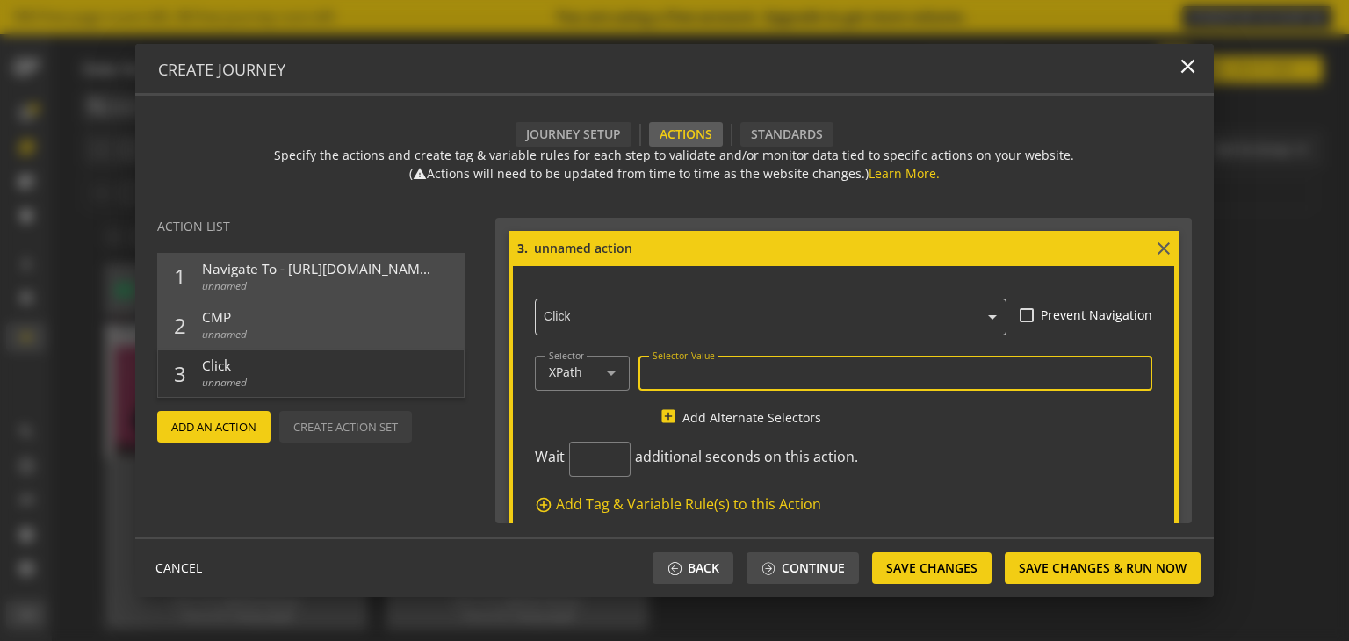
click at [676, 373] on input "Selector Value" at bounding box center [896, 372] width 487 height 15
paste input "//span[contains(text(),'Sign In')]"
type input "//span[contains(text(),'Sign In')]"
click at [611, 453] on input "1" at bounding box center [599, 459] width 33 height 17
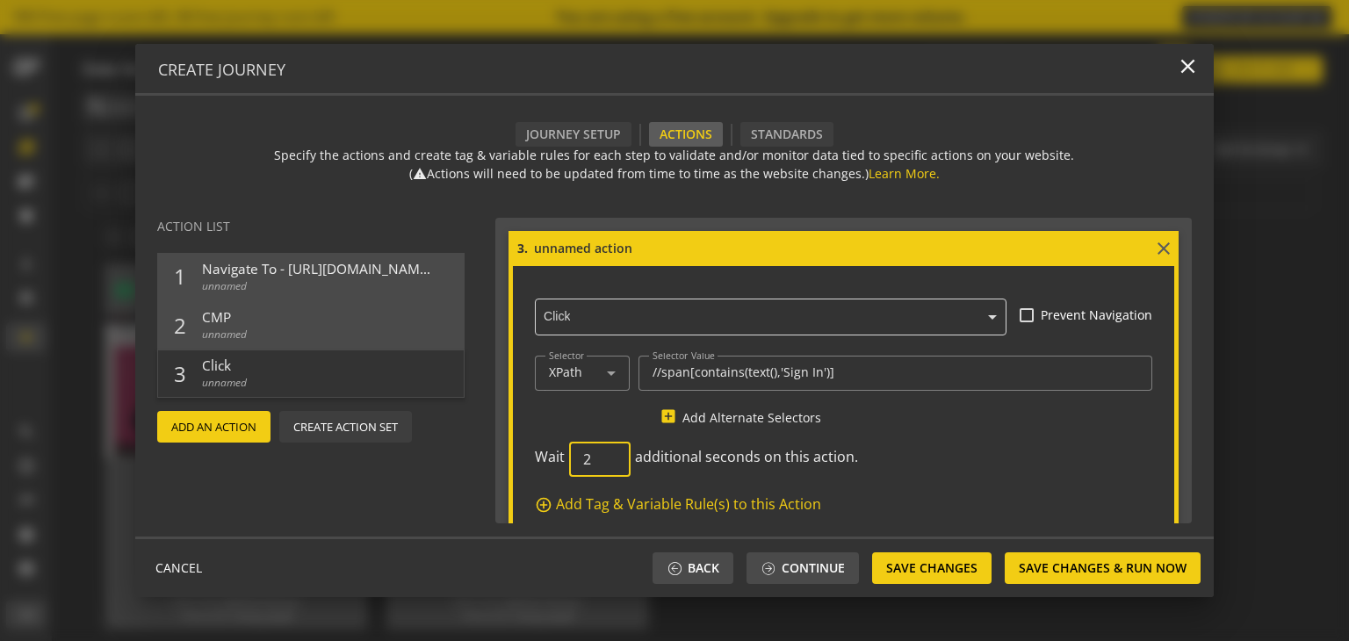
click at [611, 453] on input "2" at bounding box center [599, 459] width 33 height 17
type input "3"
click at [611, 453] on input "3" at bounding box center [599, 459] width 33 height 17
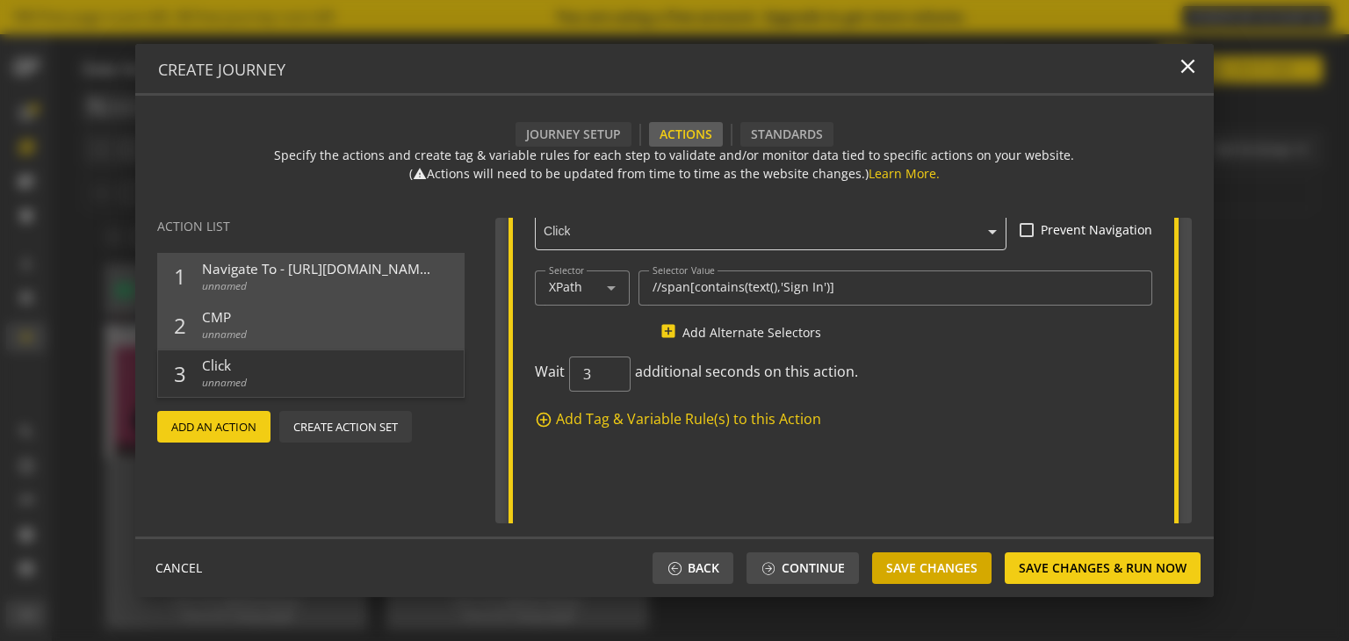
click at [949, 567] on span "Save Changes" at bounding box center [931, 568] width 91 height 32
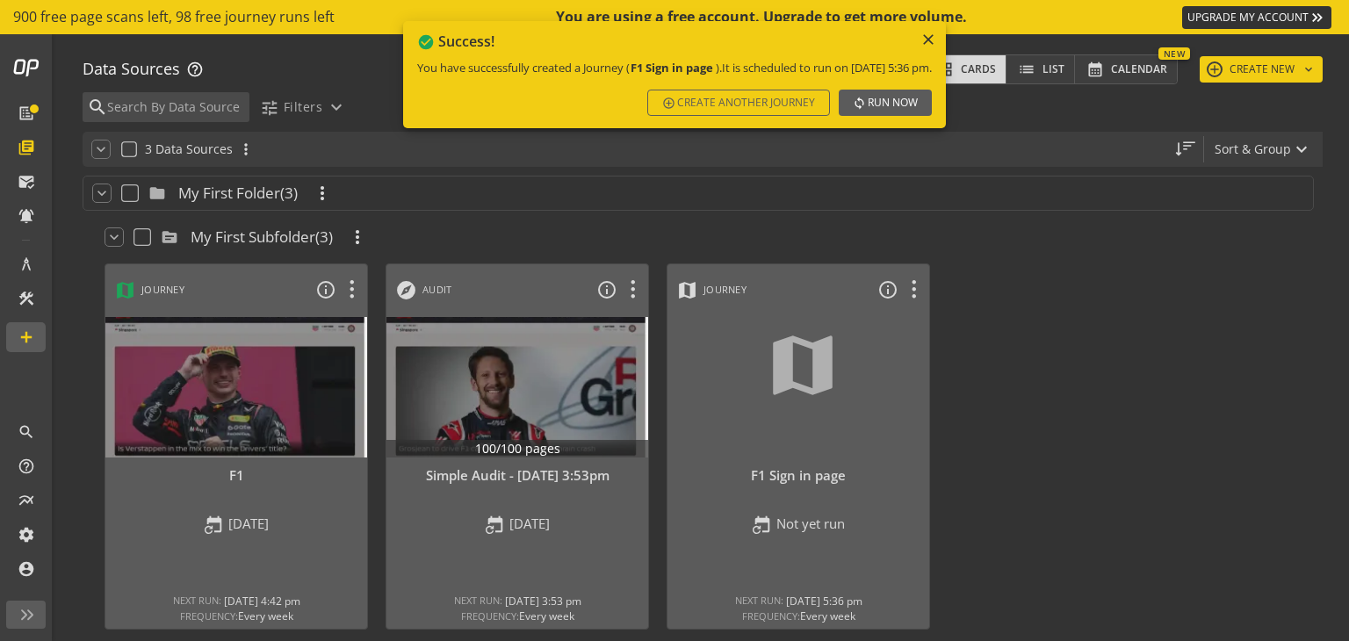
click at [913, 119] on span "Run Now" at bounding box center [893, 103] width 50 height 32
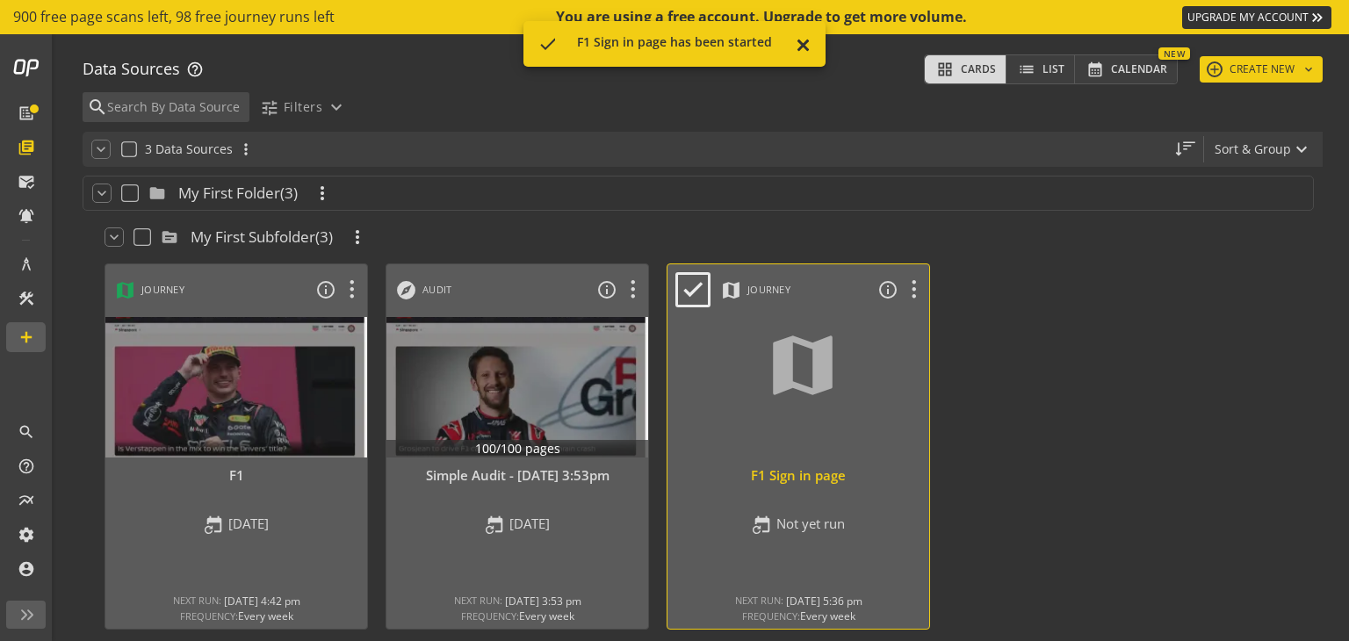
click at [753, 373] on div at bounding box center [798, 388] width 275 height 148
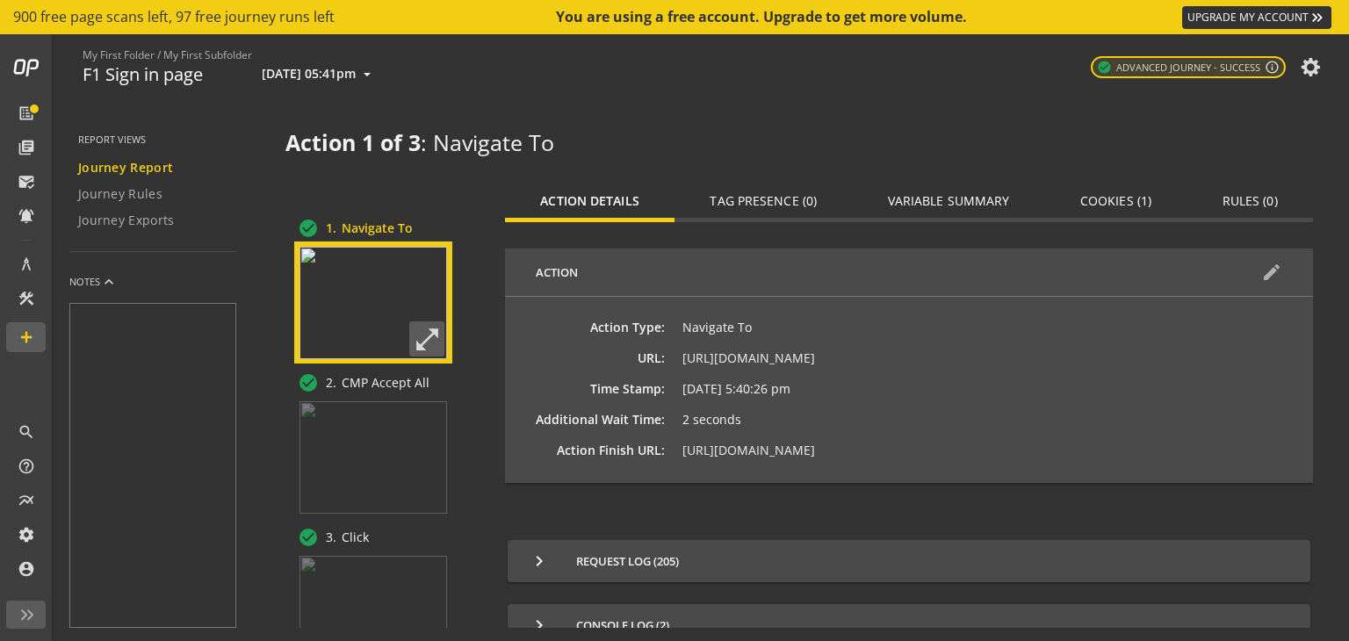
click at [741, 204] on span "Tag Presence (0)" at bounding box center [763, 201] width 107 height 12
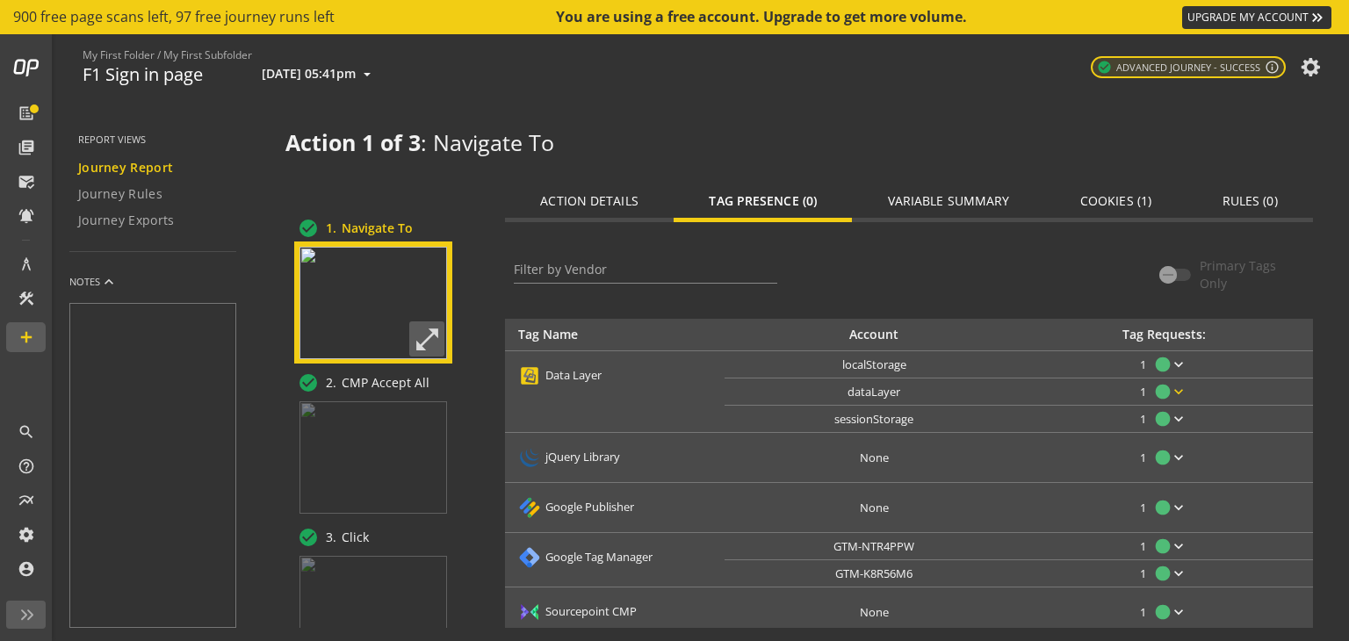
click at [1174, 387] on mat-icon "keyboard_arrow_down" at bounding box center [1179, 392] width 18 height 18
click at [1168, 361] on div at bounding box center [674, 320] width 1349 height 641
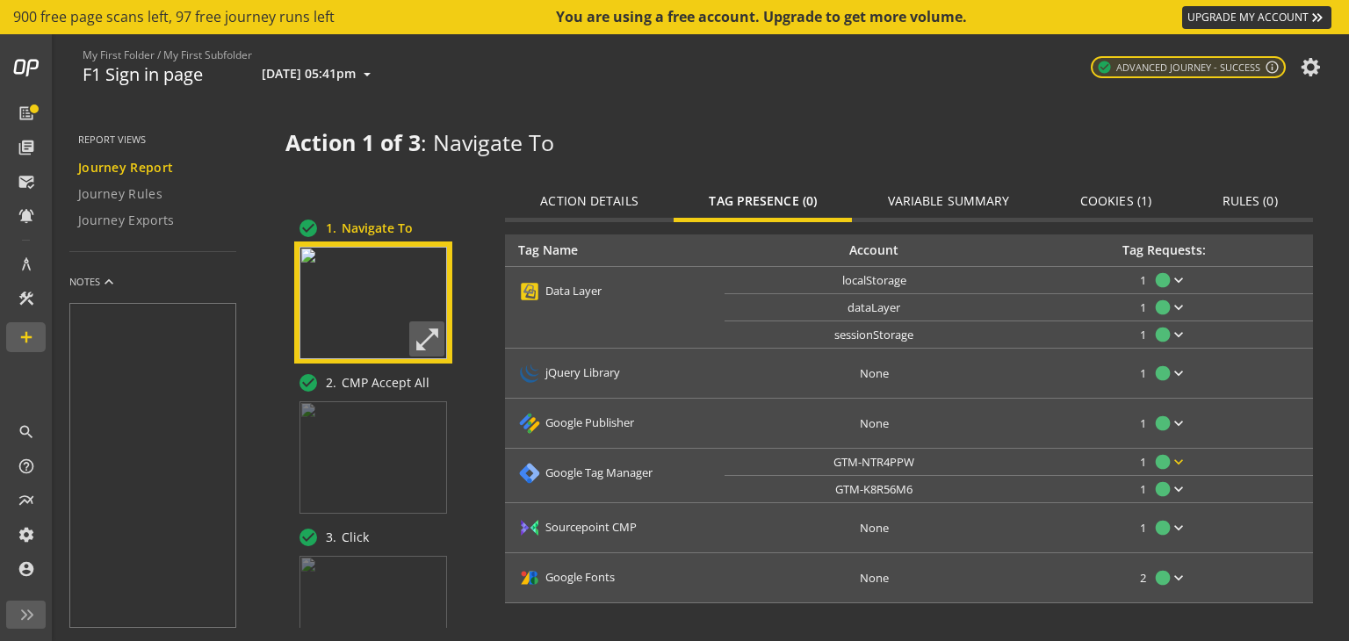
click at [1180, 460] on mat-icon "keyboard_arrow_down" at bounding box center [1179, 462] width 18 height 18
click at [1180, 460] on div at bounding box center [674, 320] width 1349 height 641
click at [950, 197] on span "Variable Summary" at bounding box center [949, 201] width 122 height 12
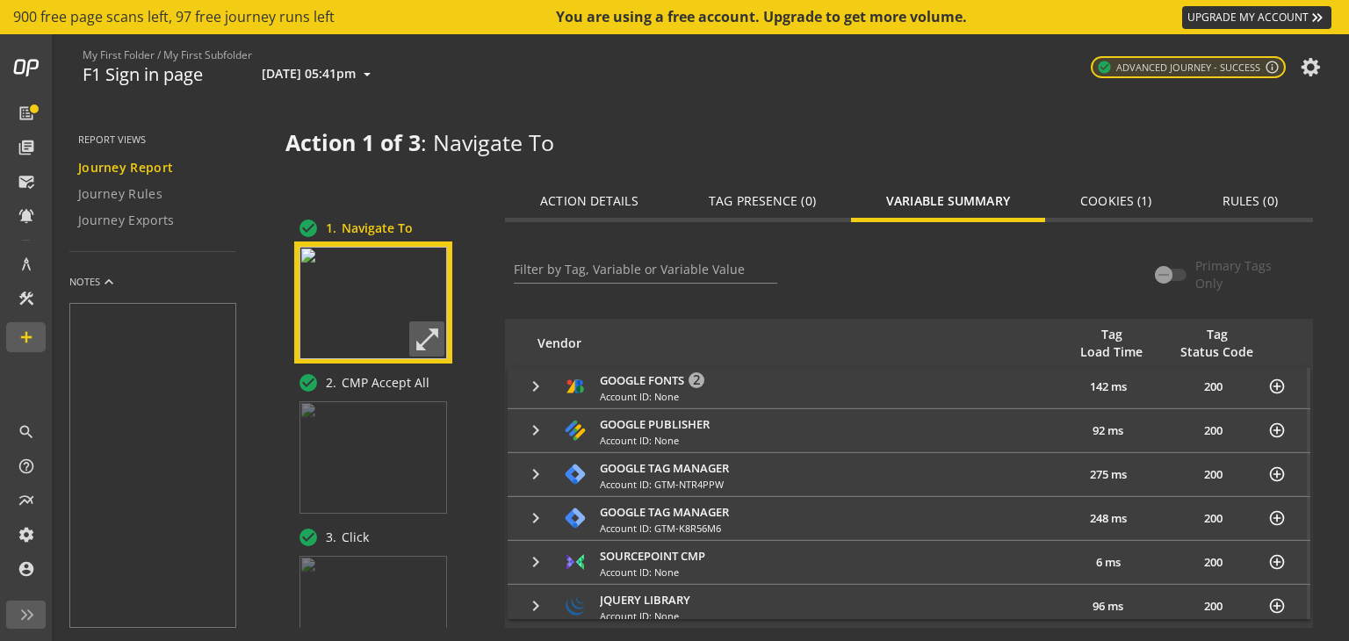
scroll to position [184, 0]
click at [711, 463] on span "Google Tag Manager" at bounding box center [664, 464] width 129 height 16
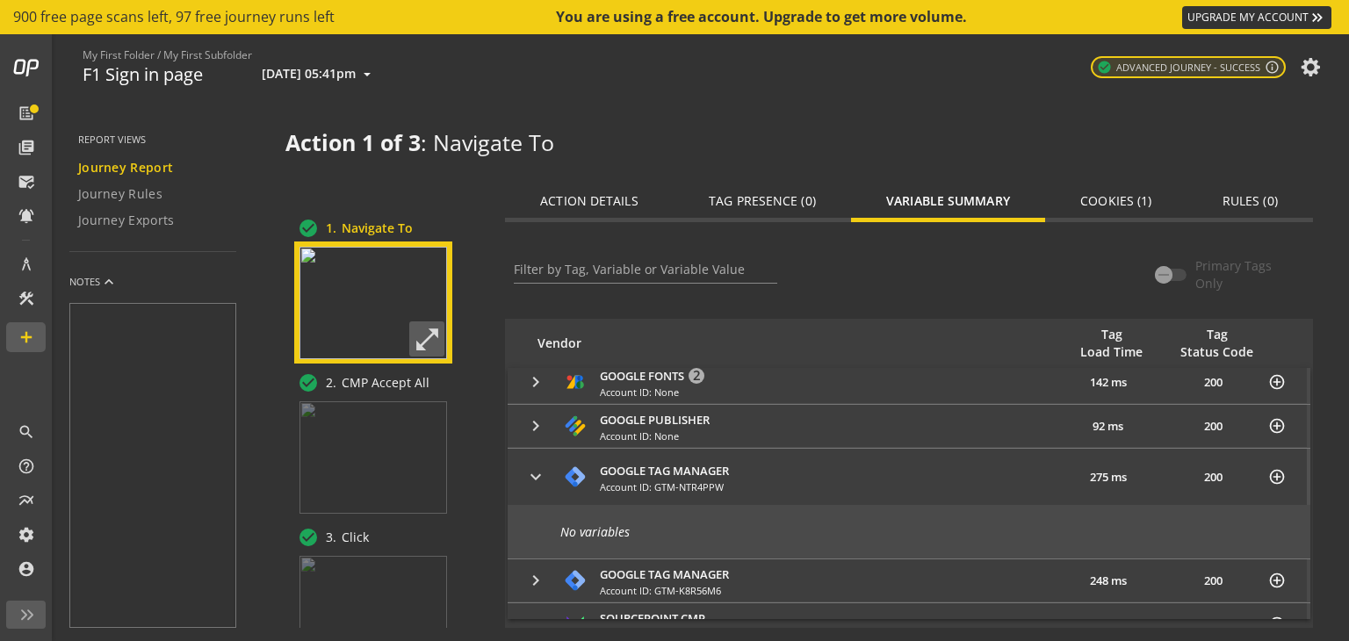
scroll to position [250, 0]
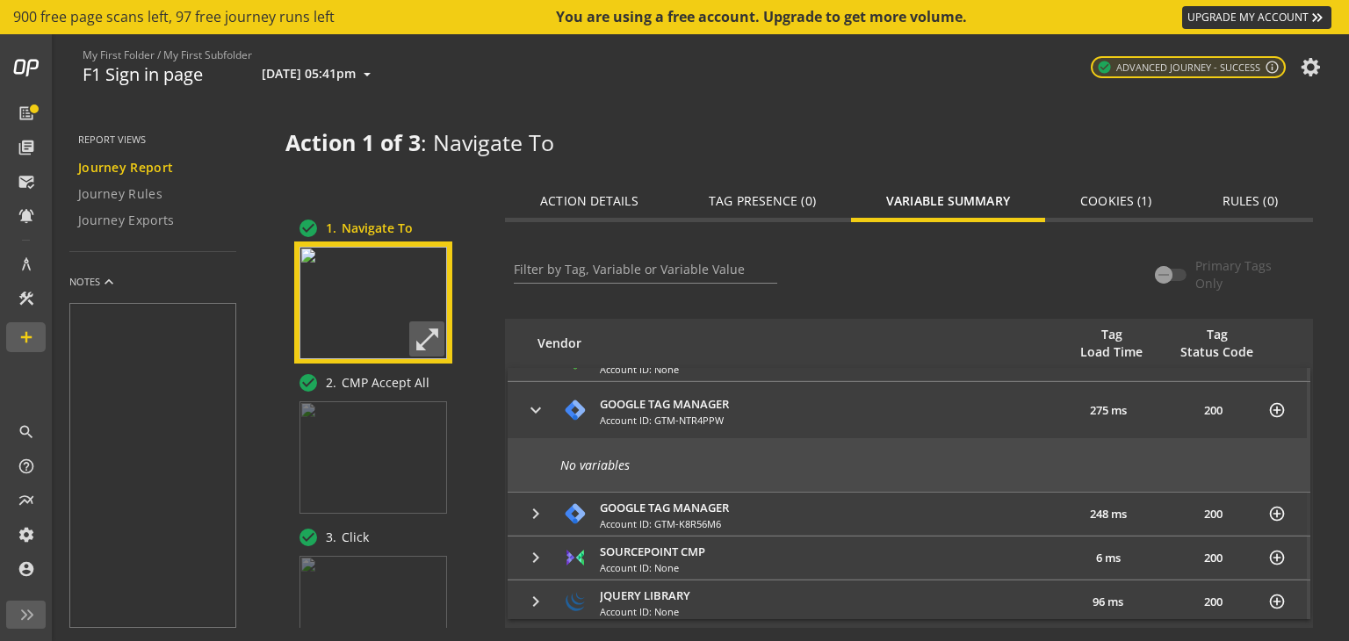
click at [706, 506] on span "Google Tag Manager" at bounding box center [664, 508] width 129 height 16
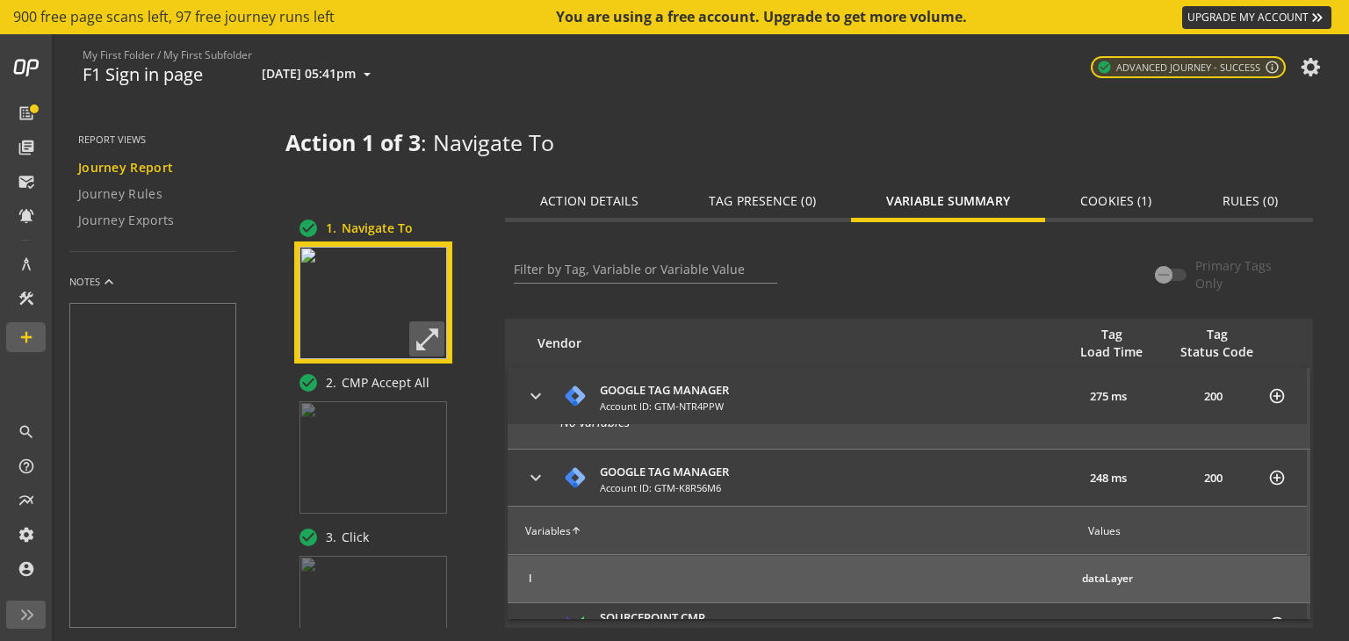
scroll to position [292, 0]
click at [650, 465] on span "Google Tag Manager" at bounding box center [664, 473] width 129 height 16
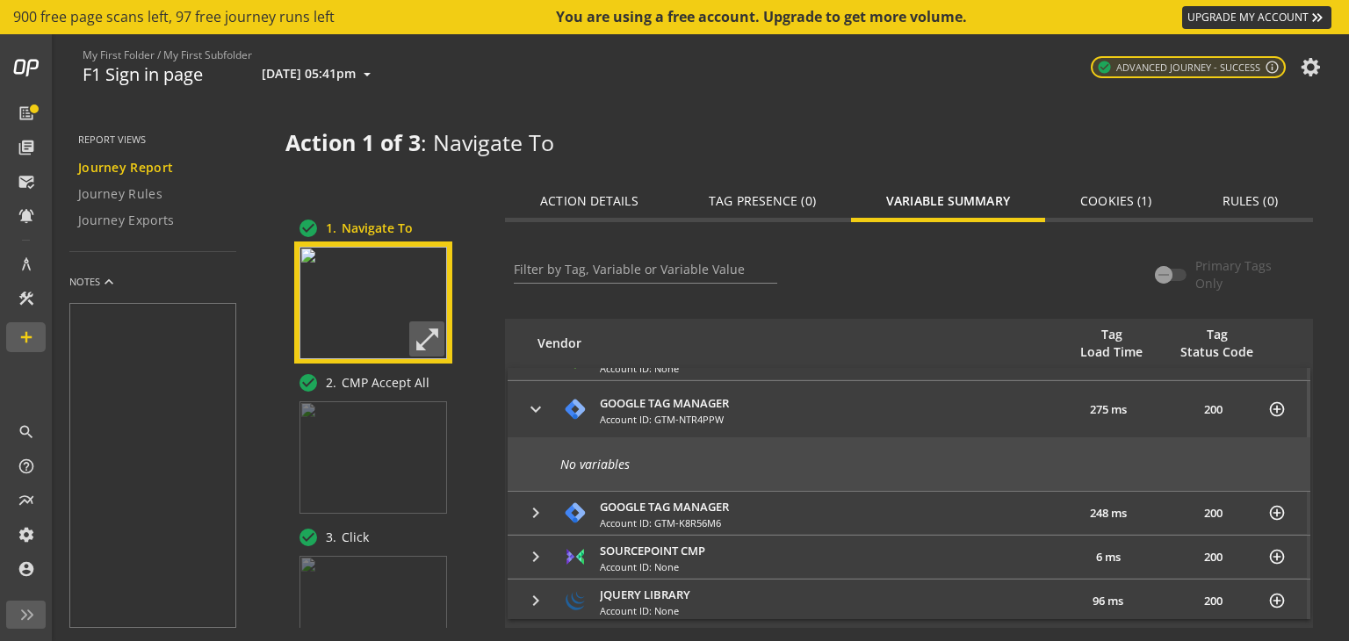
scroll to position [251, 0]
click at [629, 406] on span "Google Tag Manager" at bounding box center [664, 403] width 129 height 16
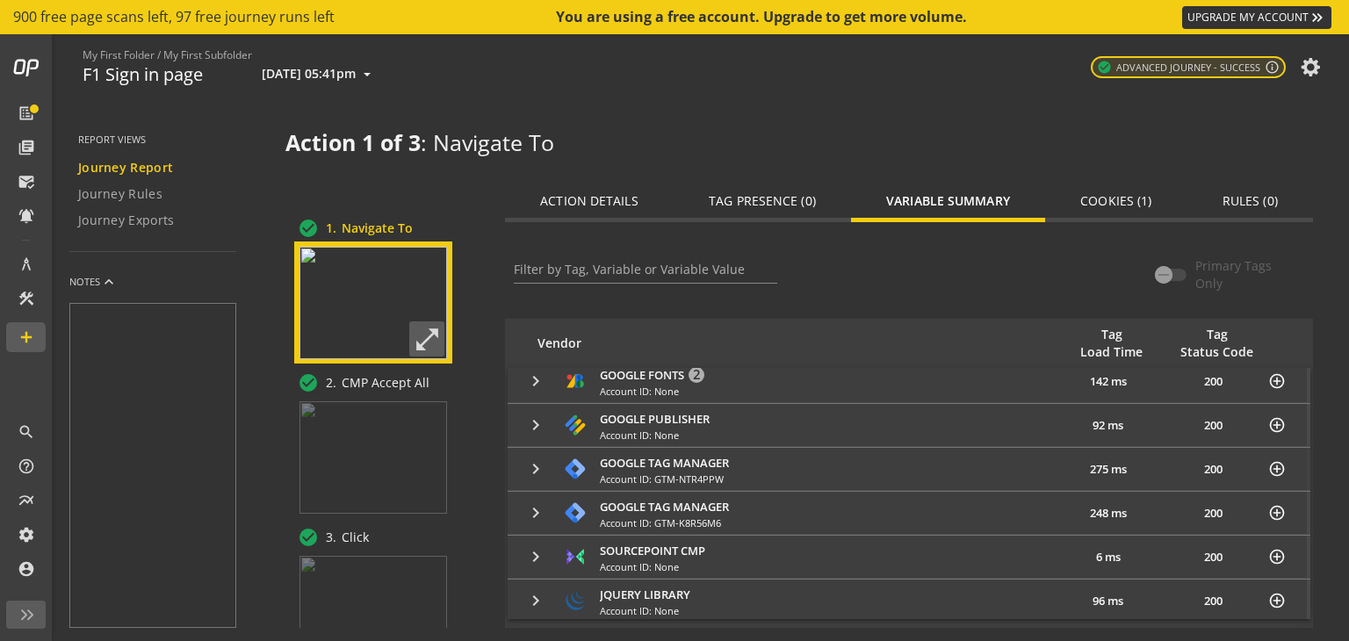
scroll to position [0, 0]
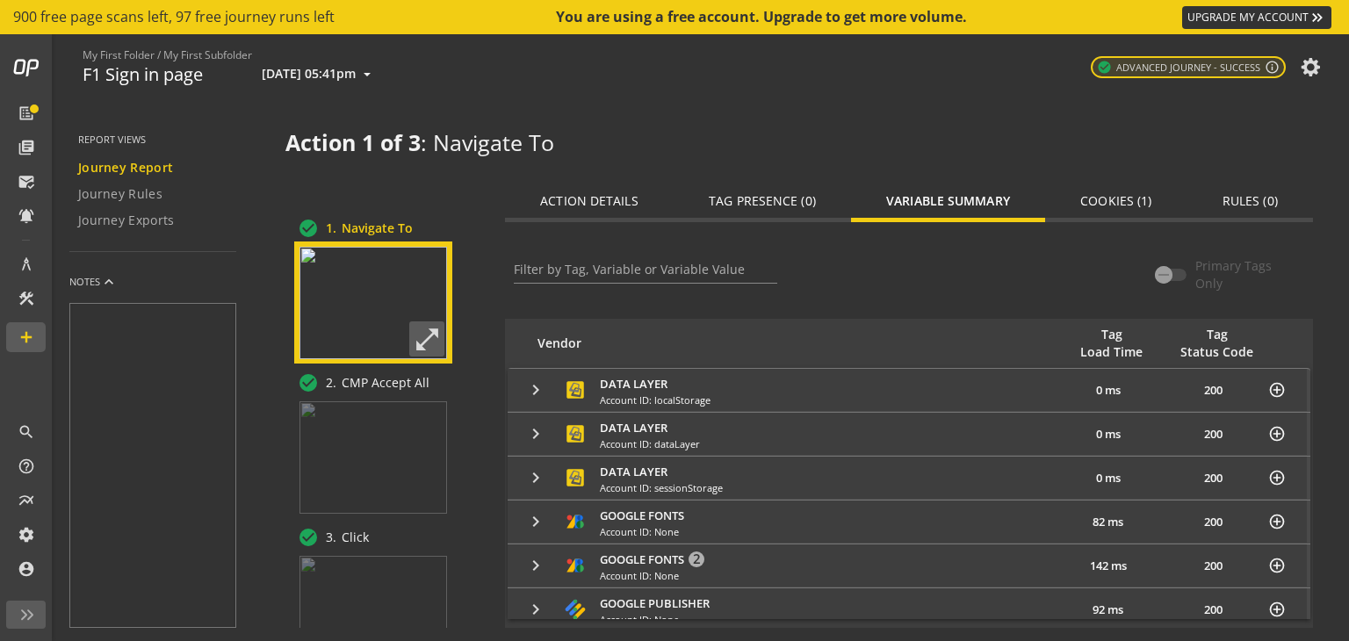
click at [1113, 198] on span "Cookies (1)" at bounding box center [1115, 201] width 71 height 12
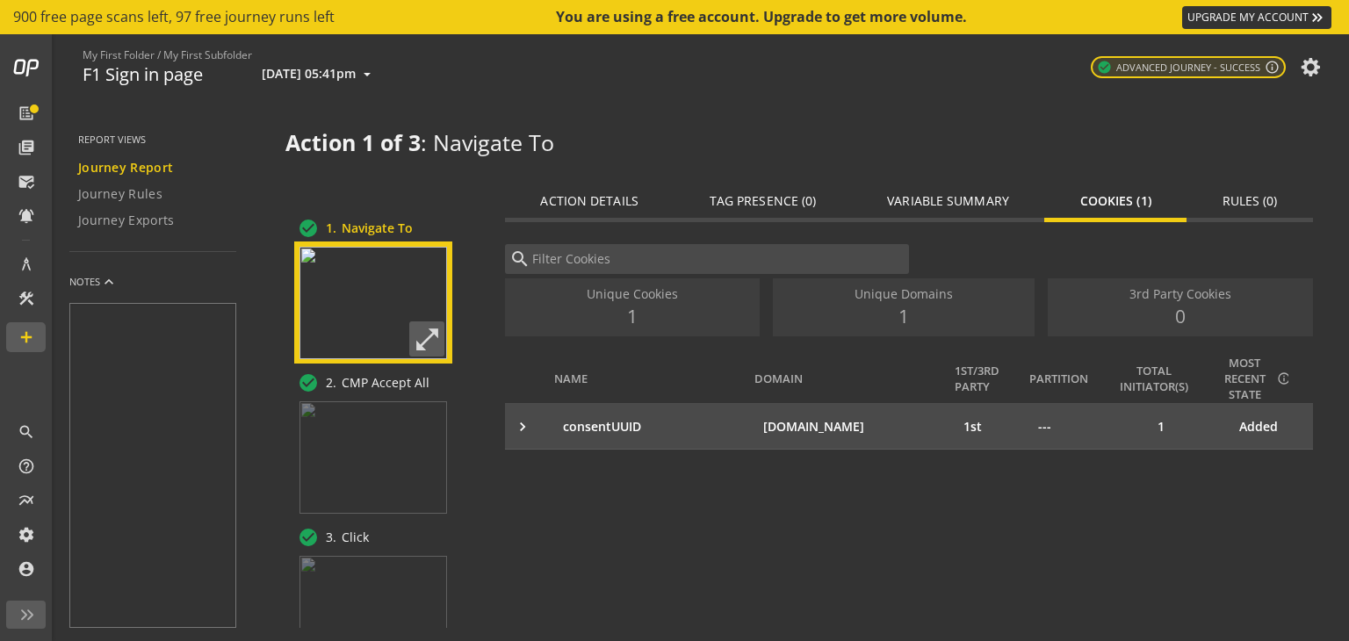
click at [667, 437] on td "consentUUID" at bounding box center [654, 426] width 200 height 46
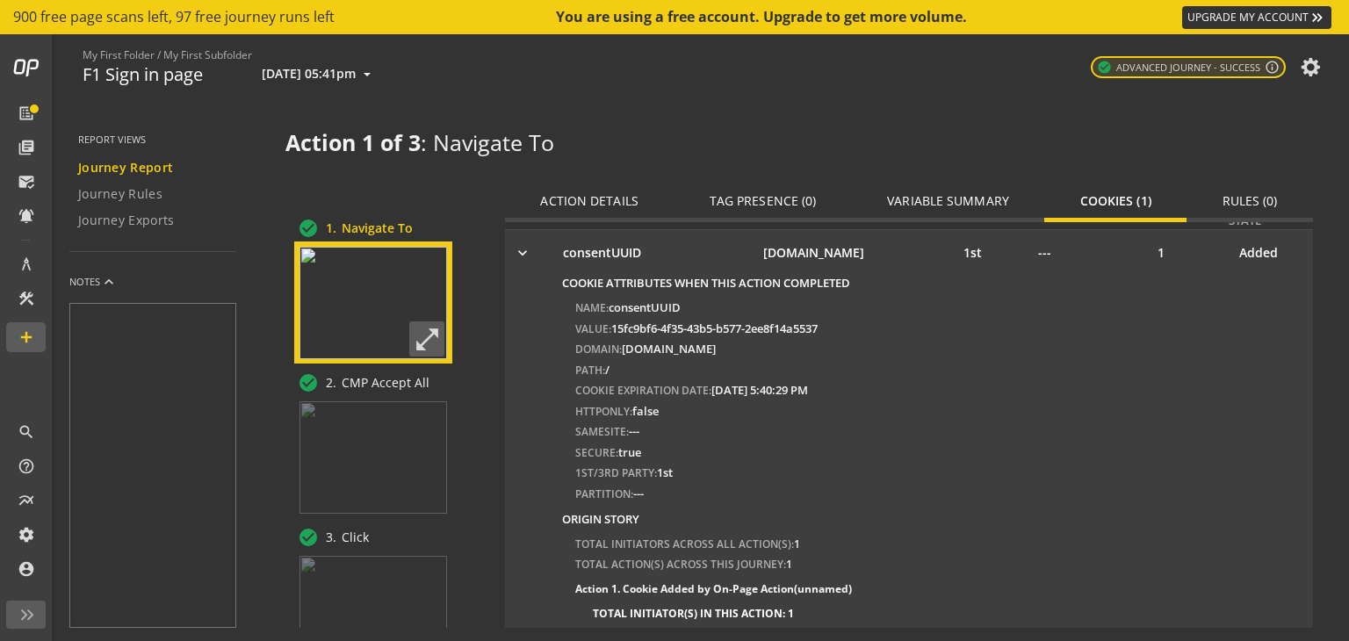
scroll to position [178, 0]
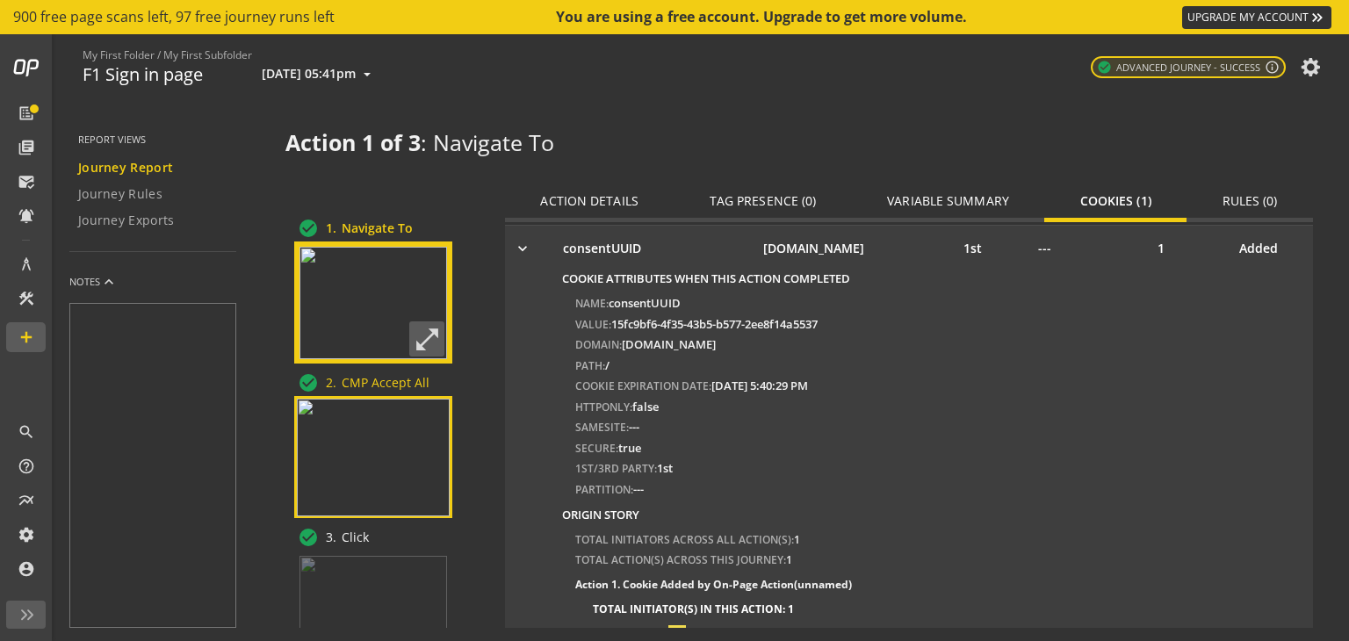
click at [414, 458] on img at bounding box center [373, 458] width 153 height 118
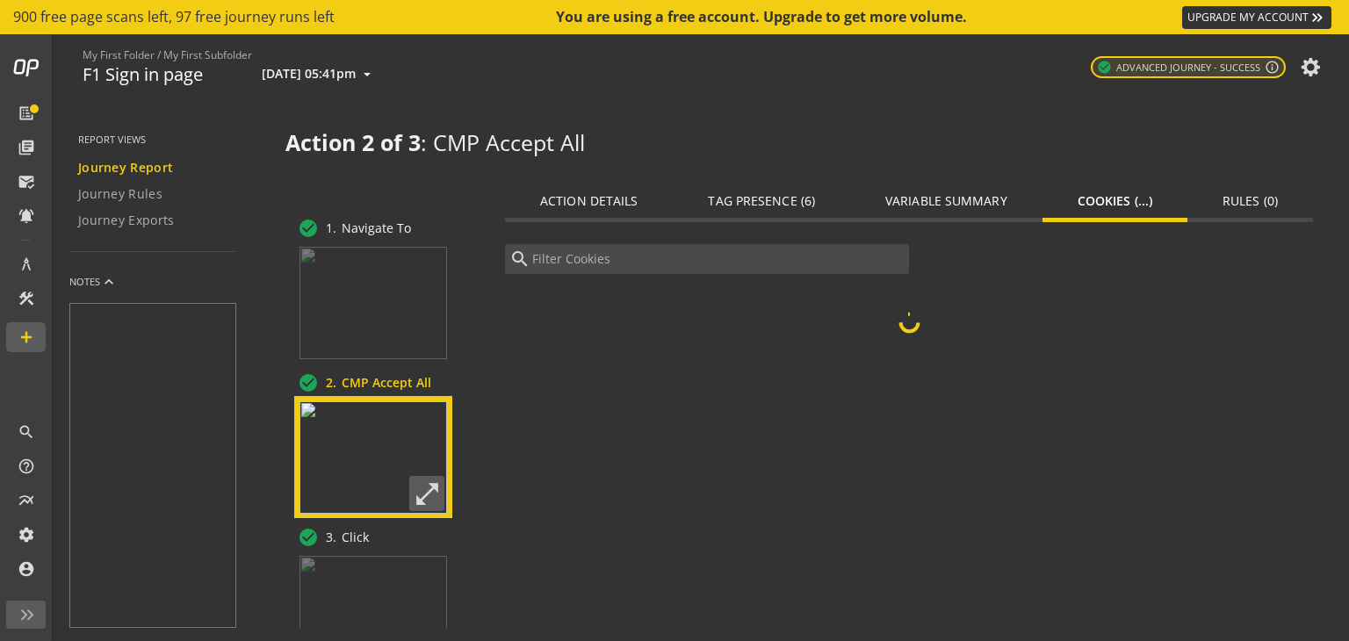
scroll to position [27, 0]
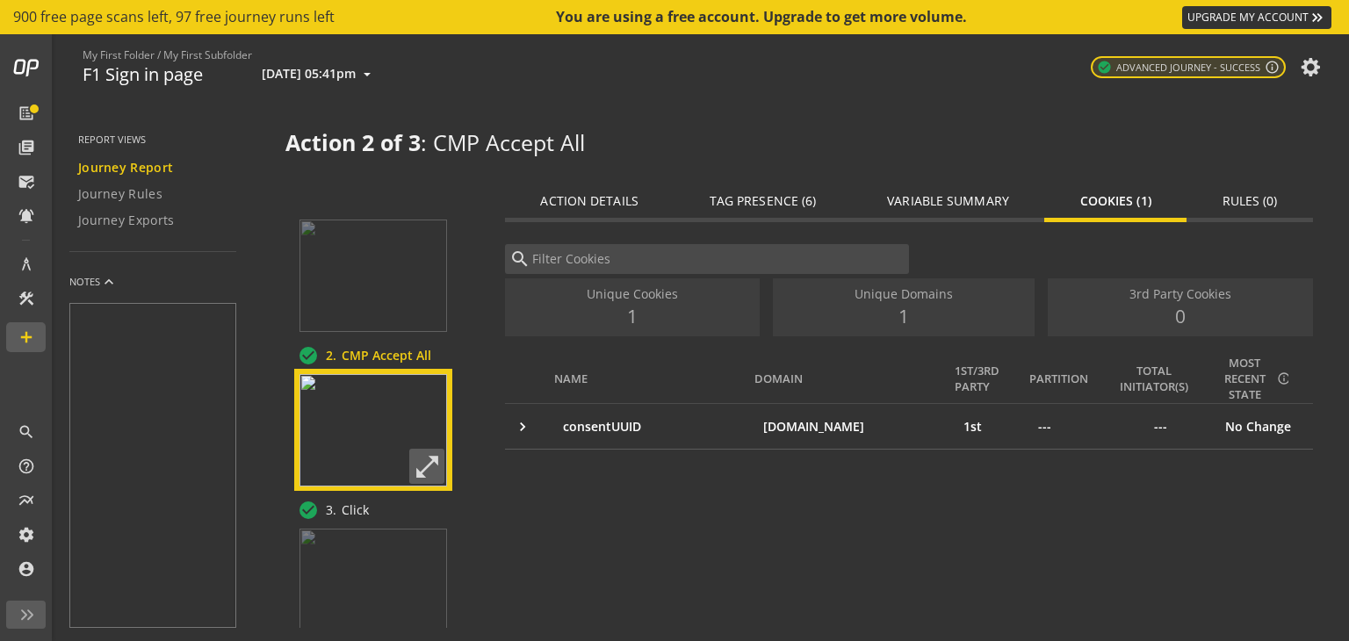
click at [781, 203] on span "Tag Presence (6)" at bounding box center [763, 201] width 107 height 12
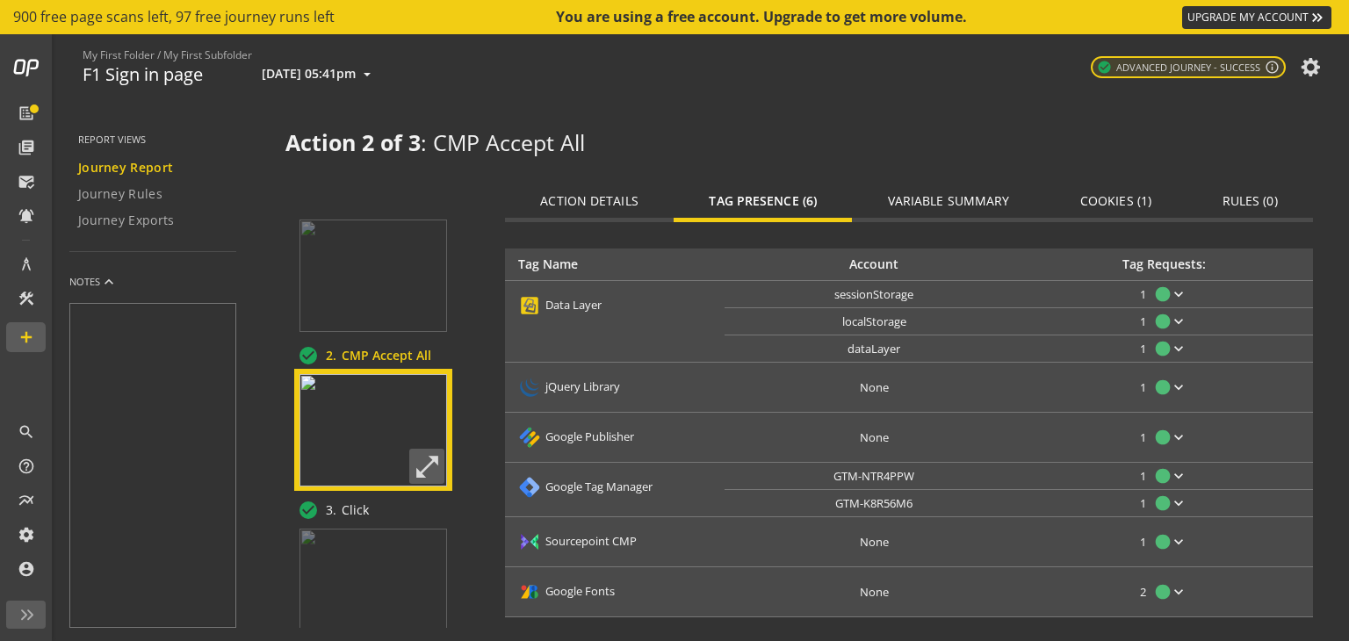
scroll to position [84, 0]
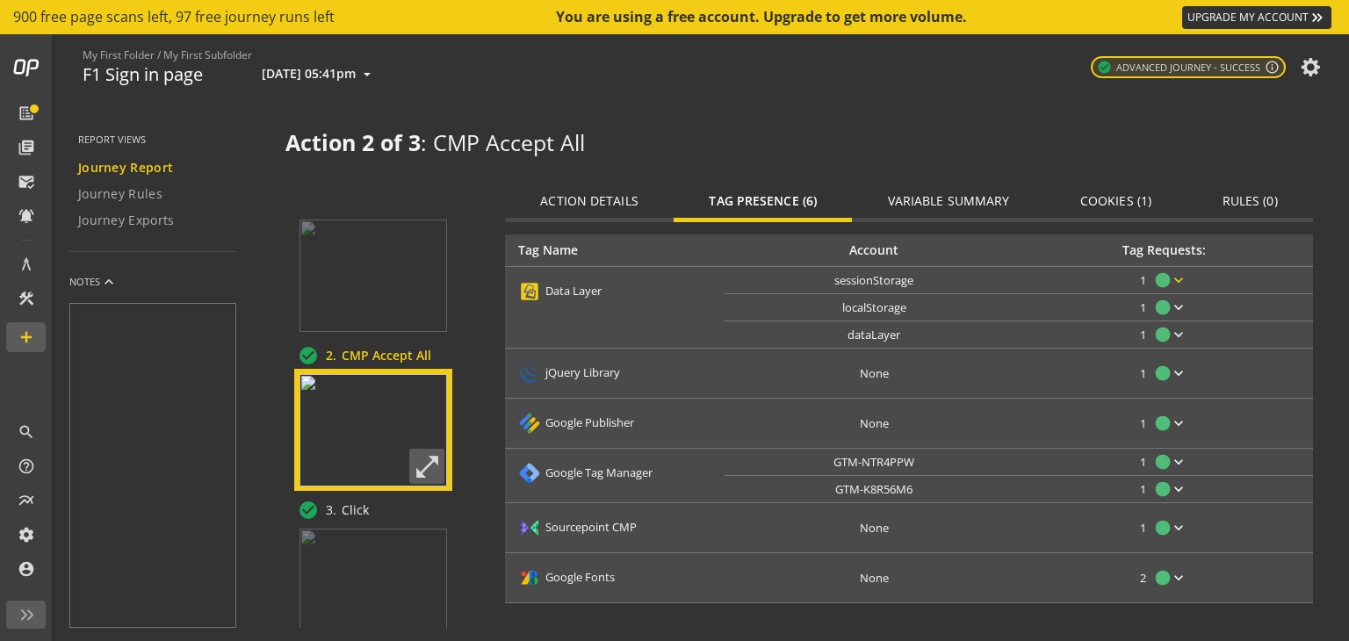
click at [1178, 278] on mat-icon "keyboard_arrow_down" at bounding box center [1179, 280] width 18 height 18
click at [25, 113] on div at bounding box center [674, 320] width 1349 height 641
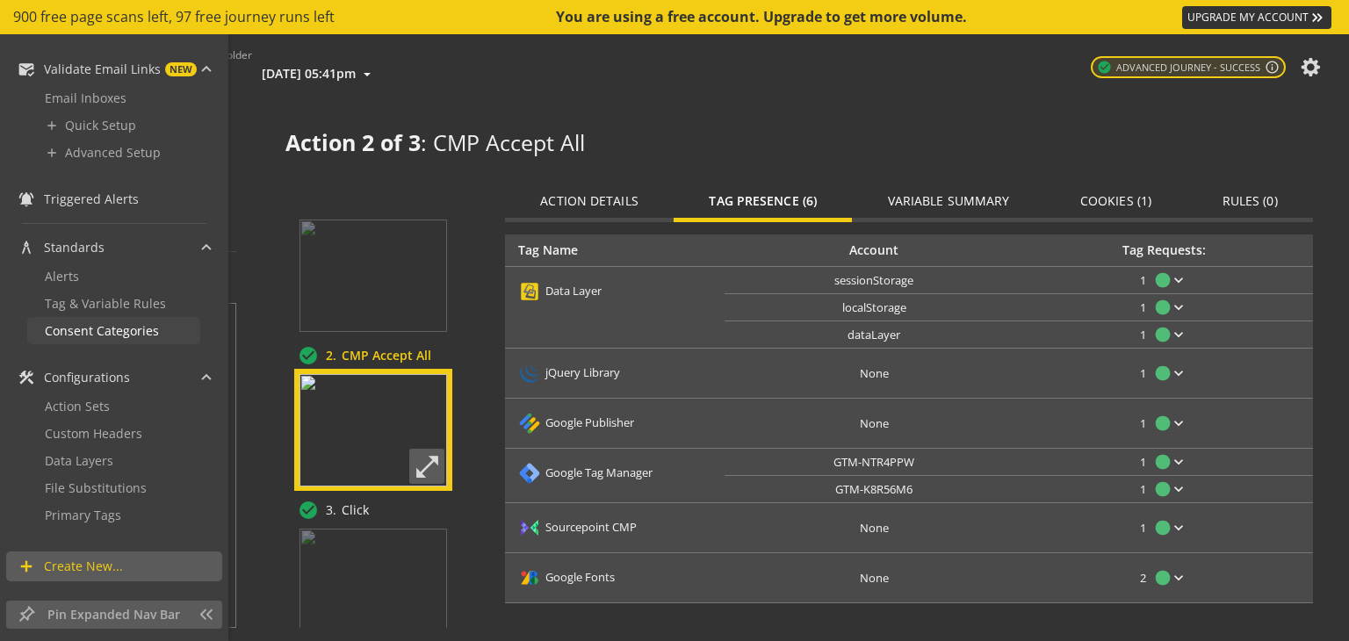
scroll to position [158, 0]
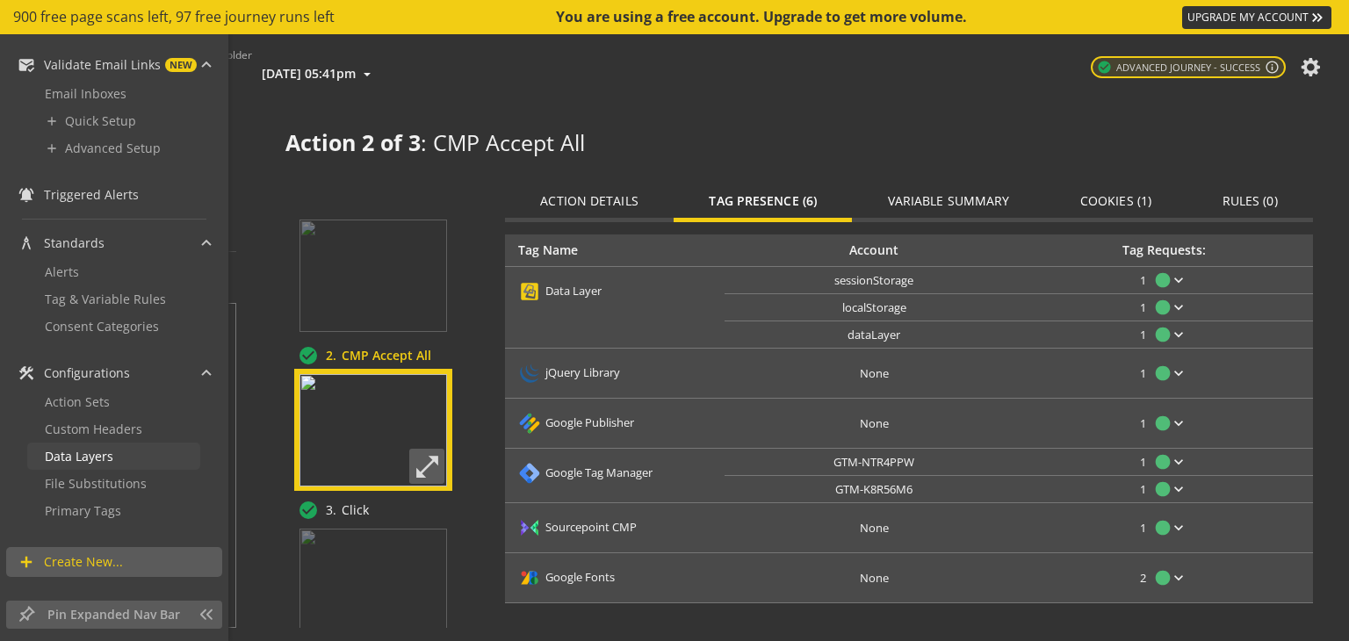
click at [113, 454] on link "Data Layers" at bounding box center [113, 456] width 173 height 27
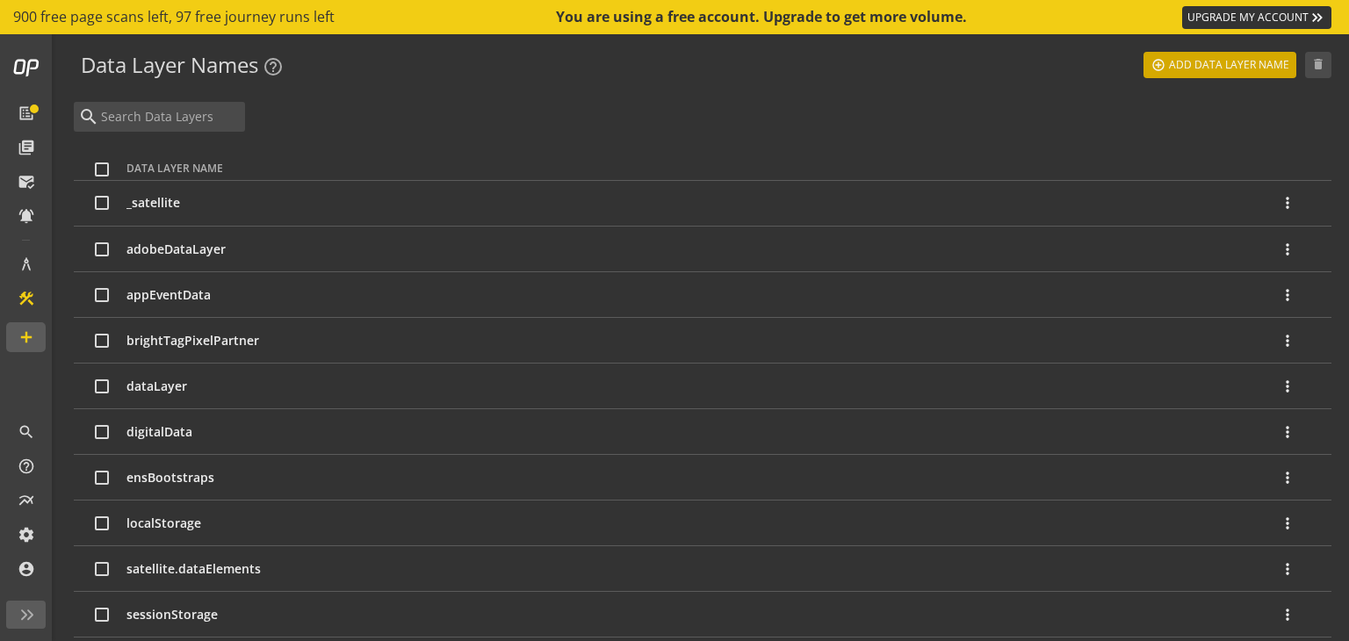
click at [1174, 70] on span "Add Data Layer Name" at bounding box center [1229, 65] width 120 height 32
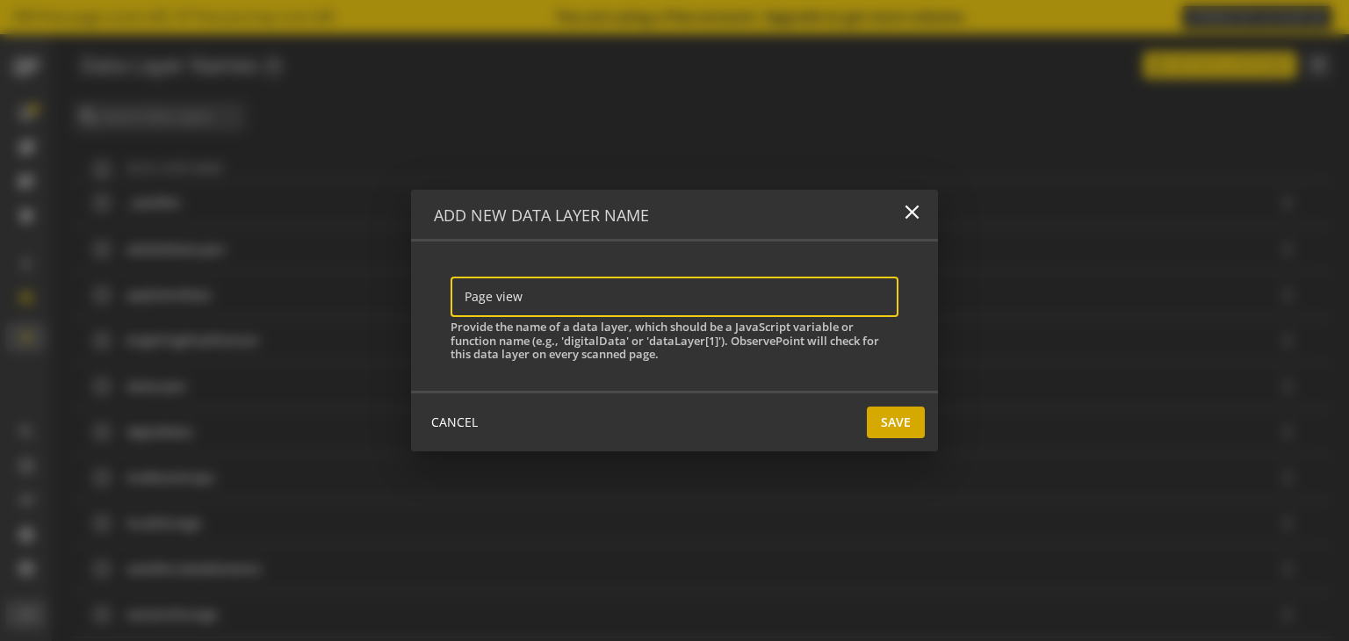
type input "Page view"
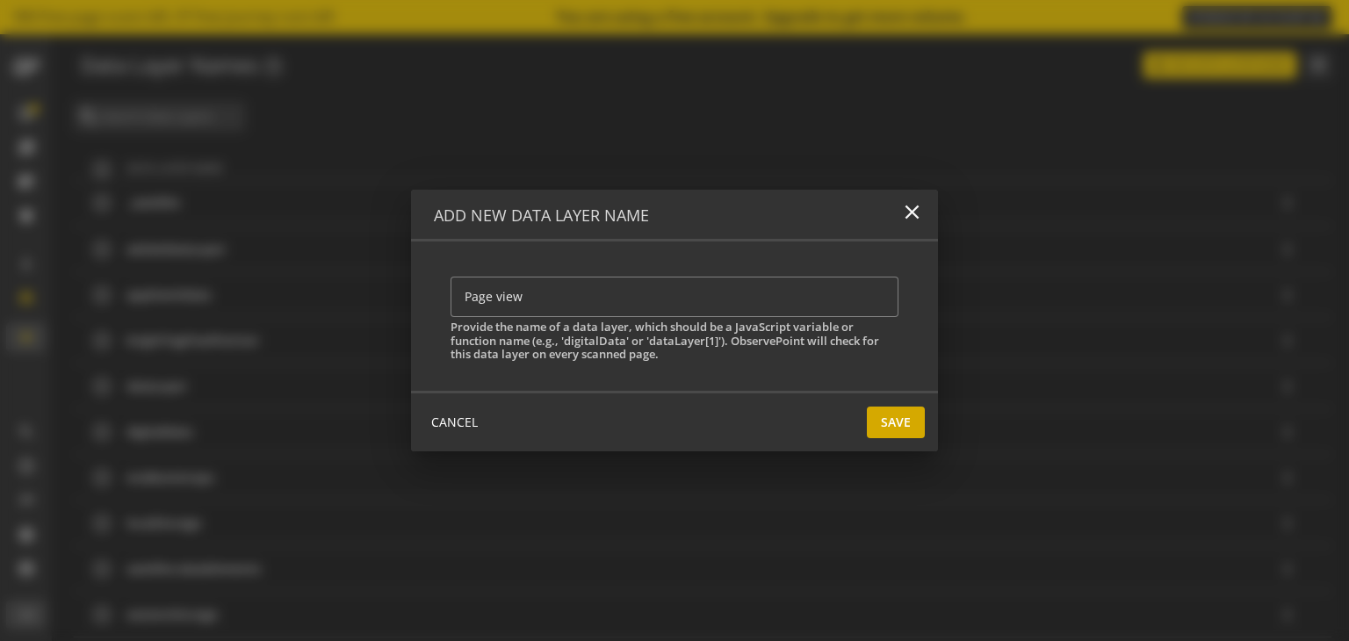
click at [886, 425] on span "Save" at bounding box center [896, 423] width 30 height 32
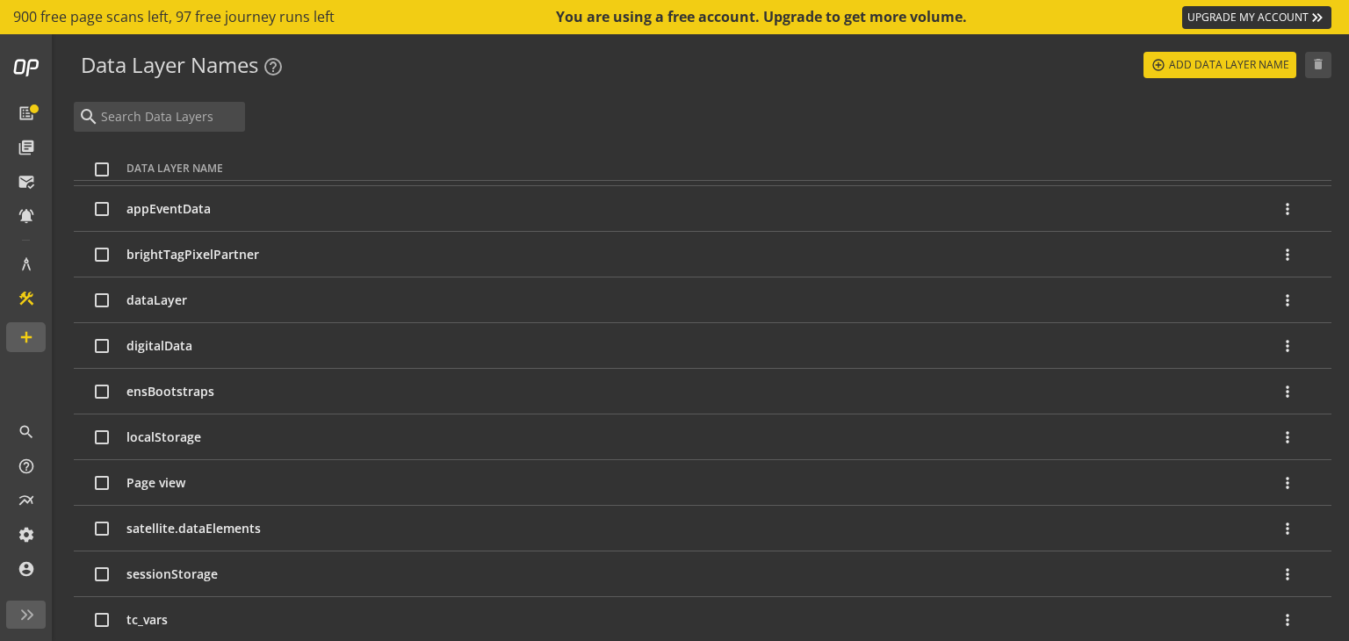
scroll to position [95, 0]
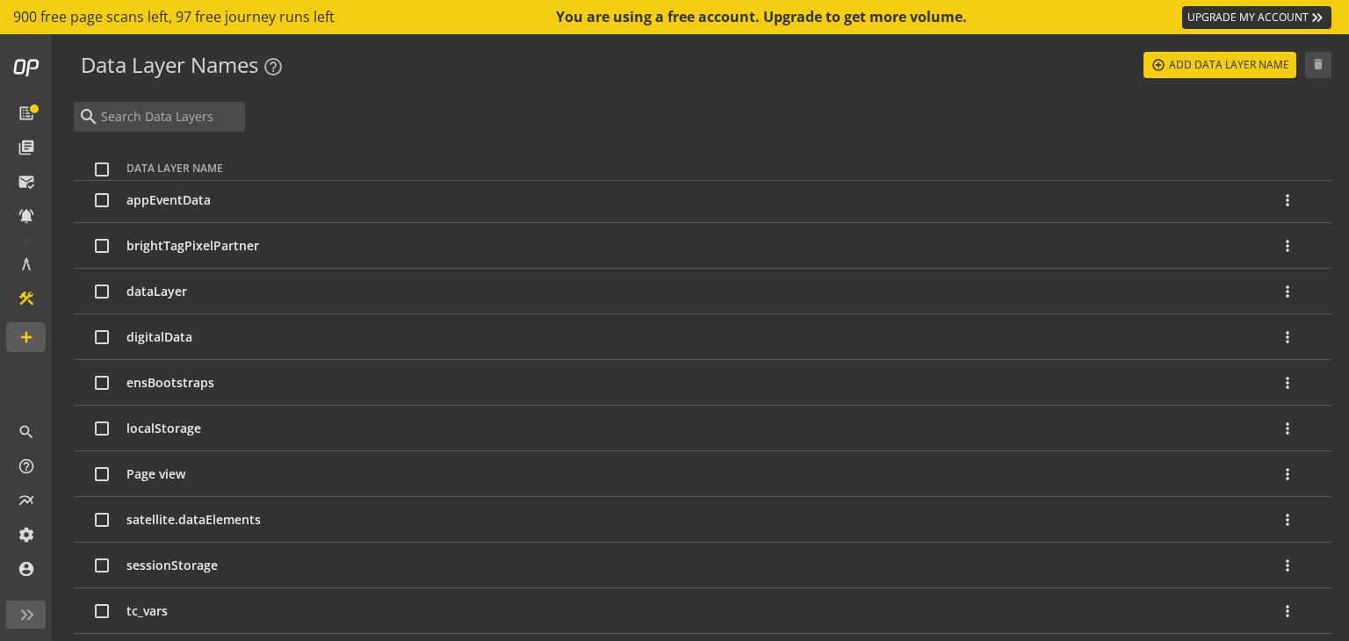
click at [214, 474] on td "Page view" at bounding box center [702, 474] width 1152 height 46
click at [100, 468] on input "checkbox" at bounding box center [102, 474] width 14 height 14
checkbox input "true"
click at [1285, 428] on mat-icon "more_vert" at bounding box center [1288, 429] width 18 height 18
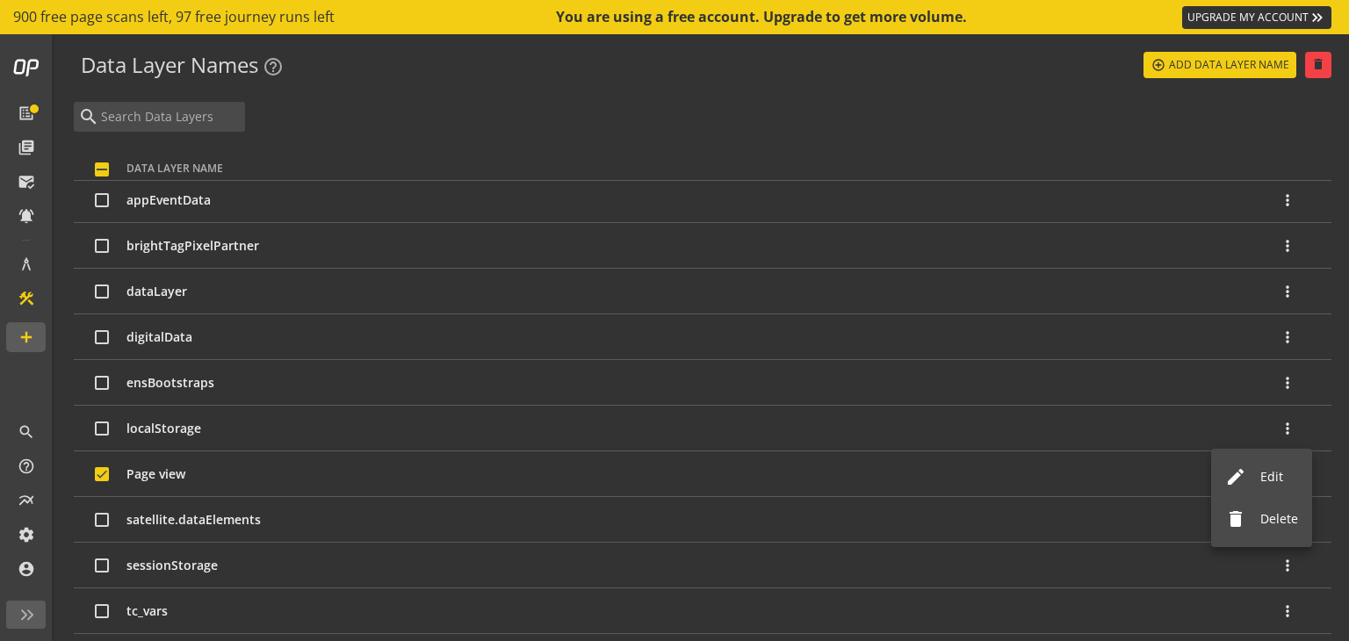
click at [1064, 434] on div at bounding box center [674, 320] width 1349 height 641
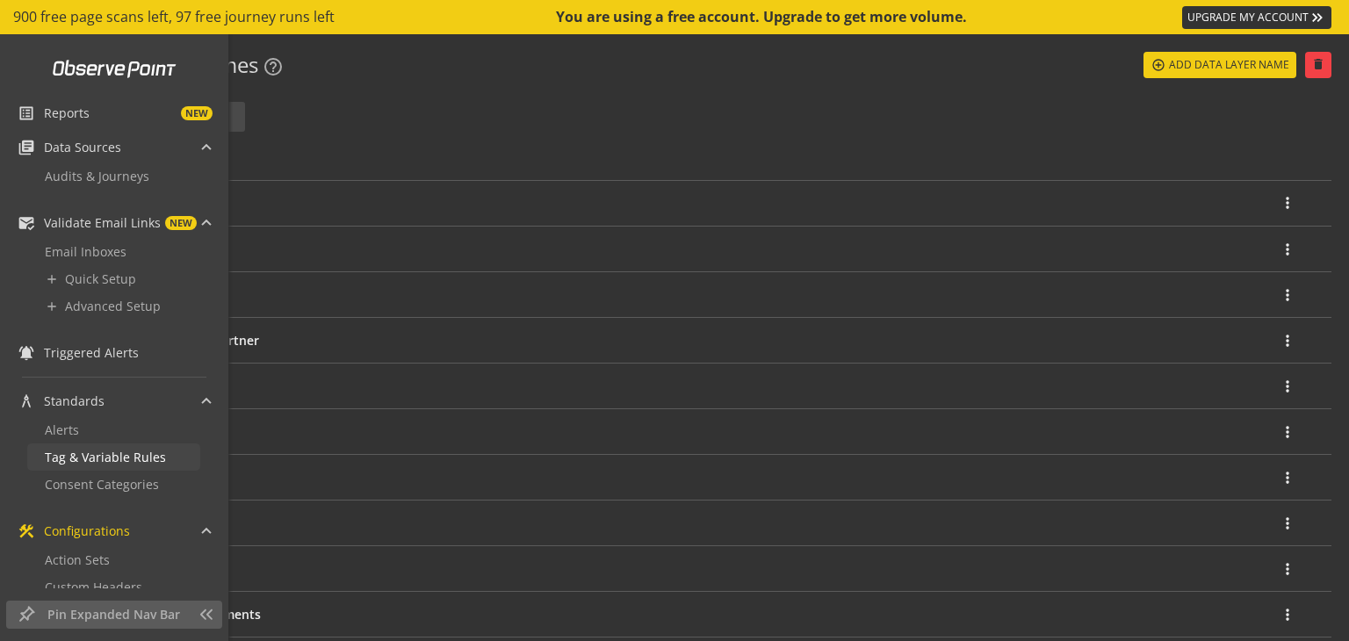
scroll to position [331, 0]
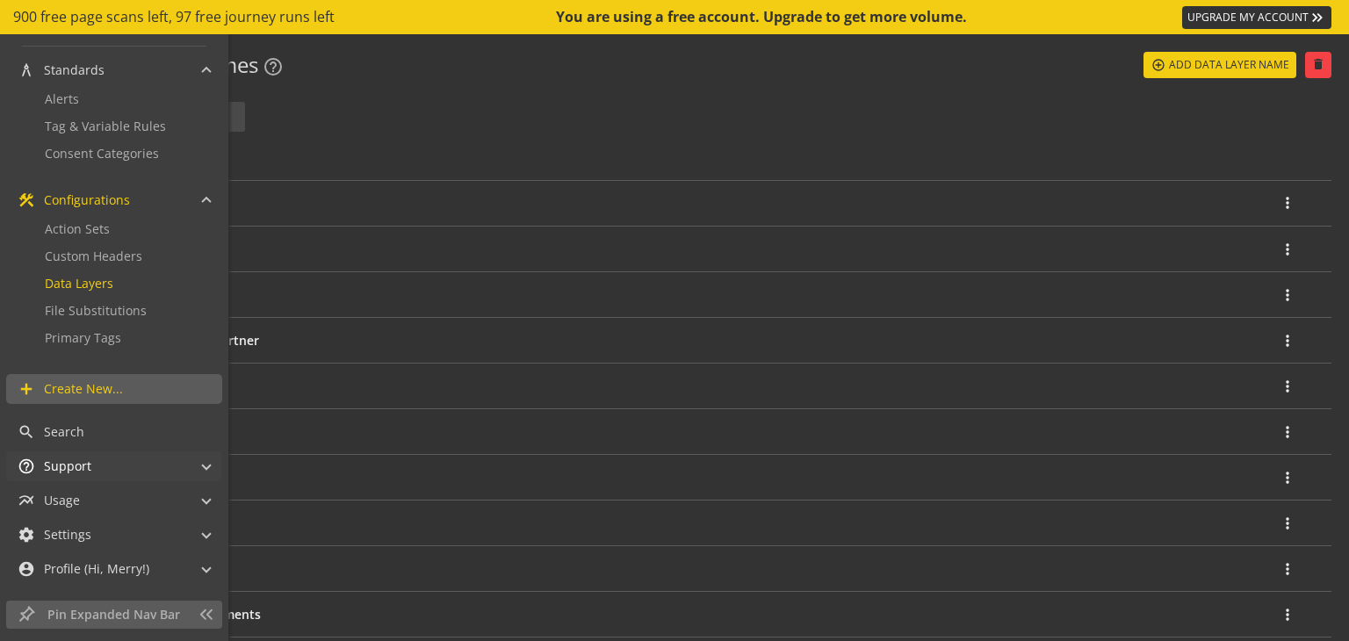
click at [99, 468] on mat-panel-title "help_outline Support" at bounding box center [103, 466] width 171 height 30
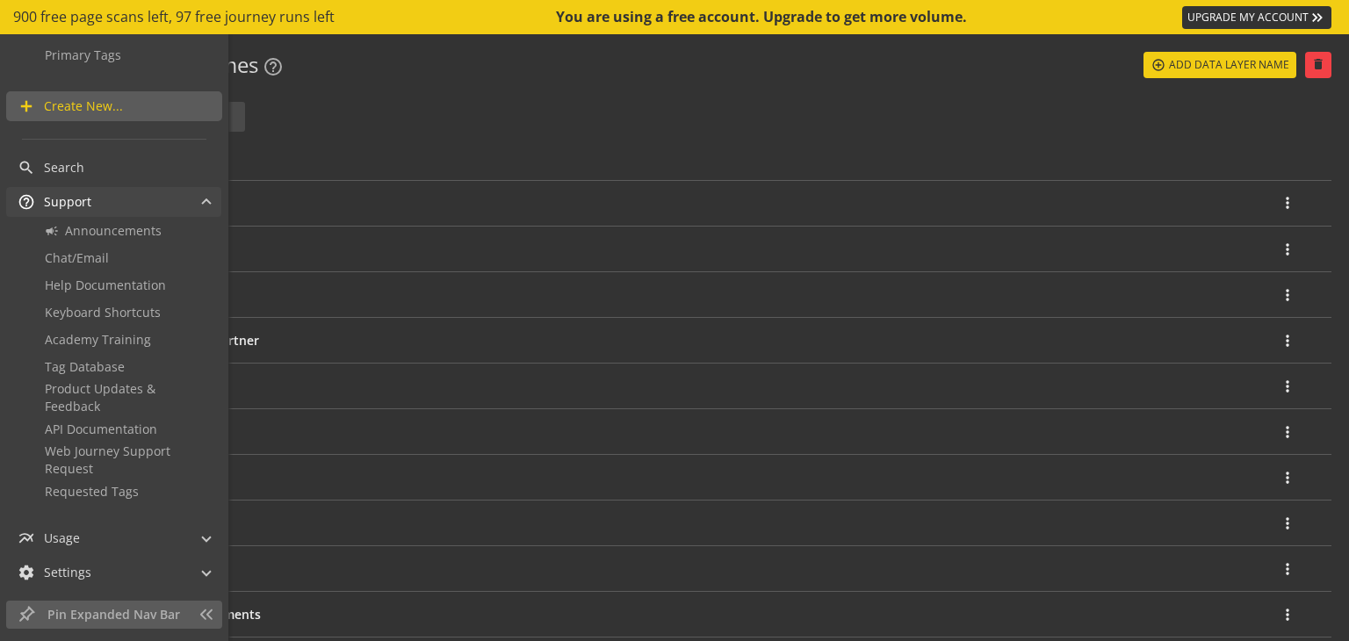
scroll to position [627, 0]
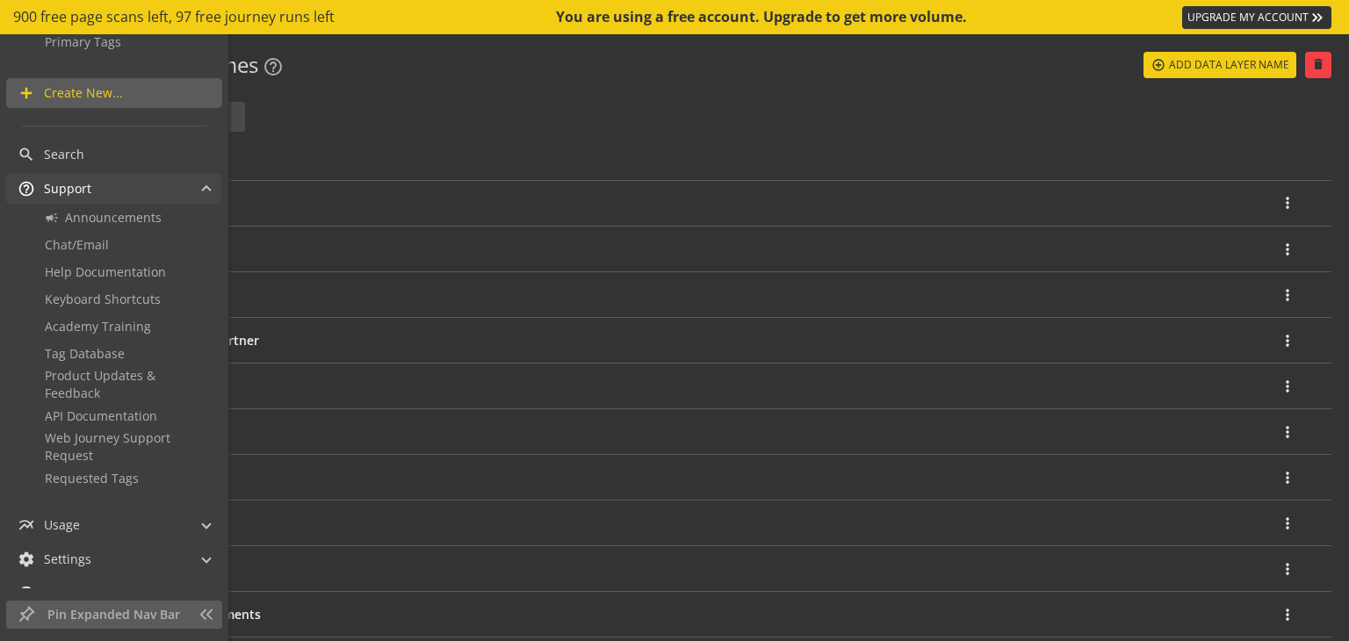
click at [169, 192] on mat-panel-title "help_outline Support" at bounding box center [103, 189] width 171 height 30
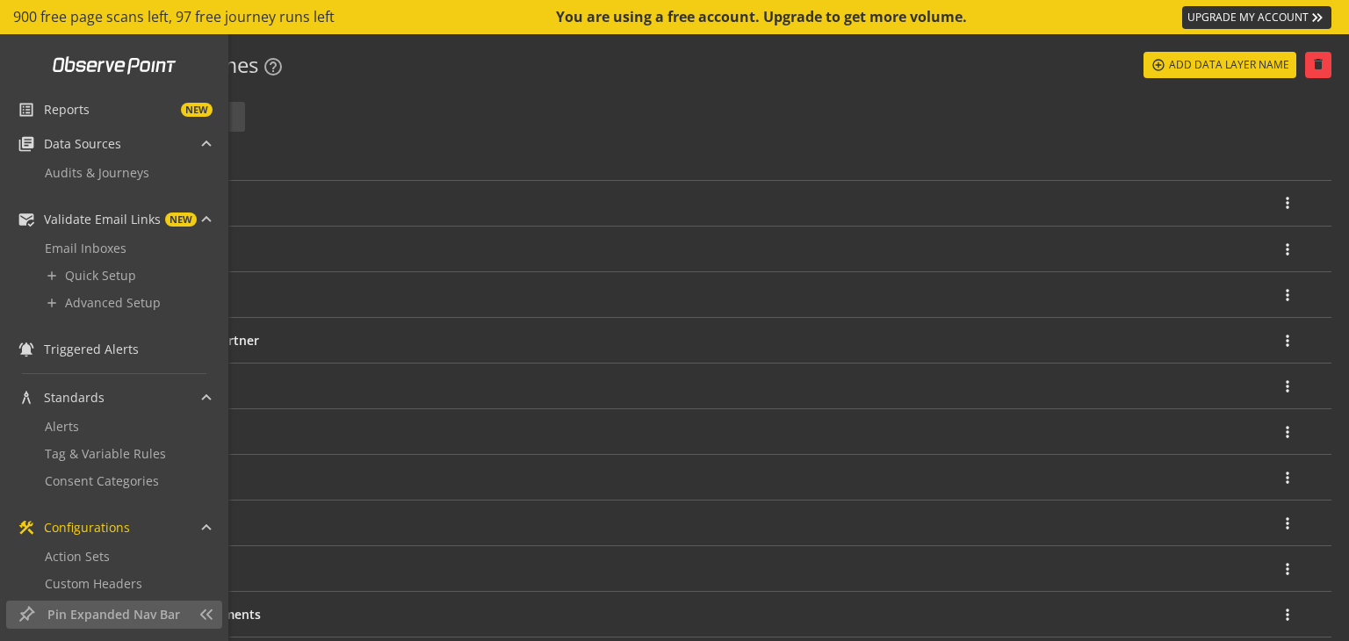
scroll to position [0, 0]
click at [191, 399] on span "architecture Standards" at bounding box center [110, 401] width 185 height 30
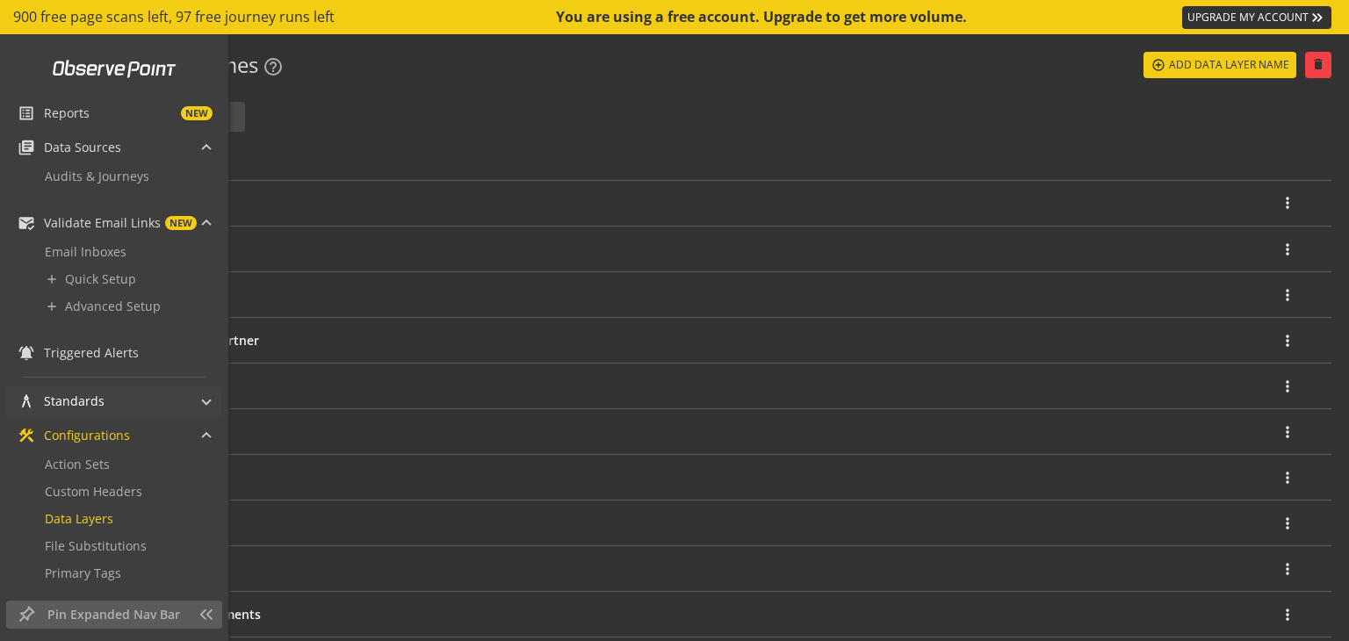
click at [191, 399] on span "architecture Standards" at bounding box center [110, 401] width 185 height 30
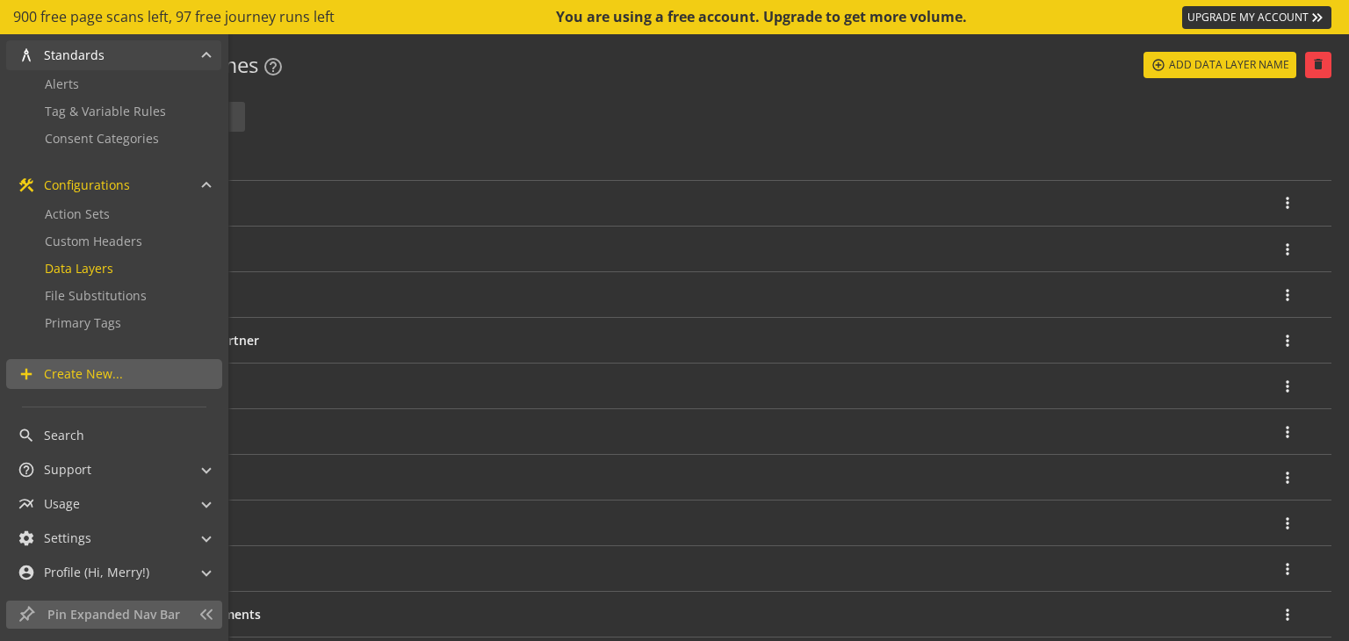
scroll to position [348, 0]
click at [192, 177] on span "construction Configurations" at bounding box center [110, 184] width 185 height 30
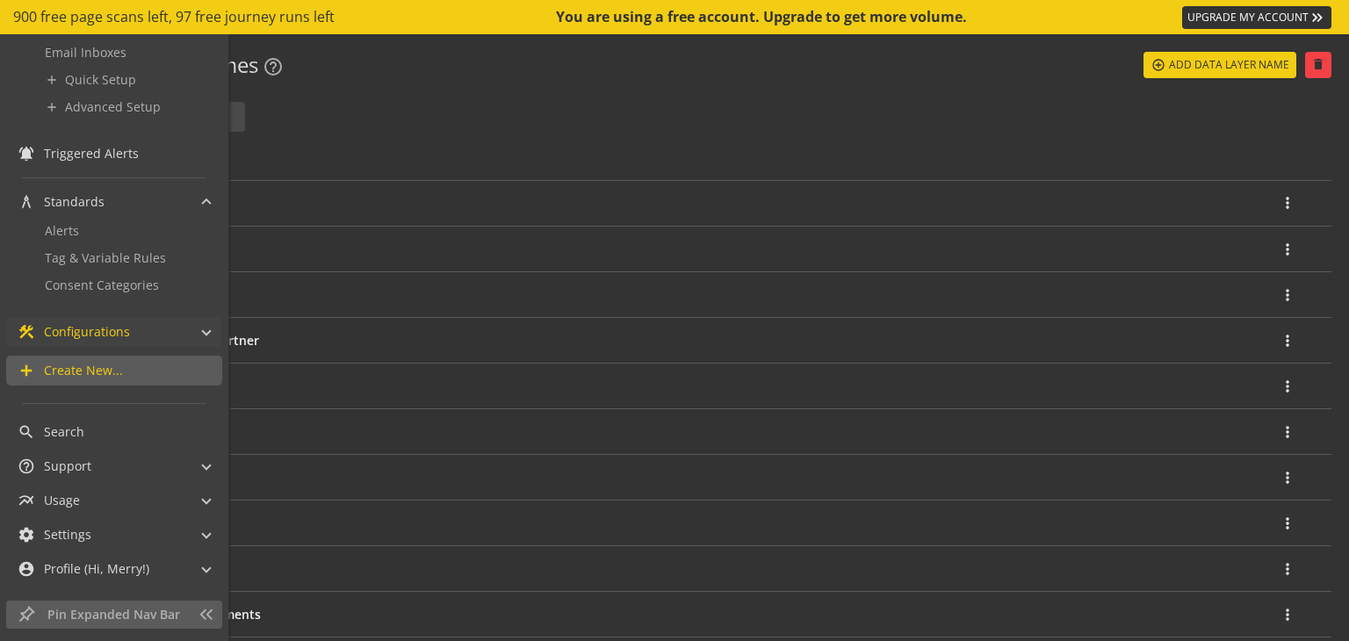
scroll to position [199, 0]
click at [193, 198] on span "architecture Standards" at bounding box center [110, 202] width 185 height 30
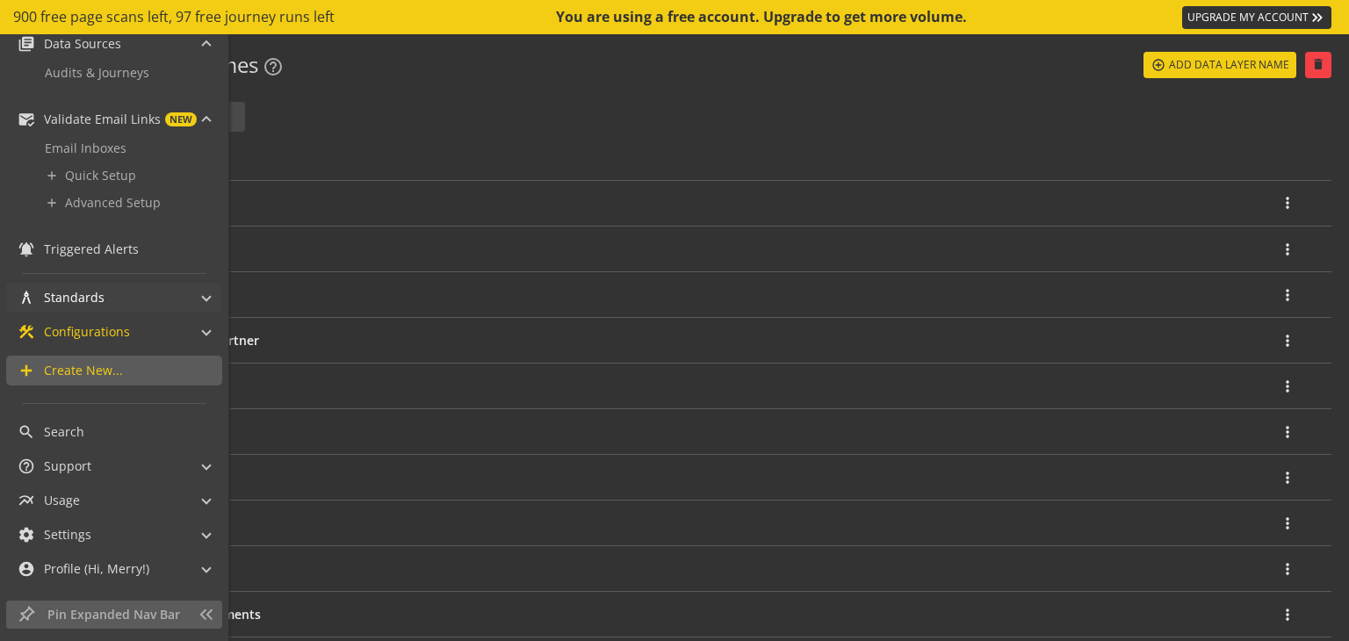
scroll to position [104, 0]
click at [203, 121] on span at bounding box center [206, 121] width 7 height 18
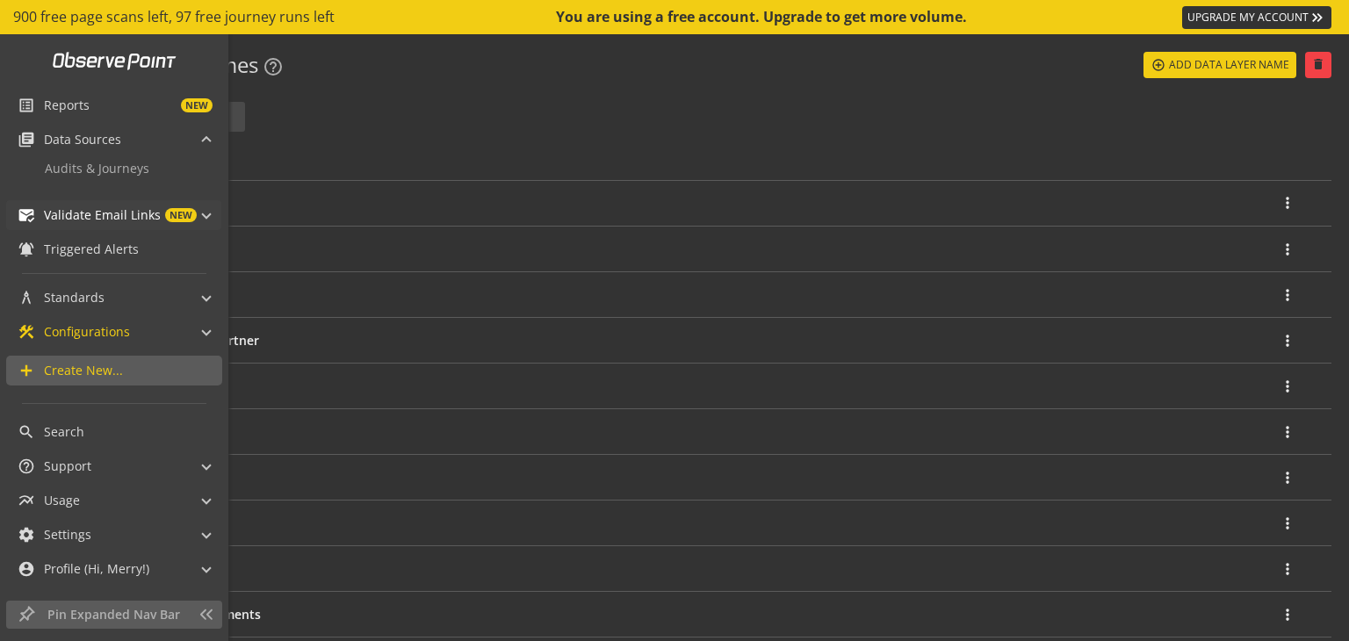
scroll to position [0, 0]
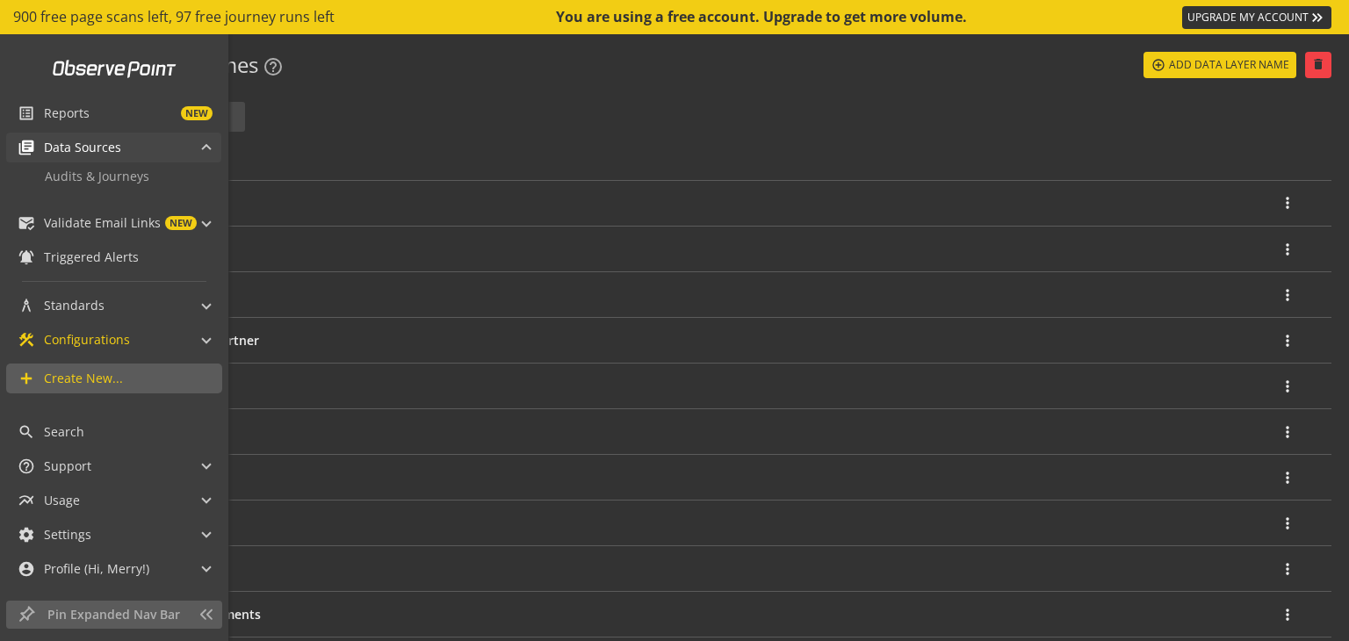
click at [200, 141] on span "library_books Data Sources" at bounding box center [110, 148] width 185 height 30
